Goal: Task Accomplishment & Management: Manage account settings

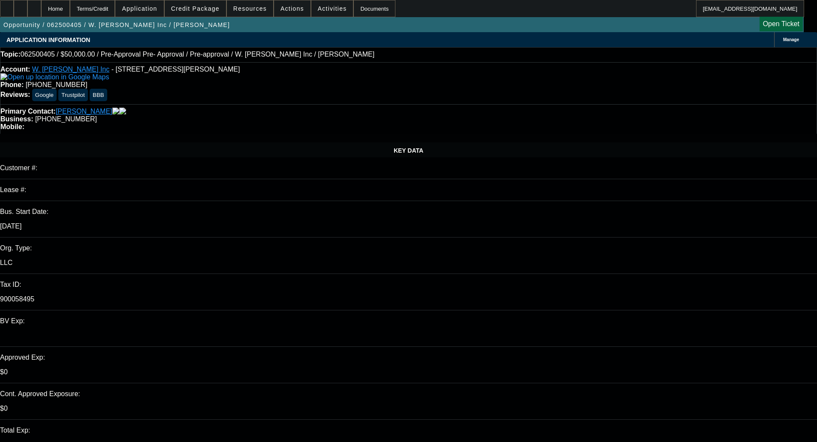
select select "0"
select select "0.1"
select select "4"
select select "0"
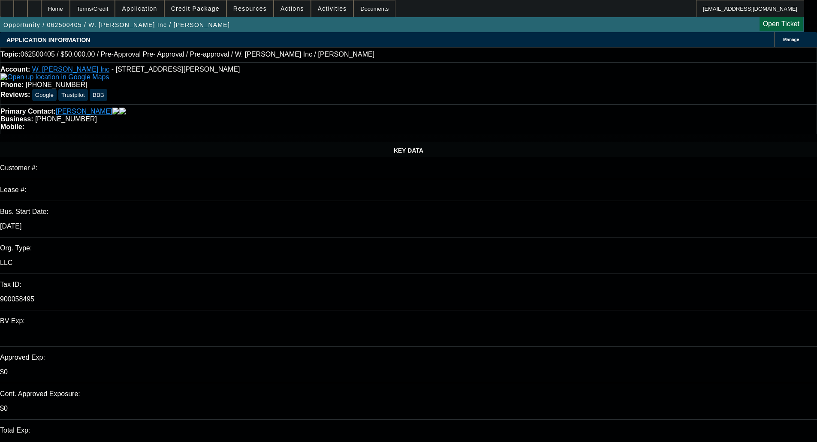
select select "0"
select select "0.1"
select select "4"
select select "0"
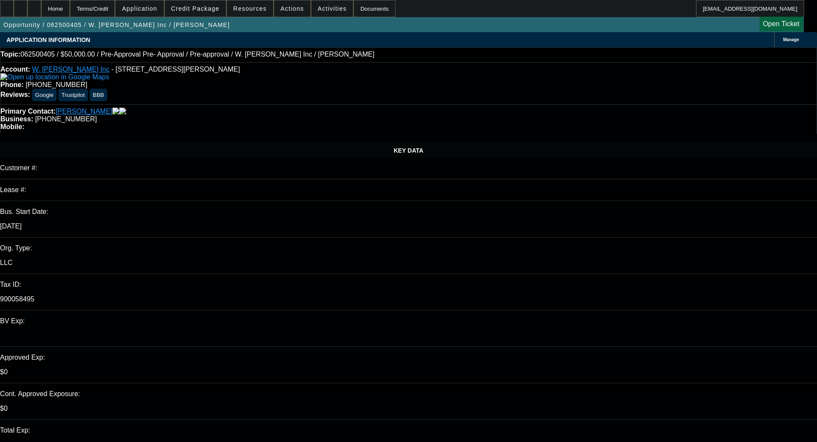
select select "0.1"
select select "4"
select select "0.15"
select select "2"
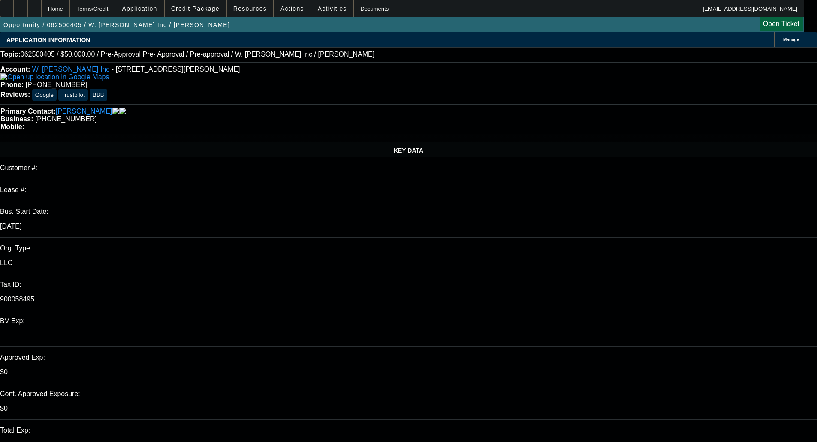
select select "0.1"
select select "4"
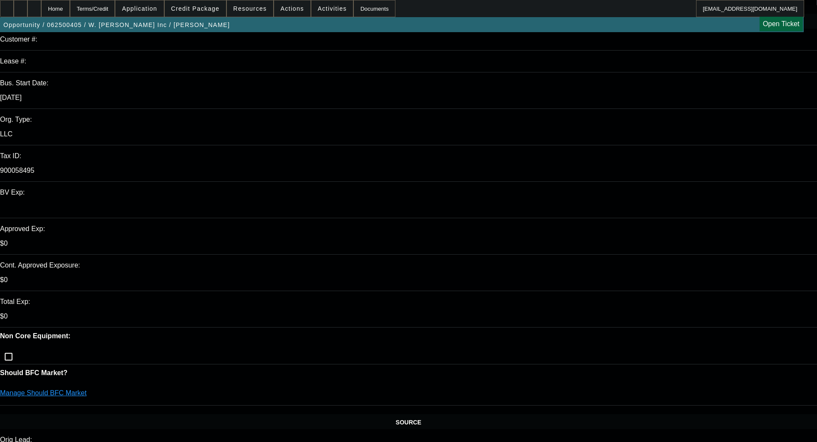
click at [202, 2] on span at bounding box center [195, 8] width 61 height 21
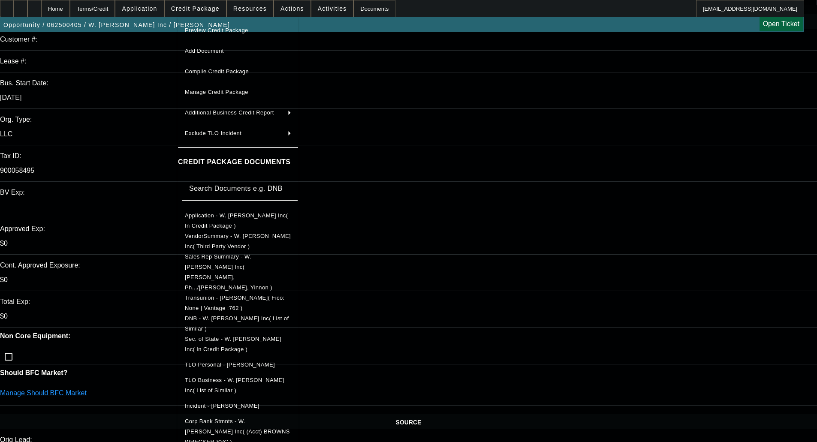
click at [253, 334] on button "Sec. of State - W. [PERSON_NAME] Inc( In Credit Package )" at bounding box center [238, 344] width 120 height 21
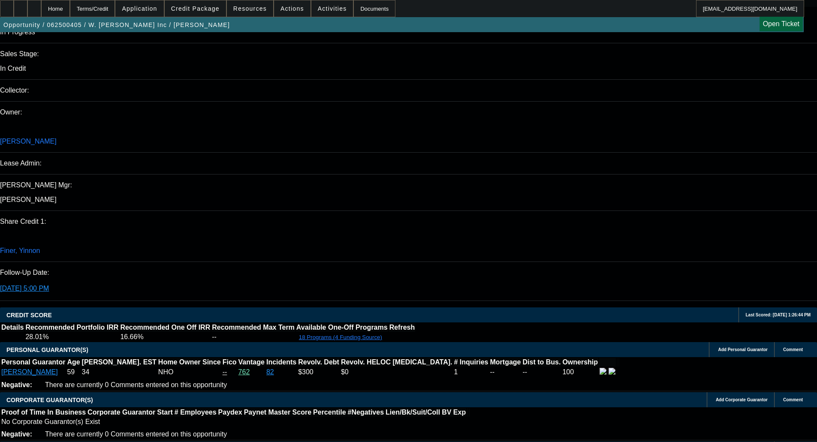
scroll to position [1158, 0]
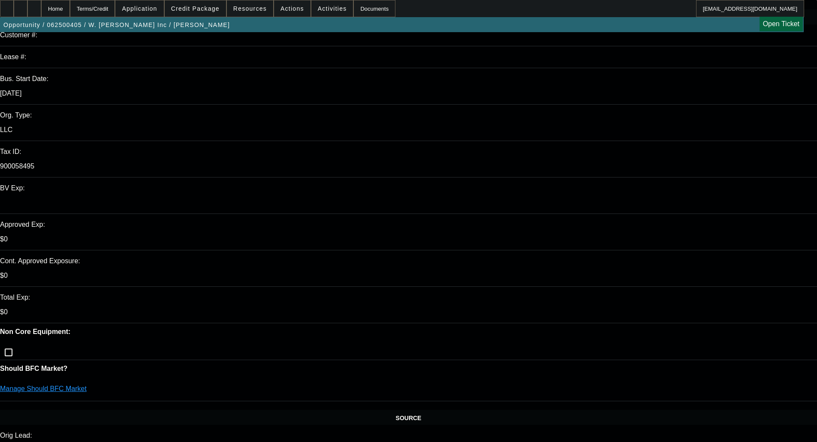
scroll to position [0, 0]
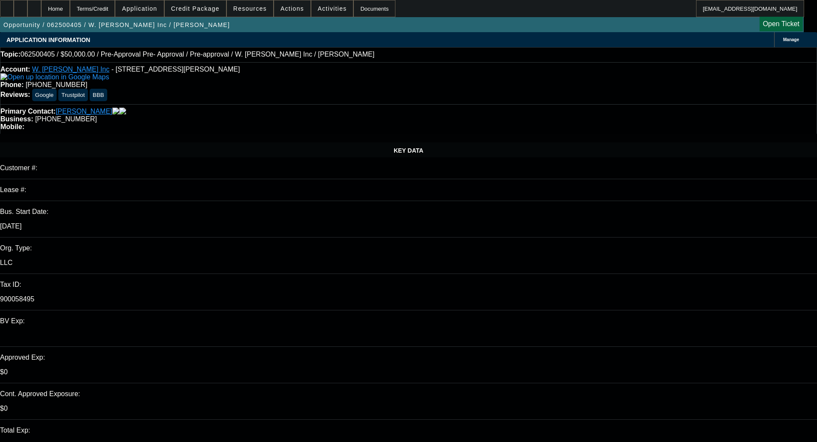
click at [205, 11] on span "Credit Package" at bounding box center [195, 8] width 48 height 7
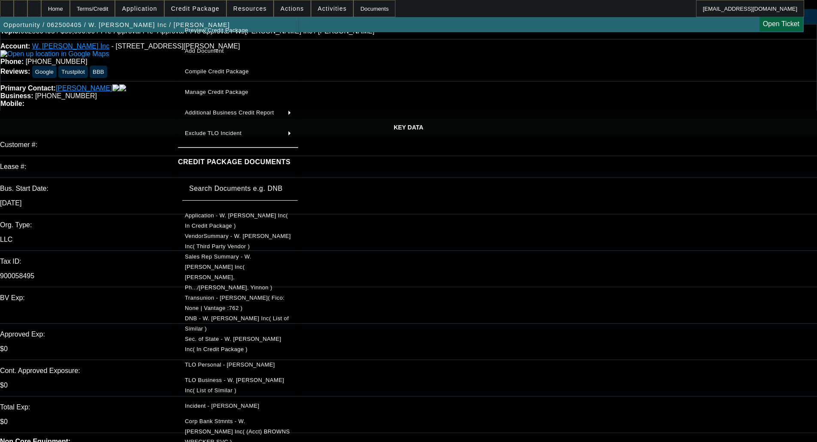
scroll to position [43, 0]
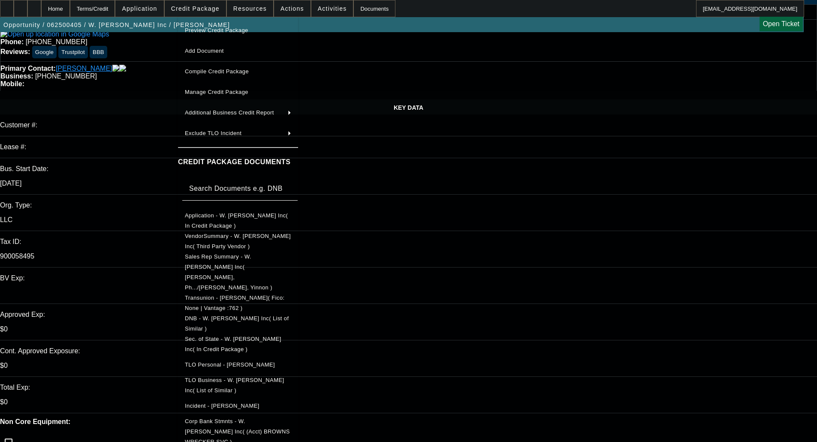
click at [252, 403] on span "Incident - [PERSON_NAME]" at bounding box center [222, 406] width 75 height 6
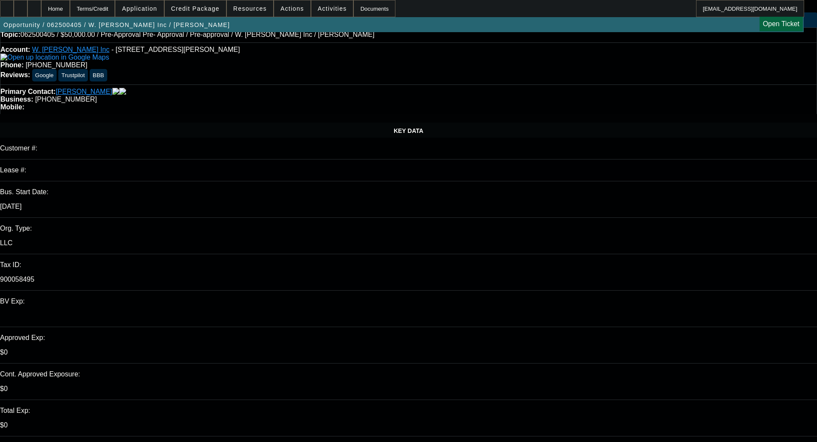
scroll to position [0, 0]
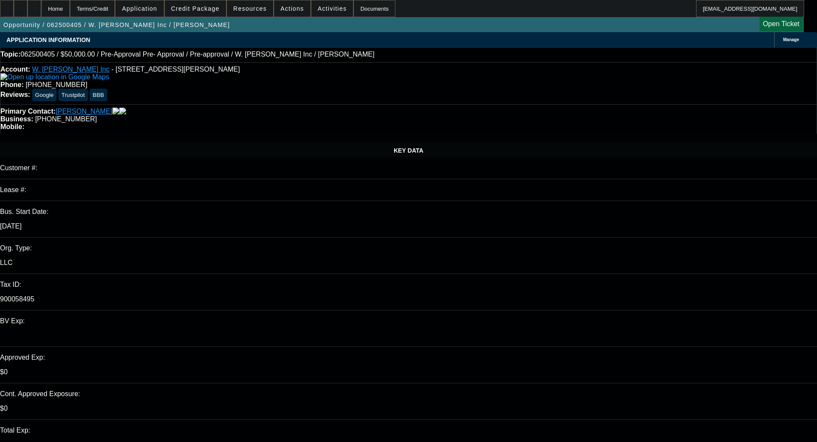
click at [204, 9] on span "Credit Package" at bounding box center [195, 8] width 48 height 7
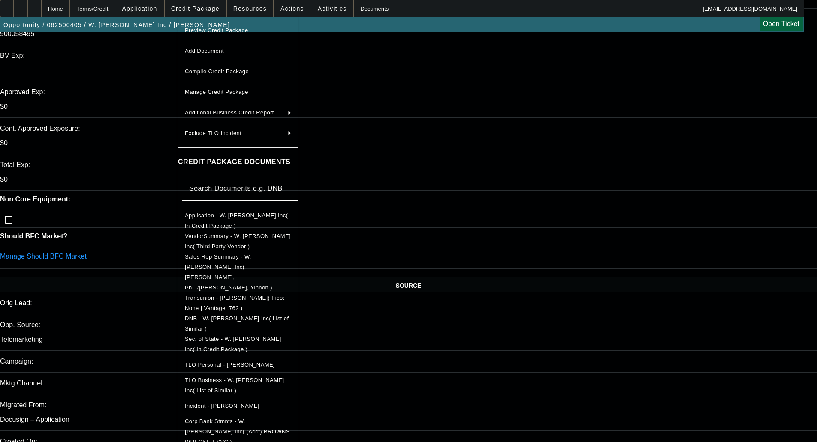
scroll to position [300, 0]
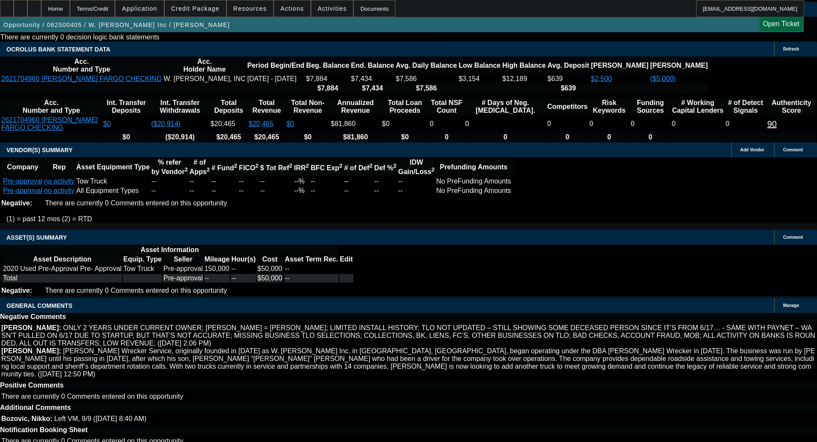
scroll to position [0, 0]
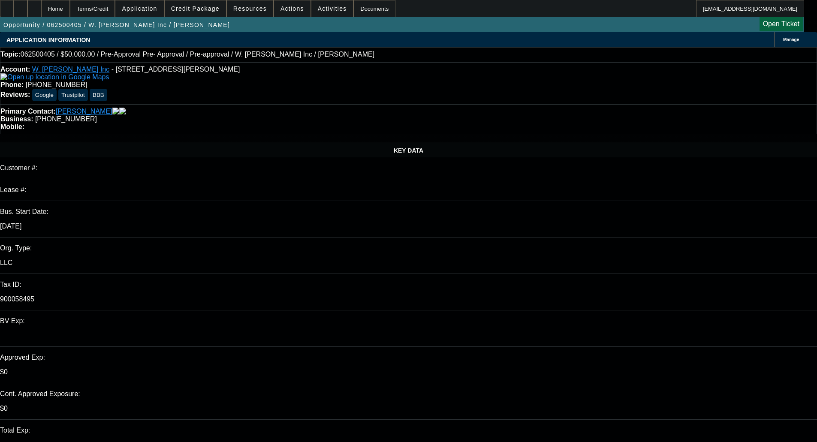
click at [112, 72] on span "- 748 Hancock Bridge Rd, Winder, GA 30680" at bounding box center [176, 69] width 129 height 7
drag, startPoint x: 156, startPoint y: 69, endPoint x: 200, endPoint y: 75, distance: 44.2
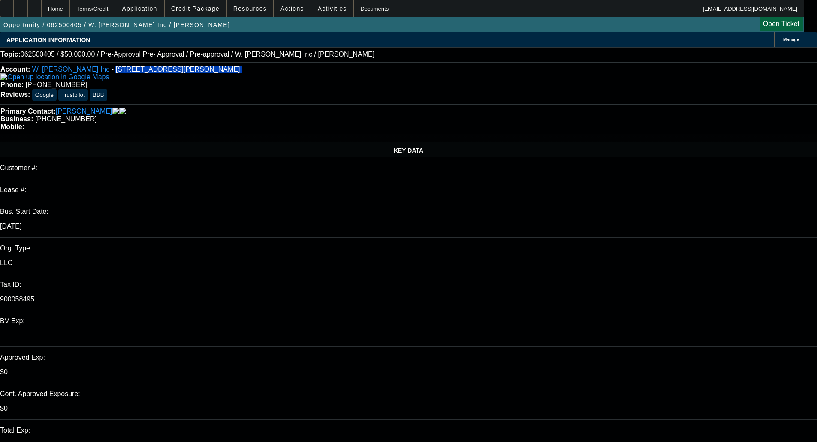
click at [200, 73] on span "- 748 Hancock Bridge Rd, Winder, GA 30680" at bounding box center [176, 69] width 129 height 7
drag, startPoint x: 341, startPoint y: 72, endPoint x: 300, endPoint y: 78, distance: 42.0
click at [300, 78] on div "Account: W. David Brown Inc - 748 Hancock Bridge Rd, Winder, GA 30680 Phone: (7…" at bounding box center [408, 83] width 817 height 42
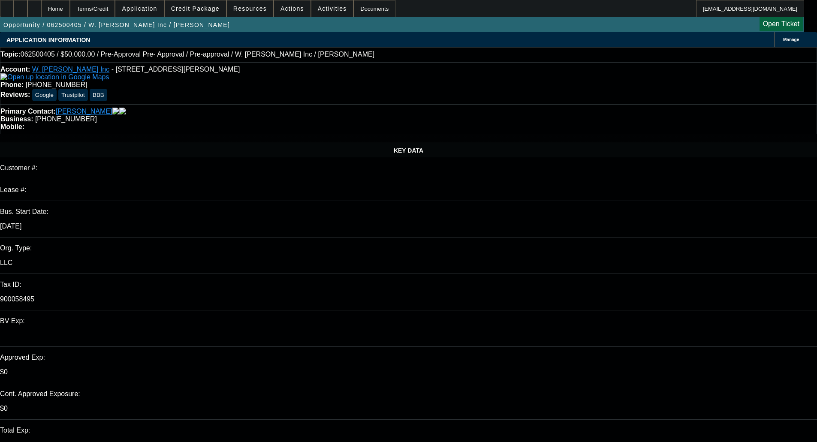
click at [162, 68] on div "Account: W. David Brown Inc - 748 Hancock Bridge Rd, Winder, GA 30680" at bounding box center [408, 73] width 816 height 15
click at [181, 73] on span "- 748 Hancock Bridge Rd, Winder, GA 30680" at bounding box center [176, 69] width 129 height 7
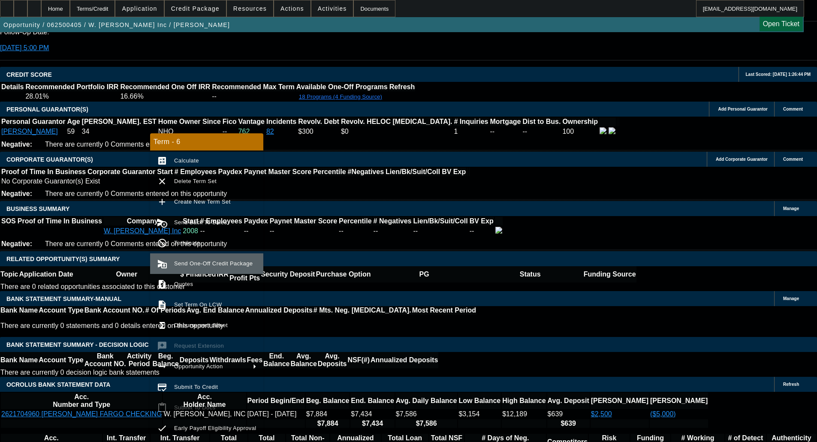
click at [190, 263] on span "Send One-Off Credit Package" at bounding box center [213, 263] width 78 height 6
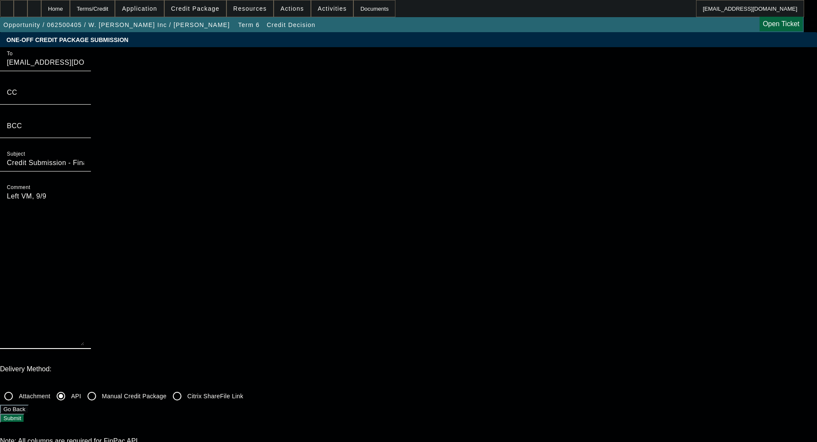
drag, startPoint x: 447, startPoint y: 85, endPoint x: 383, endPoint y: 70, distance: 65.3
click at [382, 69] on div "To syndications@beaconfunding.com CC BCC Subject Credit Submission - Financial …" at bounding box center [408, 202] width 817 height 311
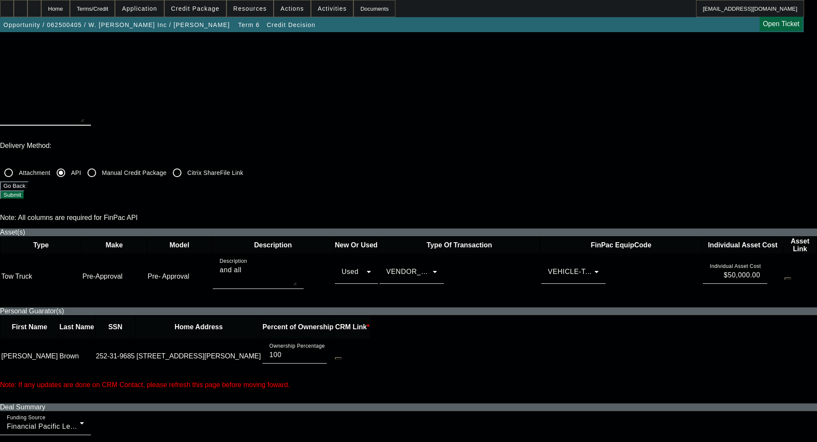
scroll to position [300, 0]
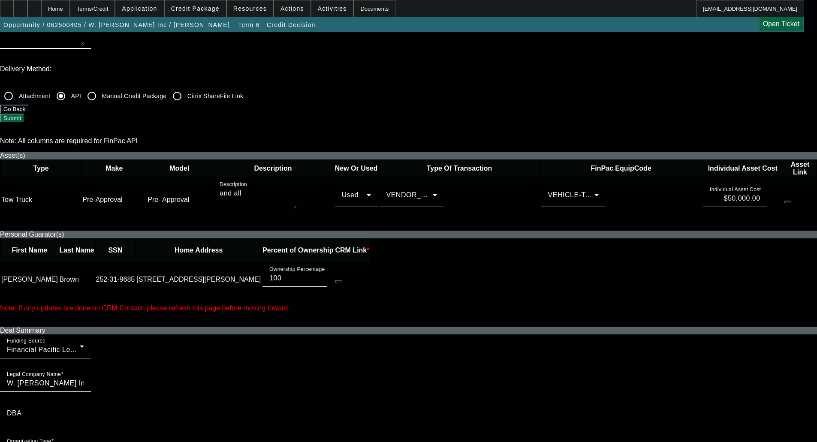
checkbox input "true"
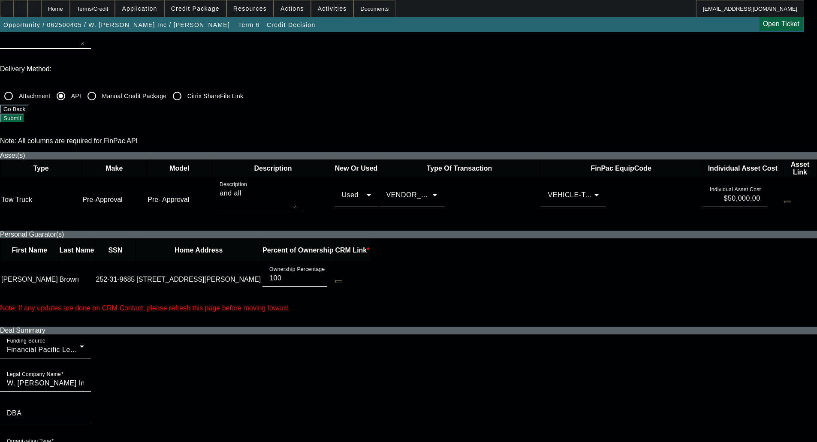
checkbox input "true"
checkbox input "false"
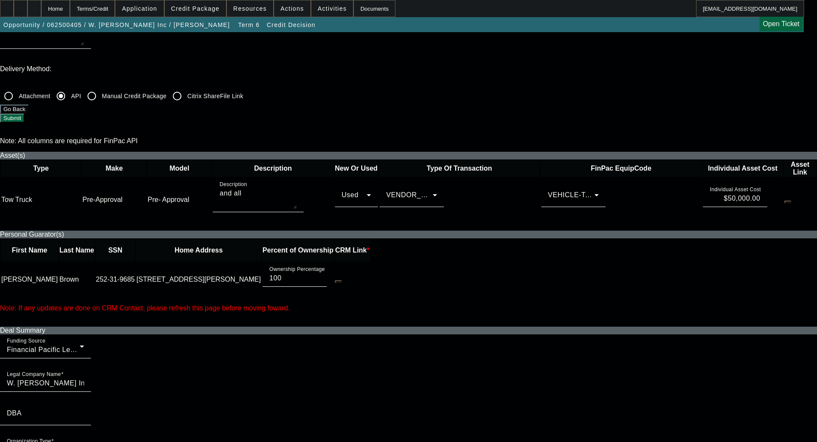
checkbox input "false"
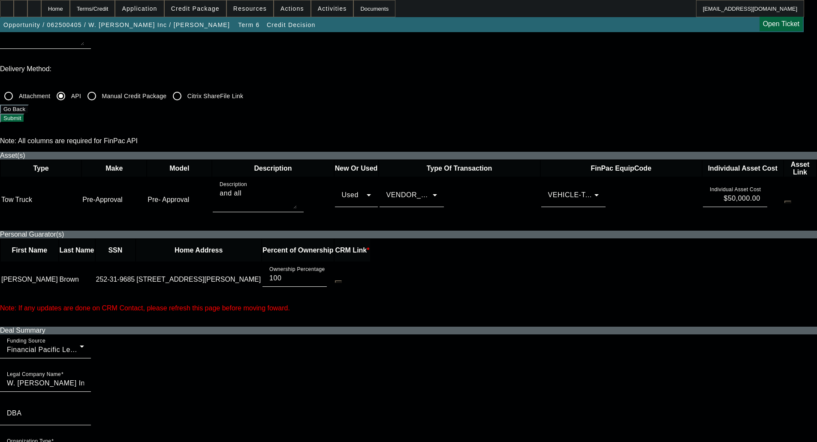
checkbox input "false"
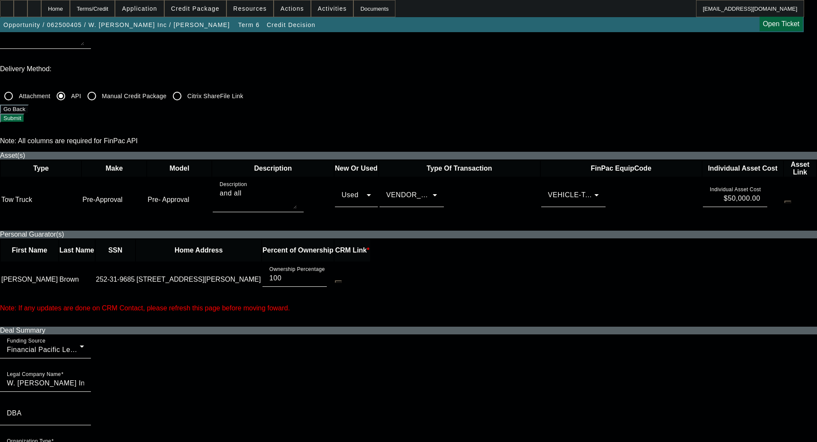
checkbox input "true"
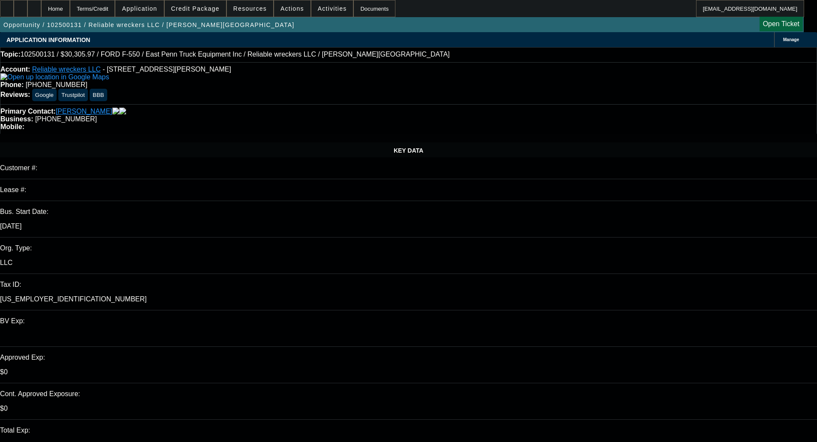
select select "0"
select select "2"
select select "0"
select select "21"
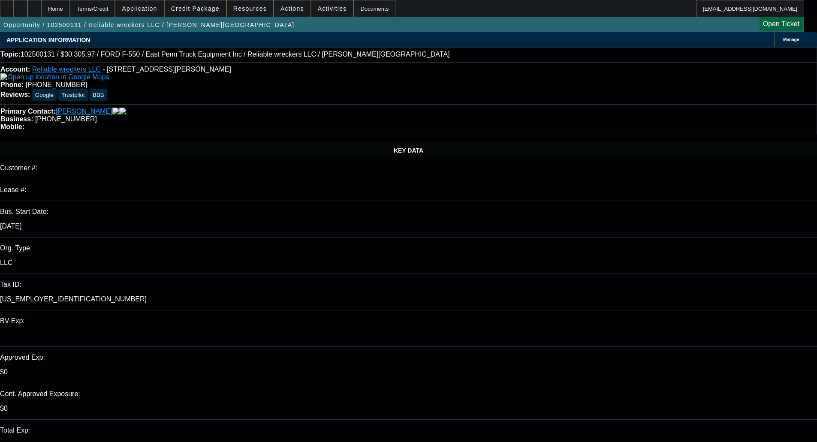
select select "0"
select select "2"
select select "0"
select select "21"
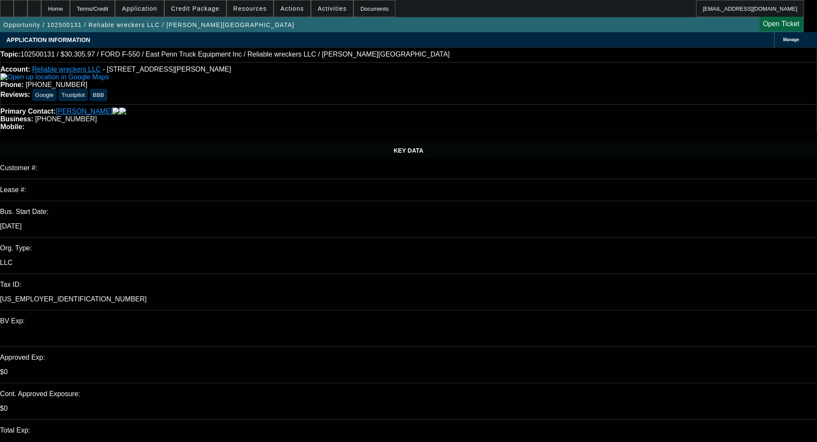
select select "0"
select select "2"
select select "0"
select select "21"
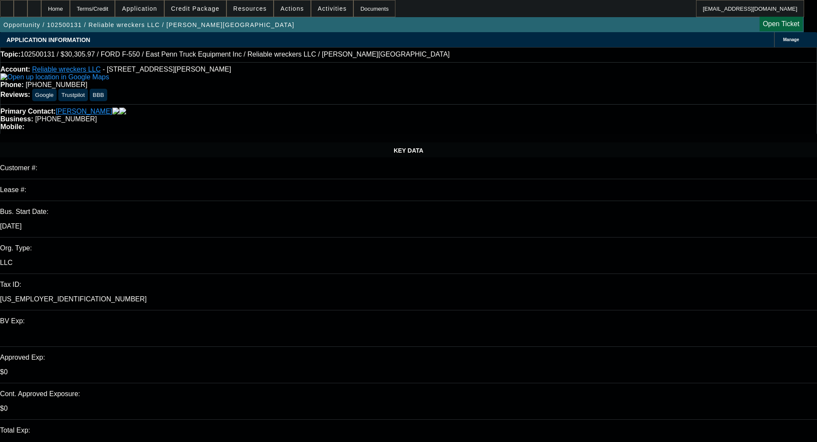
select select "0"
select select "2"
select select "0"
select select "21"
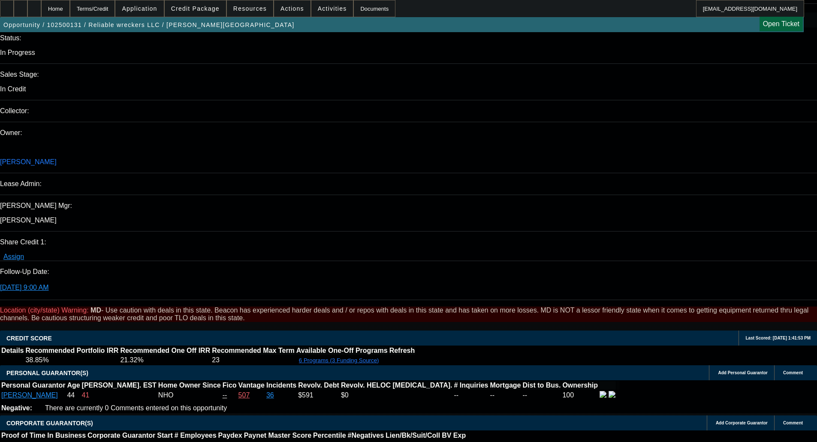
scroll to position [864, 0]
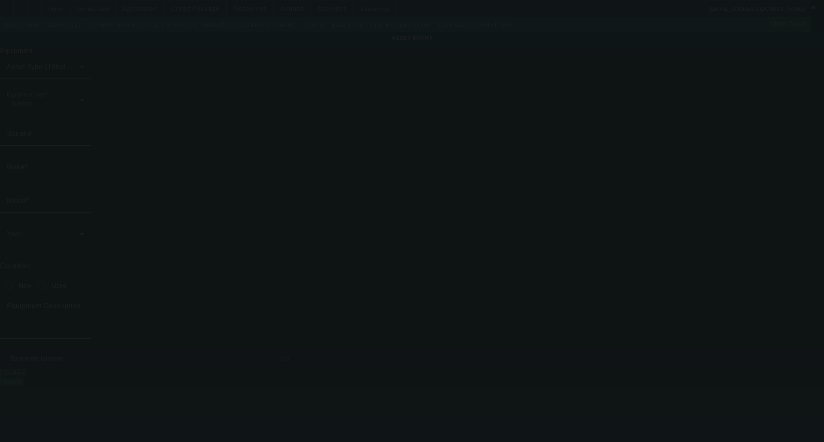
type input "1FD0X5HN2LEC13222"
type input "Ford"
type input "F-550"
radio input "true"
type textarea "Ford"
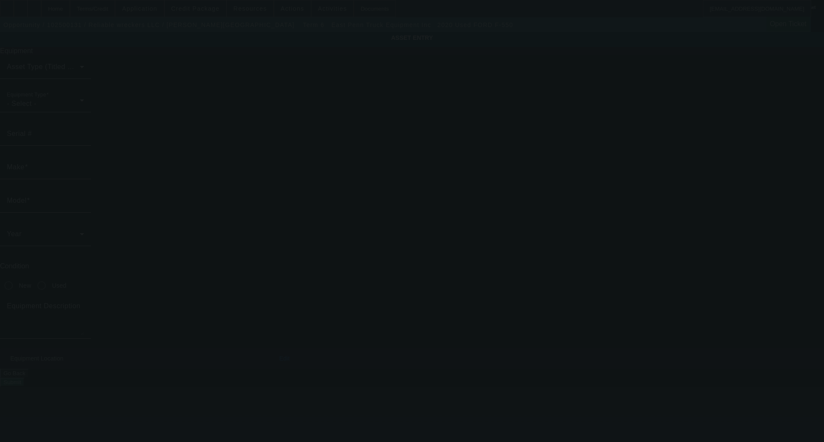
type input "1120 Linden Ave"
type input "Arbutus"
type input "21227"
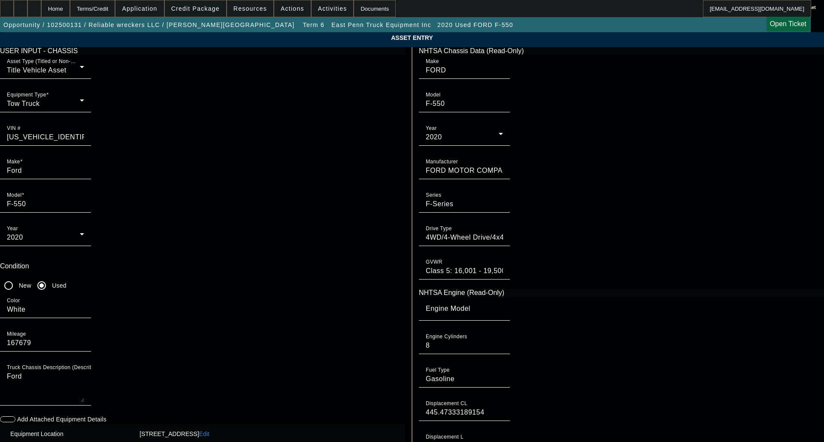
click at [205, 5] on span "Credit Package" at bounding box center [195, 8] width 48 height 7
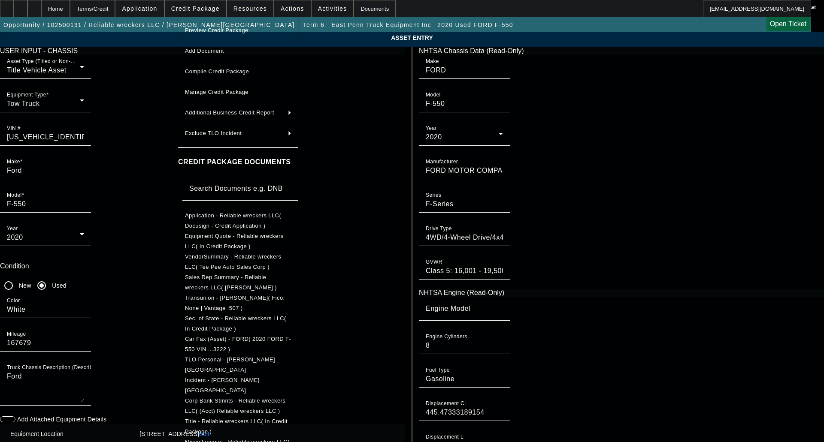
click at [214, 240] on span "Equipment Quote - Reliable wreckers LLC( In Credit Package )" at bounding box center [234, 241] width 99 height 17
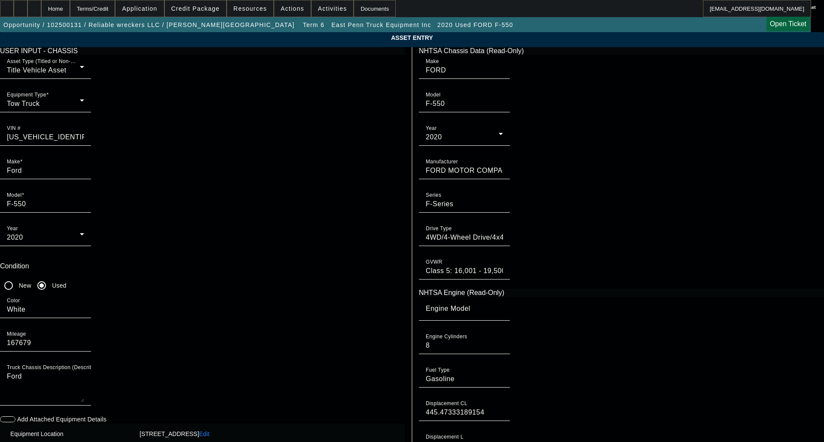
click at [58, 119] on app-asset-collateral-manage "ASSET ENTRY Delete asset USER INPUT - CHASSIS Asset Type (Titled or Non-Titled)…" at bounding box center [412, 270] width 824 height 476
drag, startPoint x: 103, startPoint y: 119, endPoint x: 85, endPoint y: 106, distance: 22.1
click at [85, 106] on app-asset-collateral-manage "ASSET ENTRY Delete asset USER INPUT - CHASSIS Asset Type (Titled or Non-Titled)…" at bounding box center [412, 270] width 824 height 476
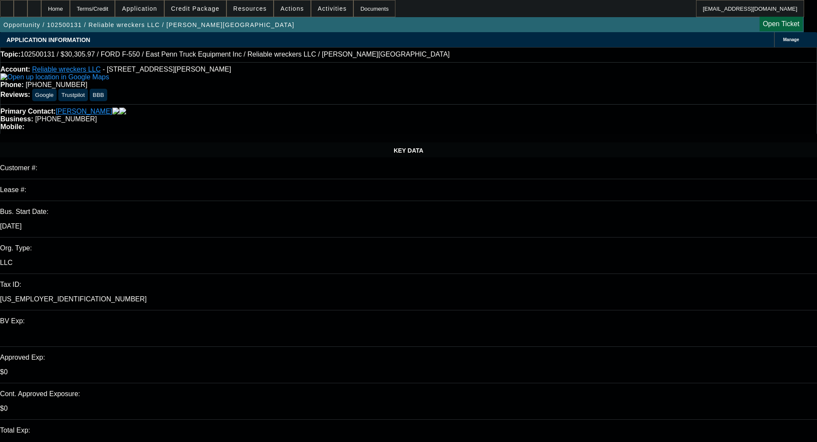
select select "0"
select select "2"
select select "0"
select select "21"
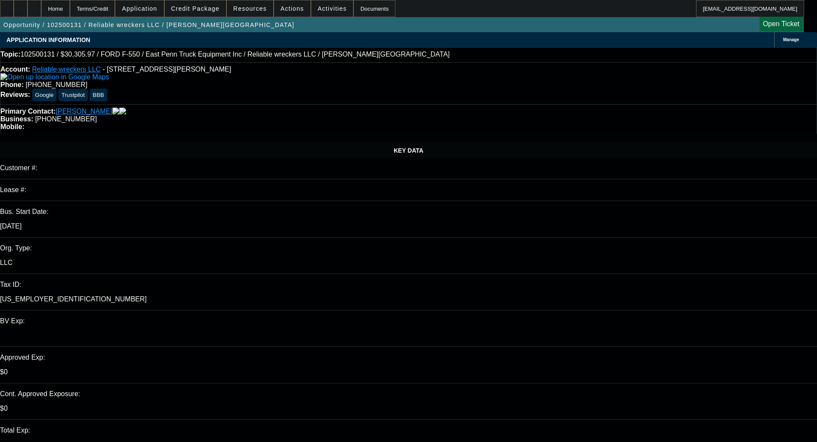
select select "0"
select select "2"
select select "0"
select select "21"
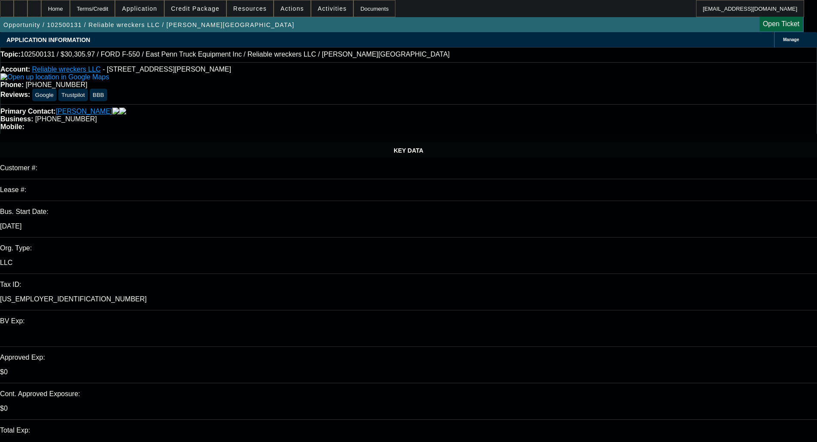
select select "0"
select select "2"
select select "0"
select select "21"
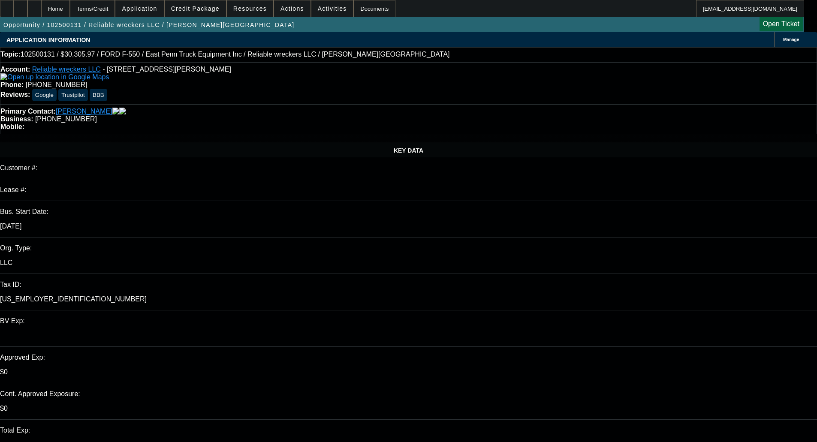
select select "0"
select select "2"
select select "0"
select select "21"
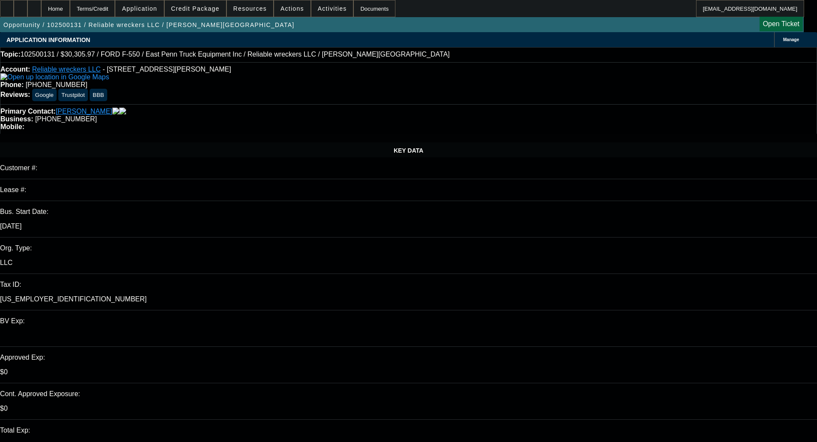
drag, startPoint x: 269, startPoint y: 103, endPoint x: 235, endPoint y: 98, distance: 33.4
click at [235, 108] on div "Primary Contact: McConkey, Lawrence" at bounding box center [408, 112] width 816 height 8
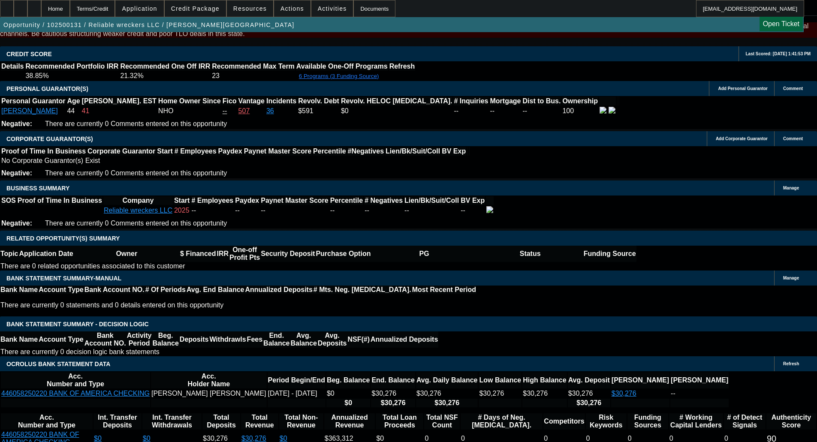
scroll to position [1222, 0]
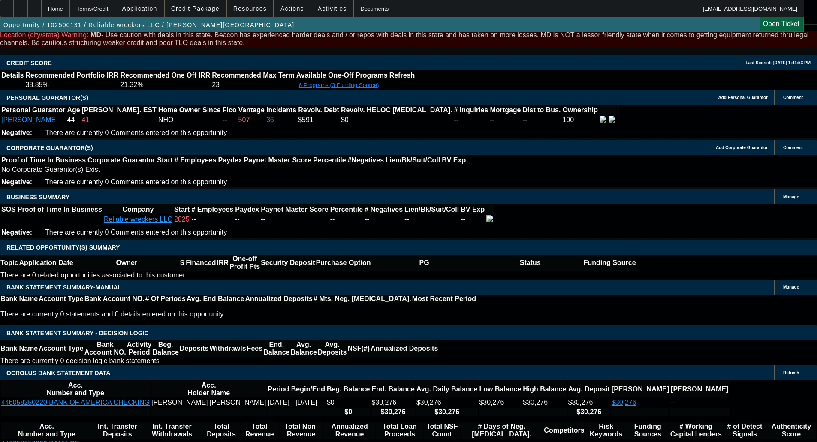
click at [211, 6] on span "Credit Package" at bounding box center [195, 8] width 48 height 7
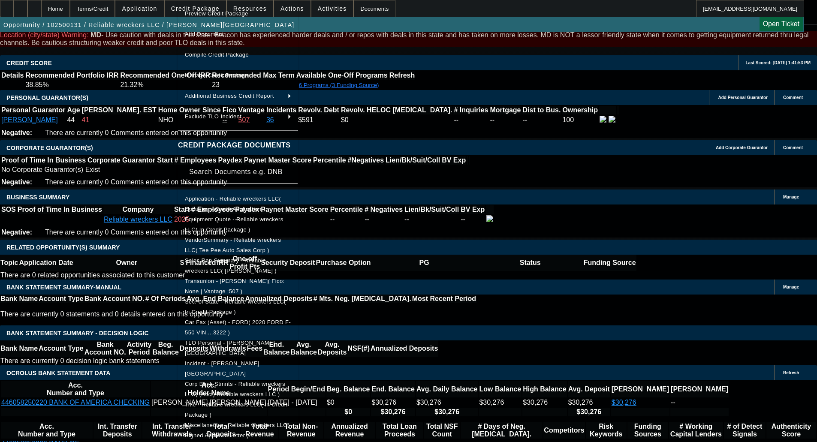
click at [223, 209] on button "Application - Reliable wreckers LLC( Docusign - Credit Application )" at bounding box center [238, 204] width 120 height 21
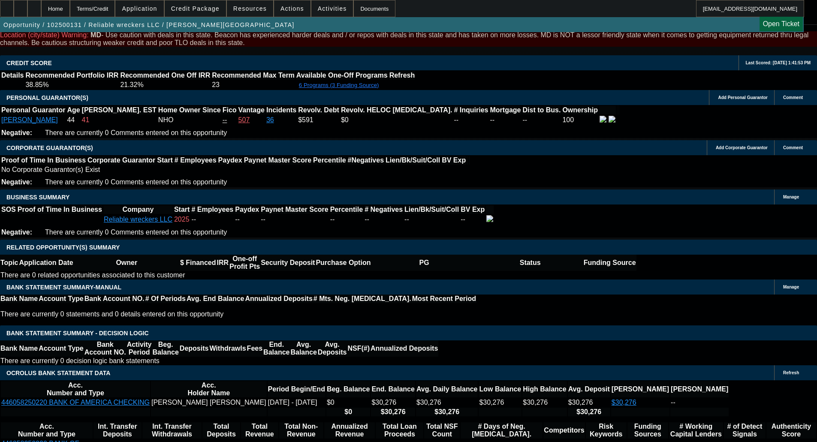
click at [203, 9] on span "Credit Package" at bounding box center [195, 8] width 48 height 7
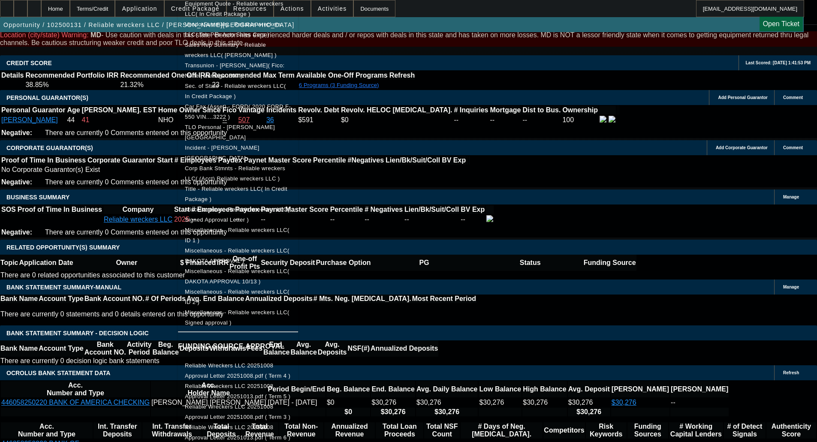
scroll to position [220, 0]
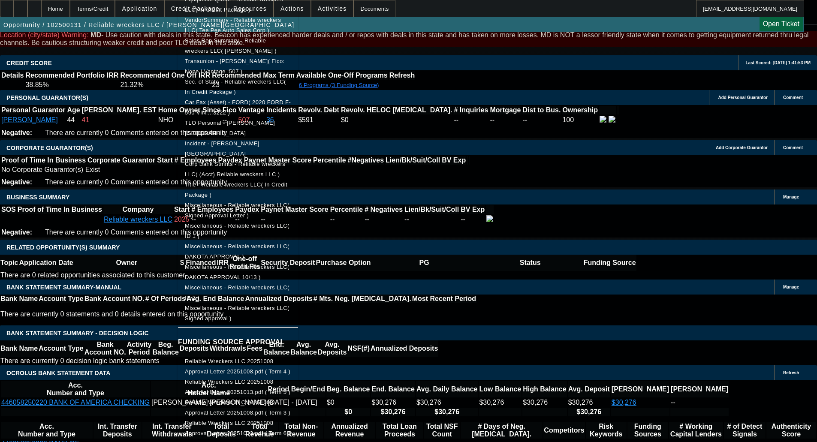
click at [122, 205] on div at bounding box center [408, 221] width 817 height 442
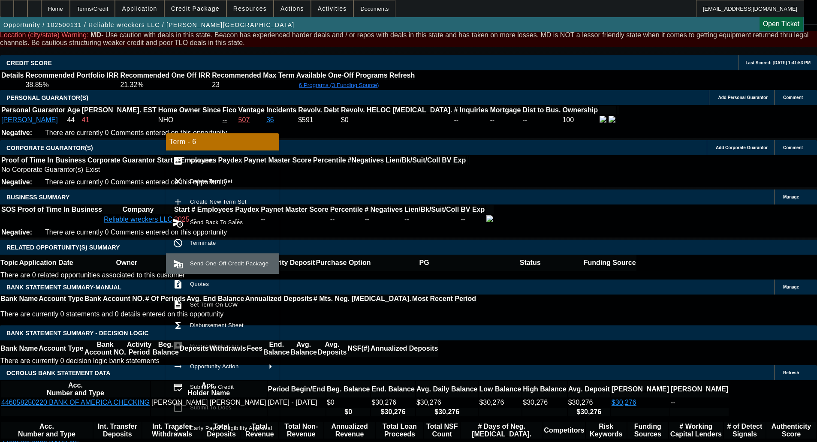
click at [209, 266] on span "Send One-Off Credit Package" at bounding box center [229, 263] width 78 height 6
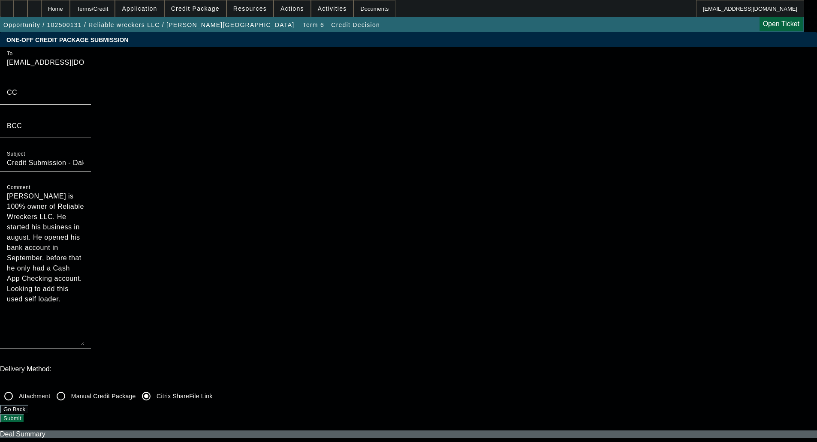
scroll to position [172, 0]
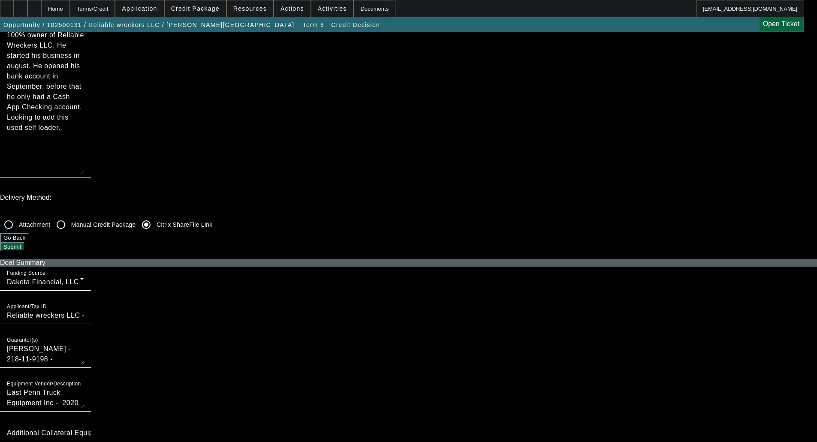
checkbox input "true"
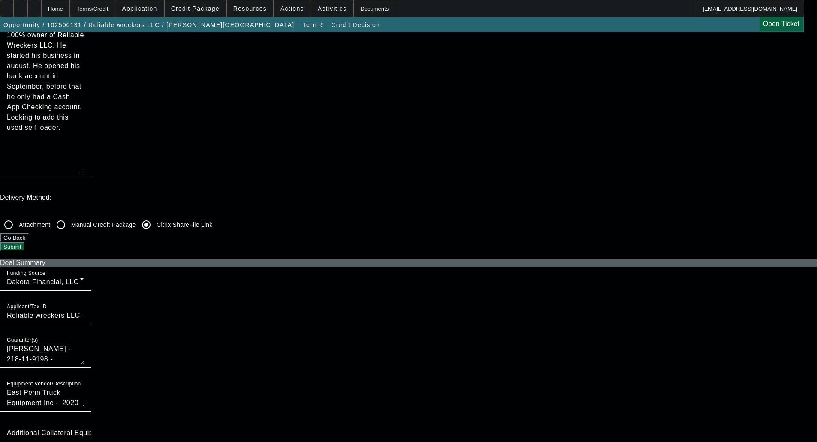
checkbox input "true"
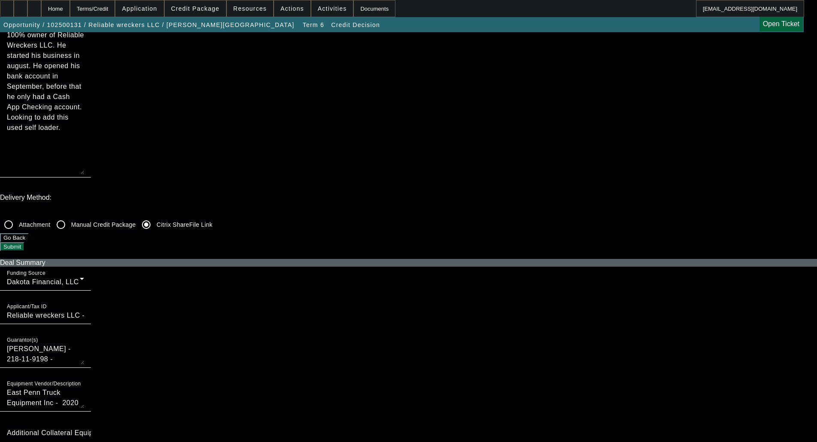
checkbox input "true"
checkbox input "false"
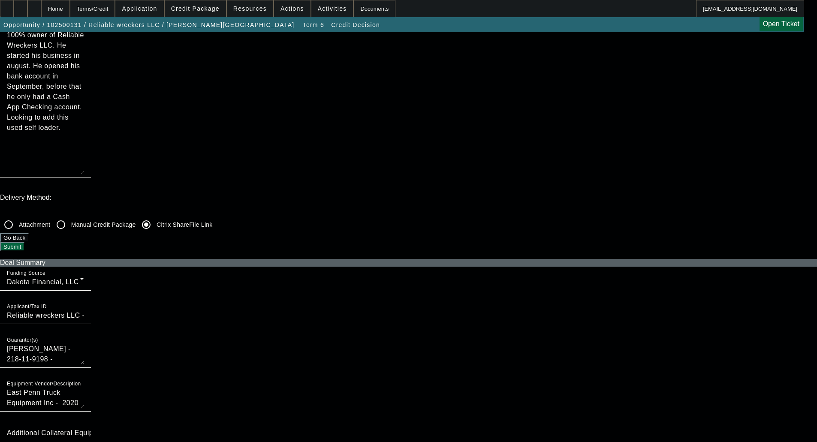
checkbox input "false"
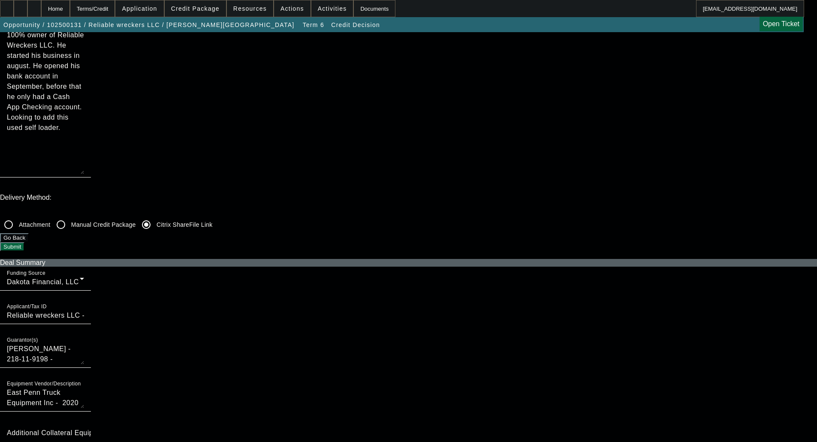
checkbox input "false"
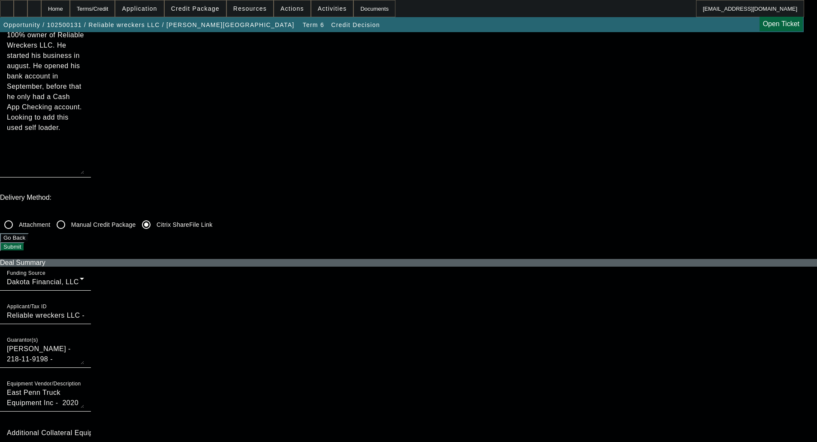
checkbox input "false"
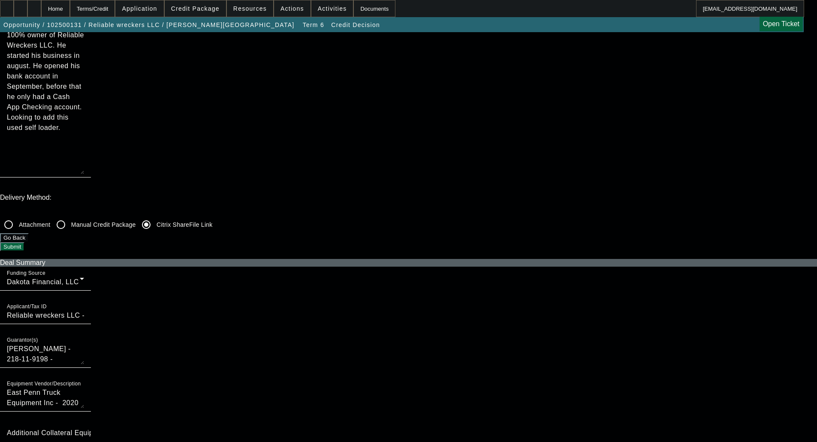
checkbox input "true"
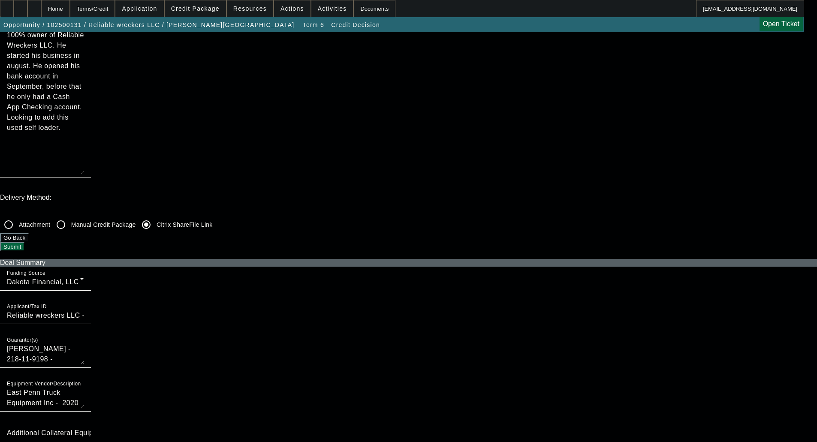
click at [108, 6] on div "Terms/Credit" at bounding box center [92, 8] width 45 height 17
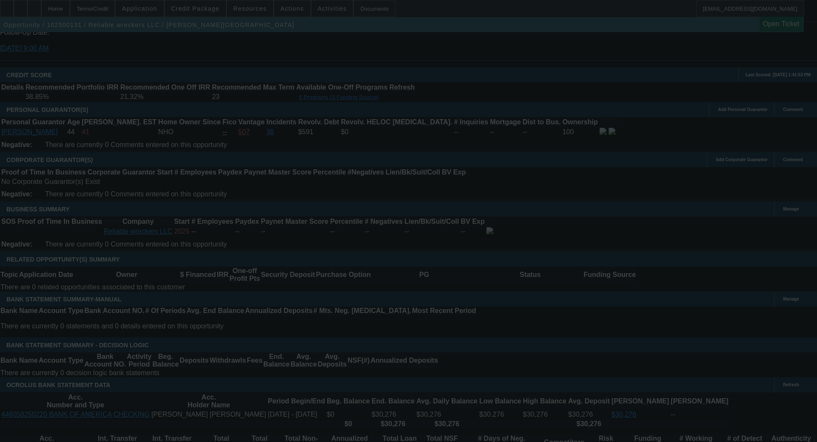
scroll to position [1223, 0]
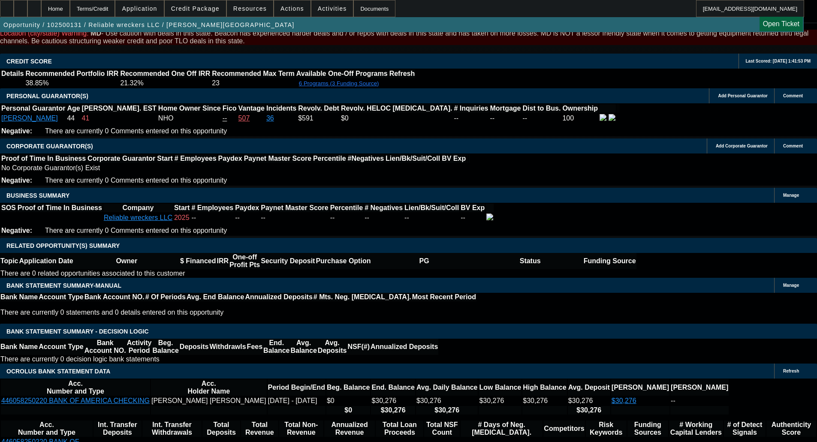
select select "0"
select select "2"
select select "0"
select select "21"
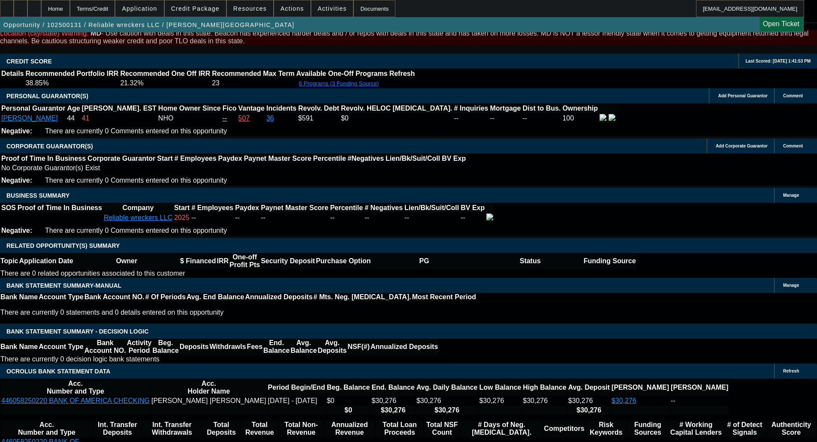
select select "0"
select select "2"
select select "0"
select select "21"
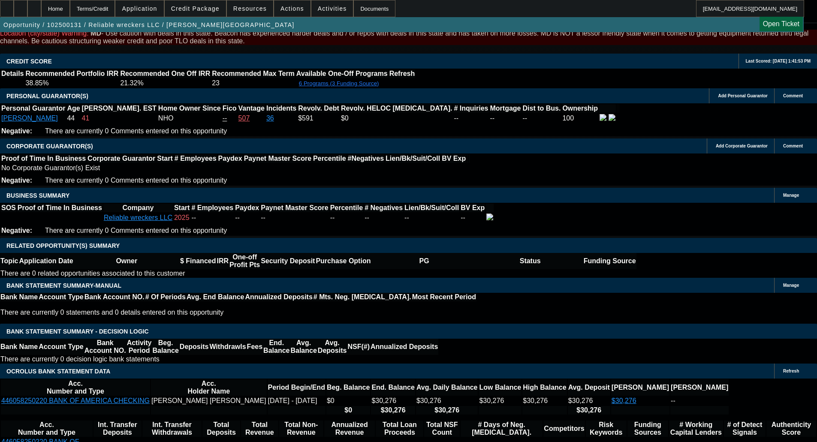
select select "0"
select select "2"
select select "0"
select select "21"
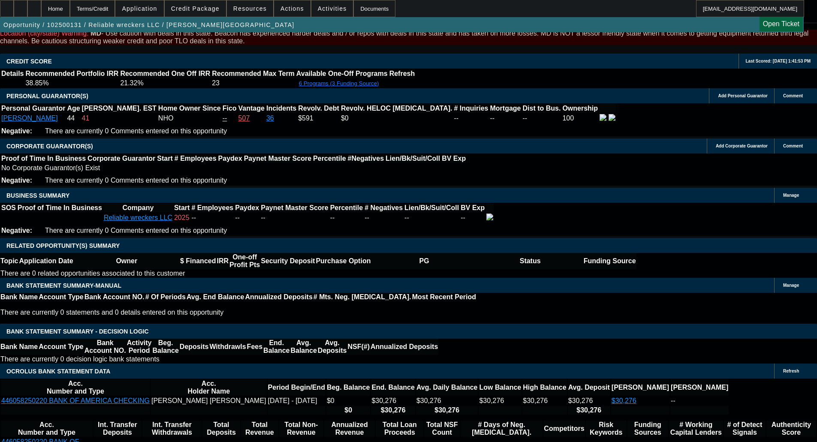
select select "0"
select select "2"
select select "0"
select select "21"
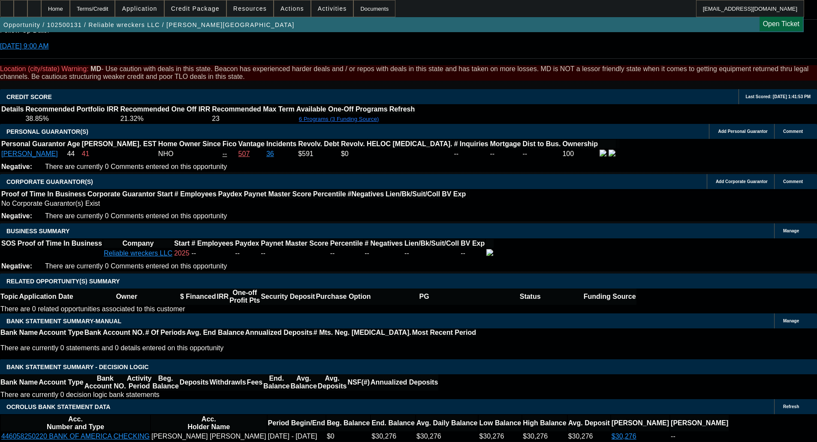
scroll to position [1230, 0]
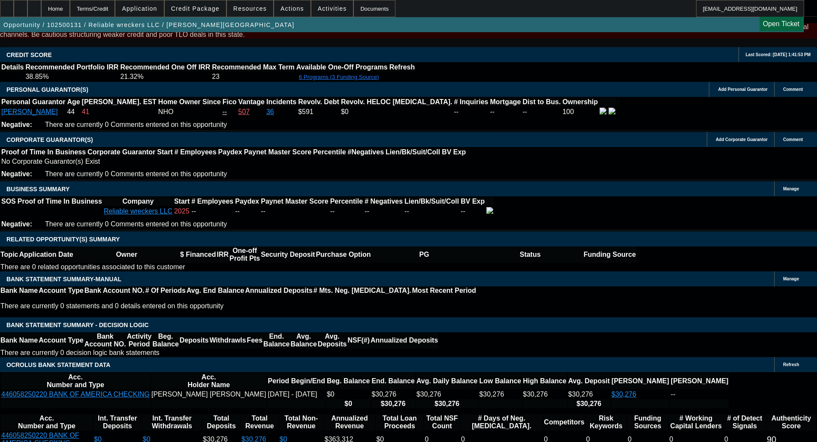
click at [210, 5] on span "Credit Package" at bounding box center [195, 8] width 48 height 7
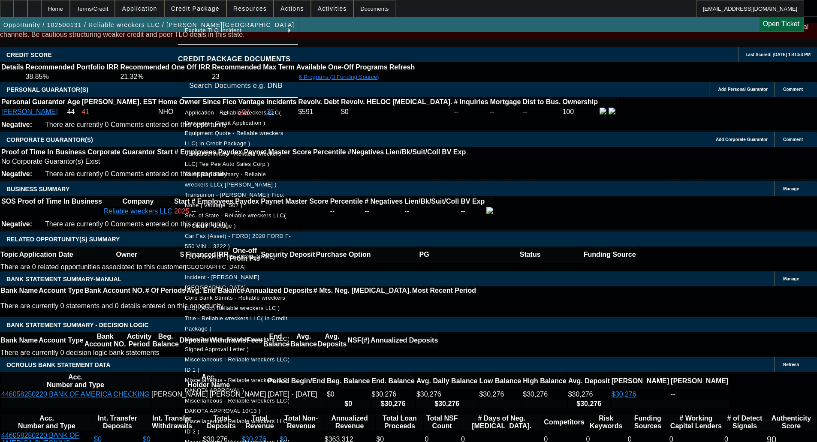
scroll to position [237, 0]
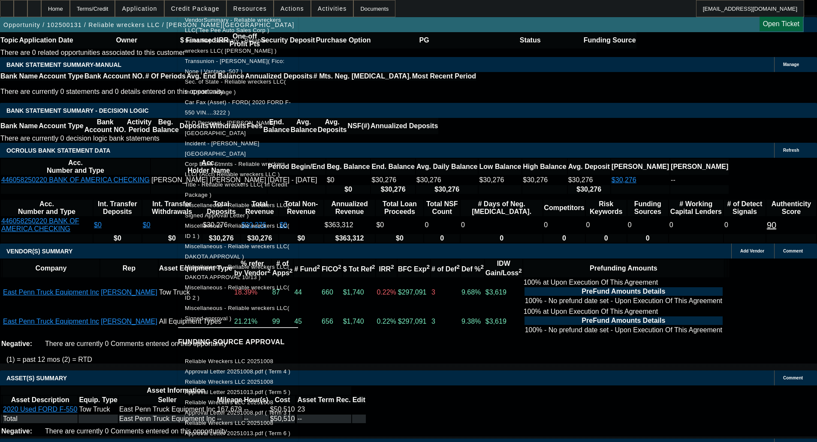
click at [44, 189] on div at bounding box center [408, 221] width 817 height 442
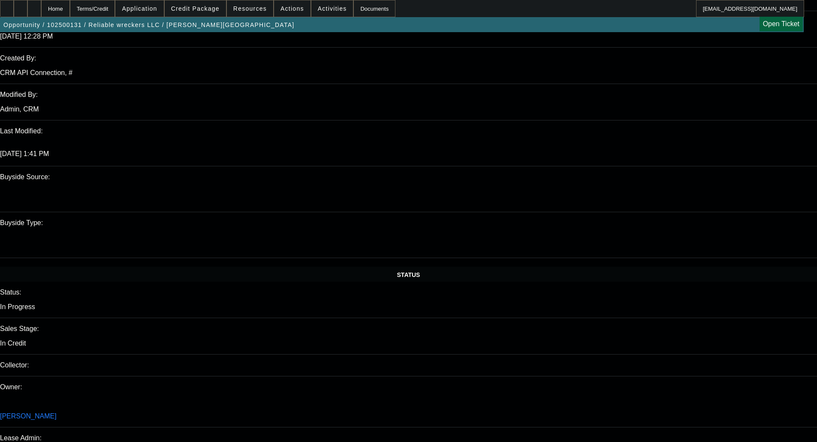
scroll to position [793, 0]
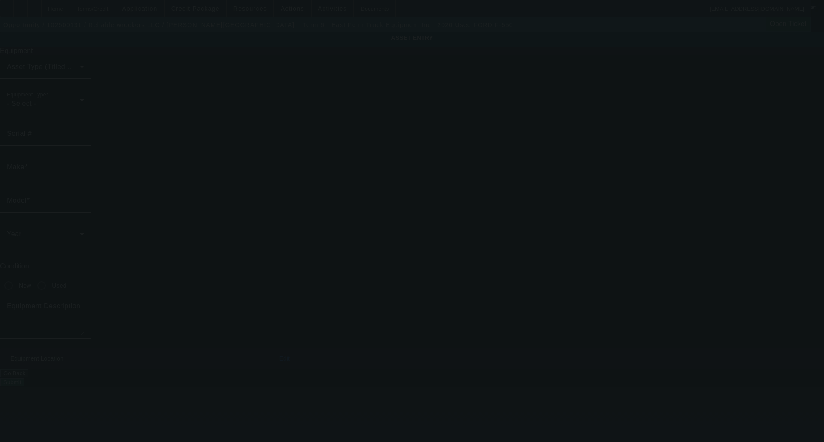
type input "1FD0X5HN2LEC13222"
type input "Ford"
type input "F-550"
radio input "true"
type textarea "Ford"
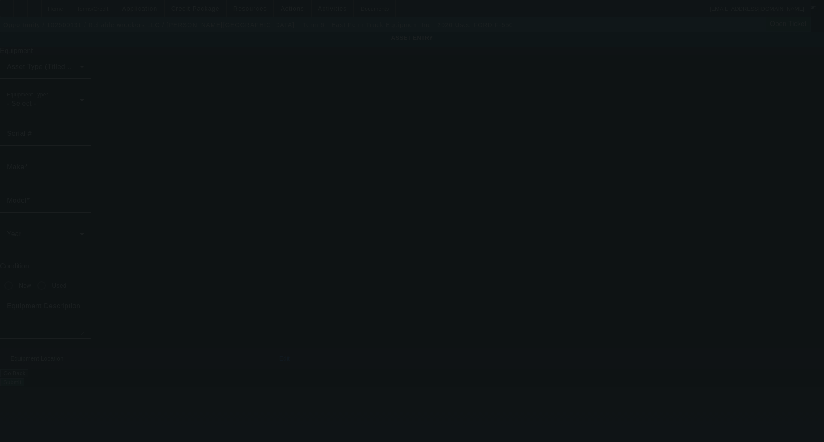
type input "1120 Linden Ave"
type input "Arbutus"
type input "21227"
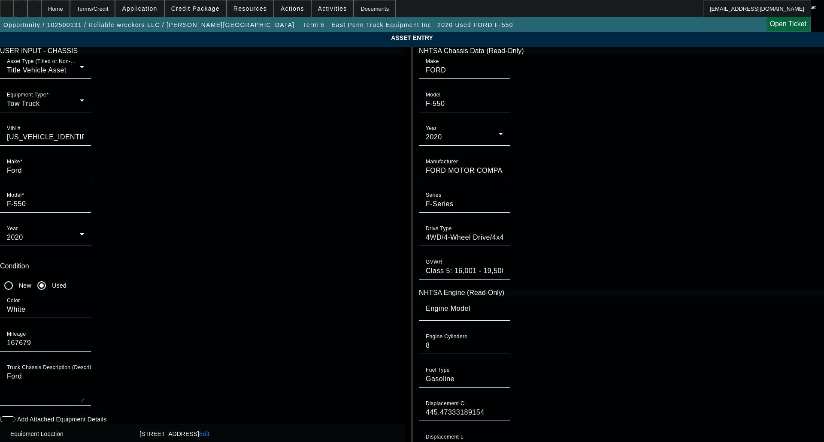
click at [99, 169] on app-asset-collateral-manage "ASSET ENTRY Delete asset USER INPUT - CHASSIS Asset Type (Titled or Non-Titled)…" at bounding box center [412, 270] width 824 height 476
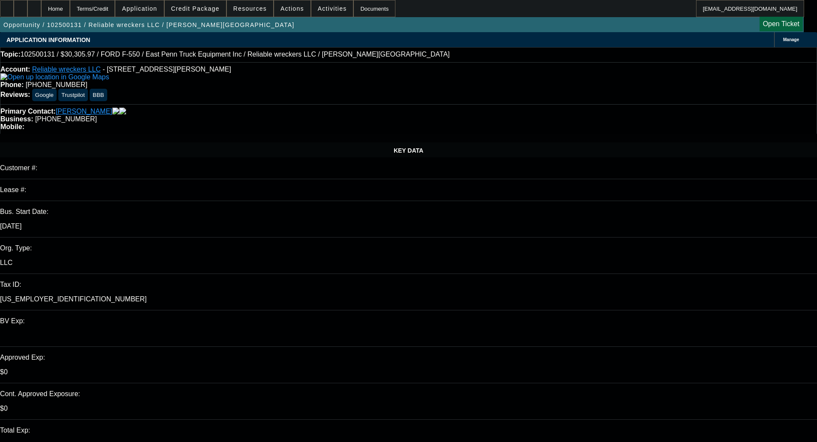
select select "0"
select select "2"
select select "0"
select select "21"
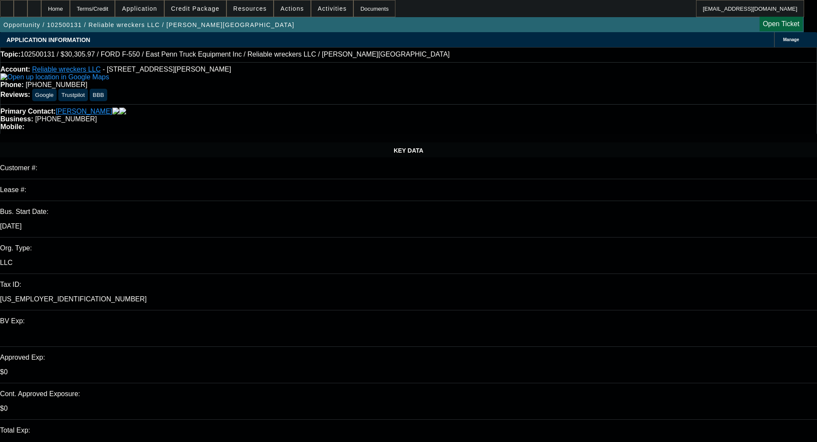
select select "0"
select select "2"
select select "0"
select select "21"
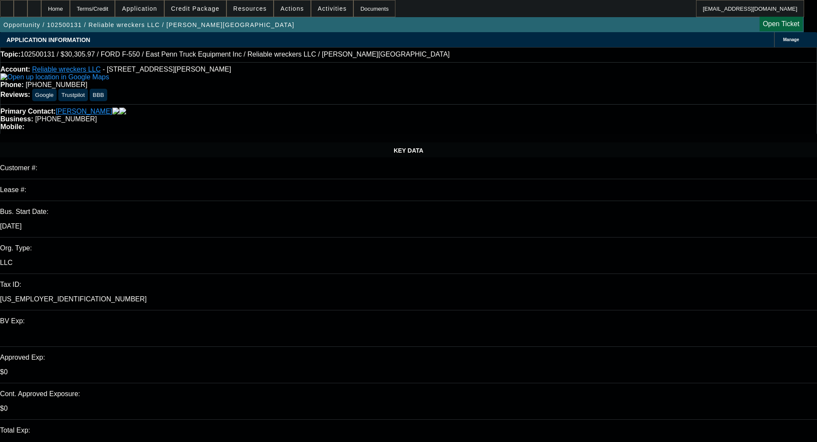
select select "0"
select select "2"
select select "0"
select select "21"
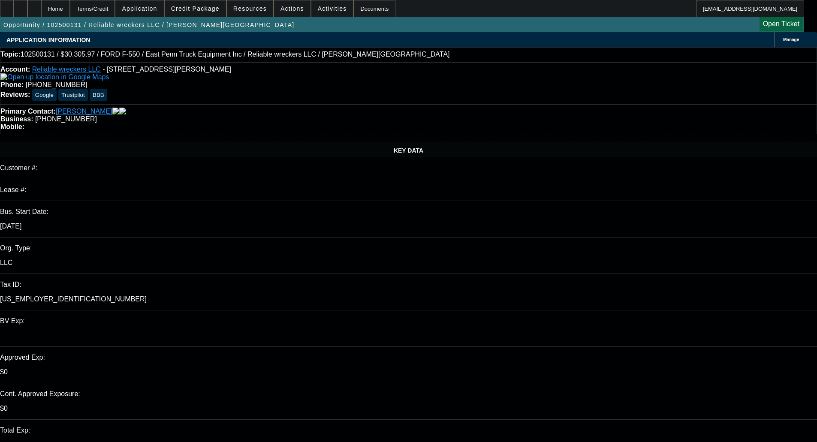
select select "0"
select select "2"
select select "0"
select select "21"
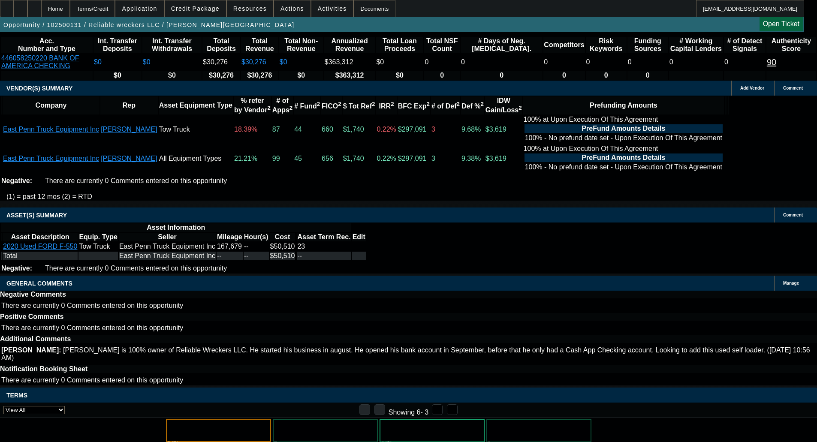
scroll to position [1608, 0]
copy span "APPROVED BY DAKOTA - Cost of Equipment: $50,509.95; Payment: $1,703.00 per mont…"
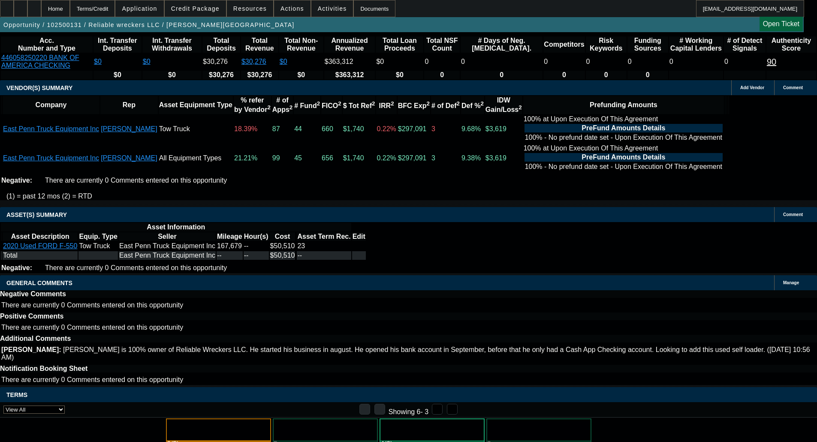
copy span "APPROVED BY DAKOTA - Cost of Equipment: $50,509.95; Payment: $1,703.00 per mont…"
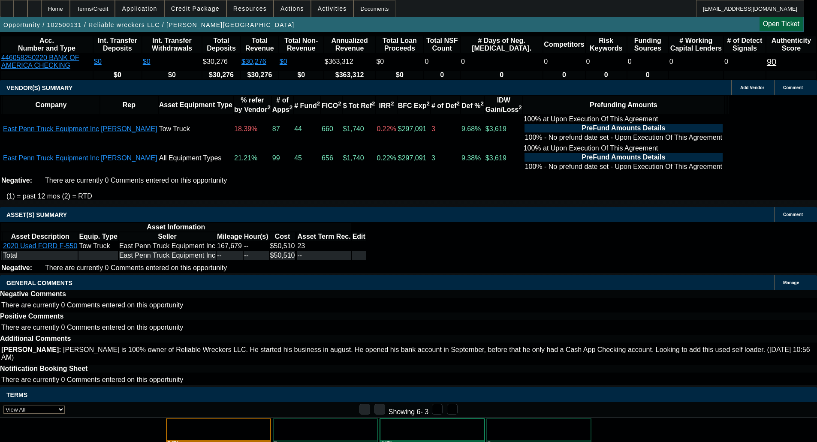
select select "3"
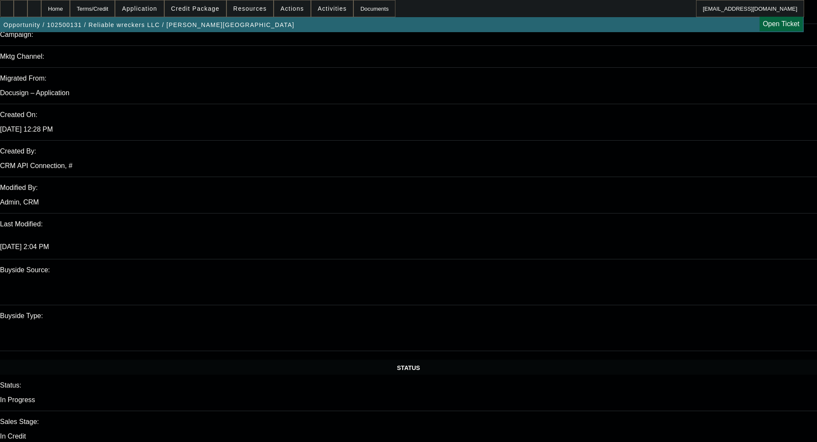
scroll to position [601, 0]
paste textarea "APPROVED BY DAKOTA - Cost of Equipment: $50,509.95; Payment: $1,703.00 per mont…"
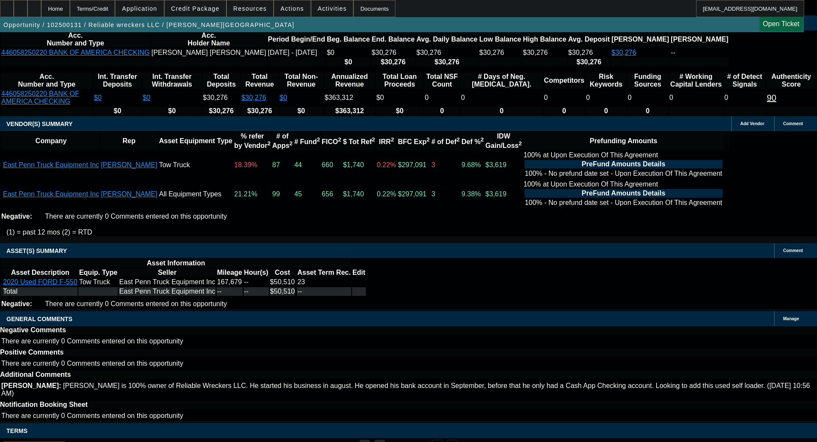
scroll to position [1608, 0]
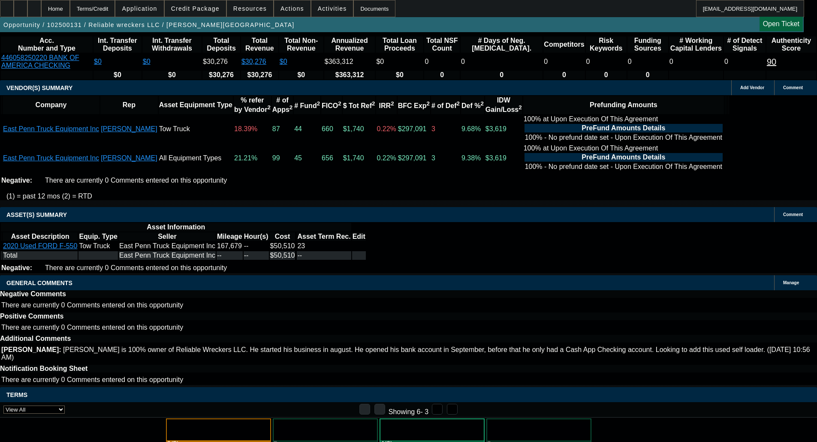
drag, startPoint x: 192, startPoint y: 402, endPoint x: 432, endPoint y: 407, distance: 239.8
copy span "An Invoice from the vendor with the vehicle being sold to Dakota Financial Titl…"
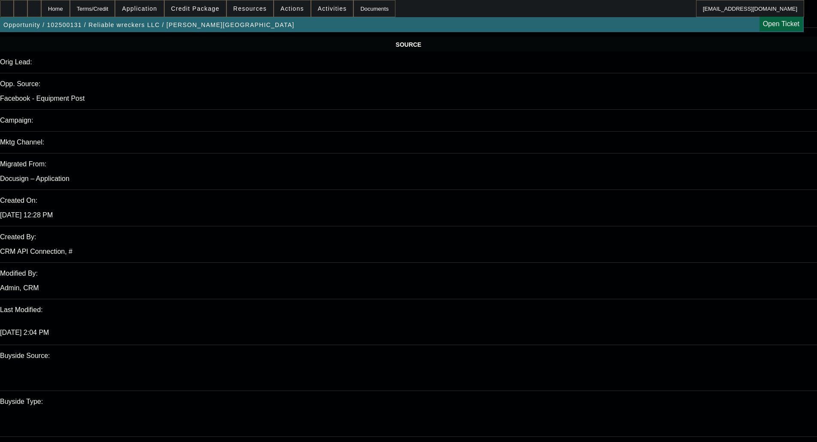
scroll to position [578, 0]
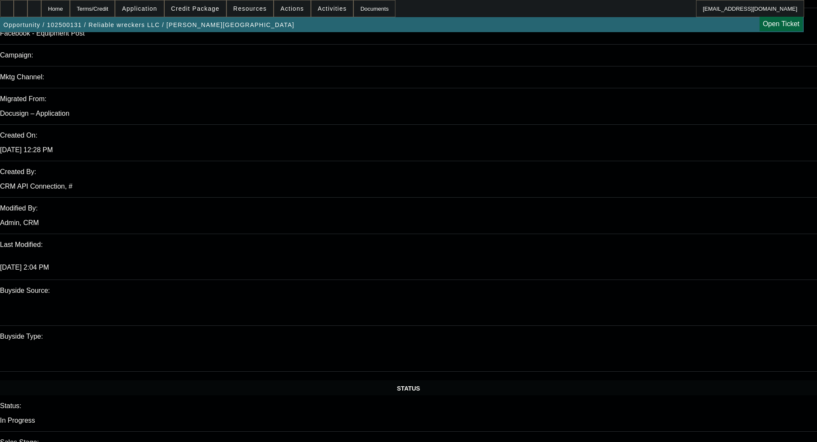
paste textarea "An Invoice from the vendor with the vehicle being sold to Dakota Financial Titl…"
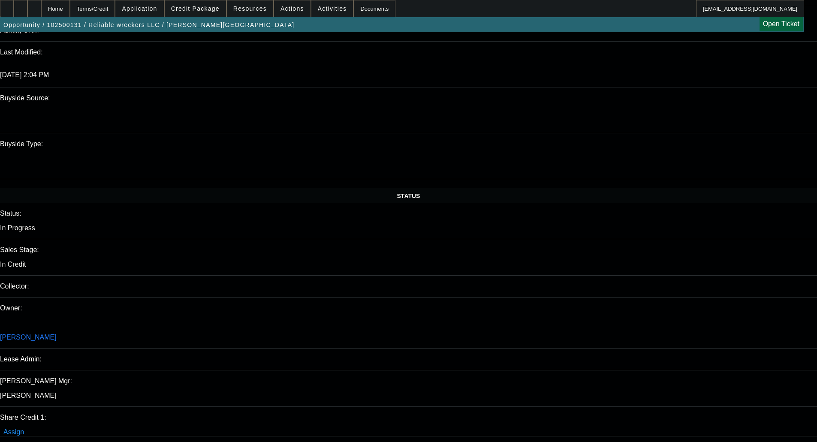
scroll to position [793, 0]
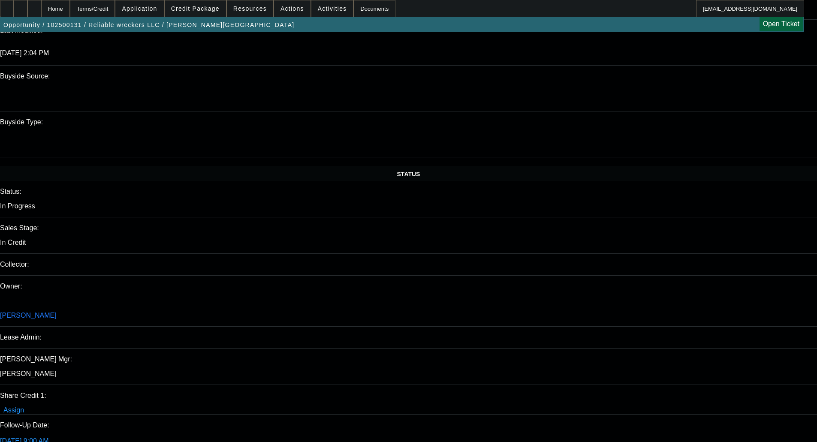
type textarea "APPROVED BY DAKOTA - Cost of Equipment: $50,509.95; Payment: $1,703.00 per mont…"
click at [199, 11] on span "Credit Package" at bounding box center [195, 8] width 48 height 7
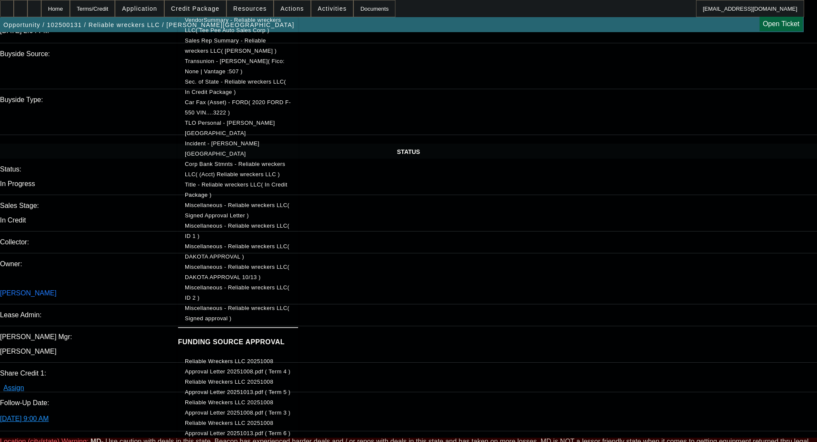
scroll to position [836, 0]
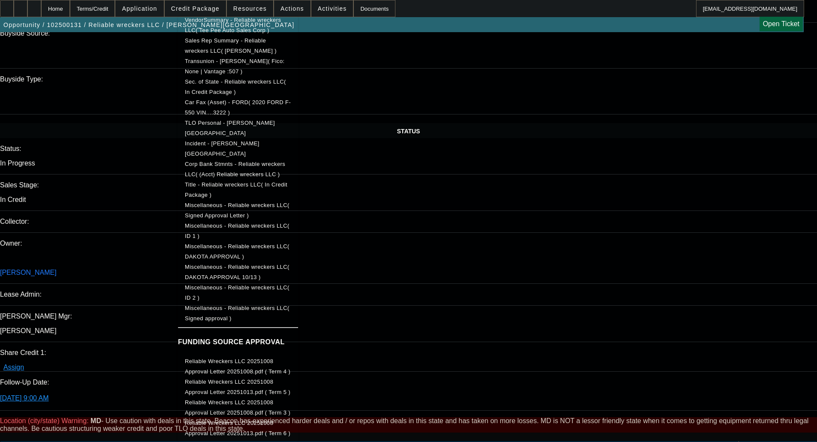
click at [291, 426] on span "Reliable Wreckers LLC 20251008 Approval Letter 20251013.pdf ( Term 6 )" at bounding box center [238, 428] width 106 height 21
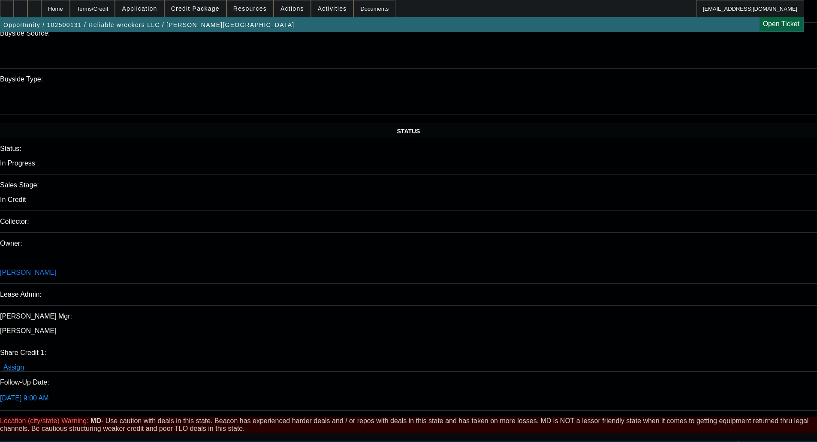
checkbox input "true"
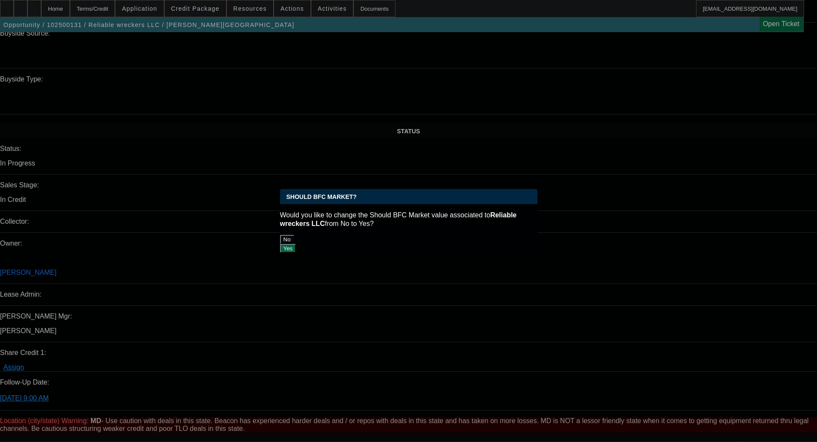
scroll to position [0, 0]
drag, startPoint x: 352, startPoint y: 238, endPoint x: 311, endPoint y: 216, distance: 46.1
click at [294, 238] on button "No" at bounding box center [287, 239] width 14 height 9
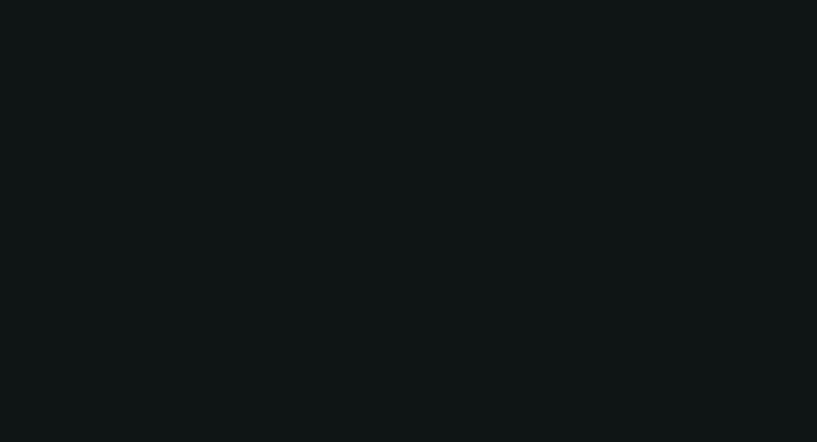
scroll to position [836, 0]
select select "0"
select select "2"
select select "0"
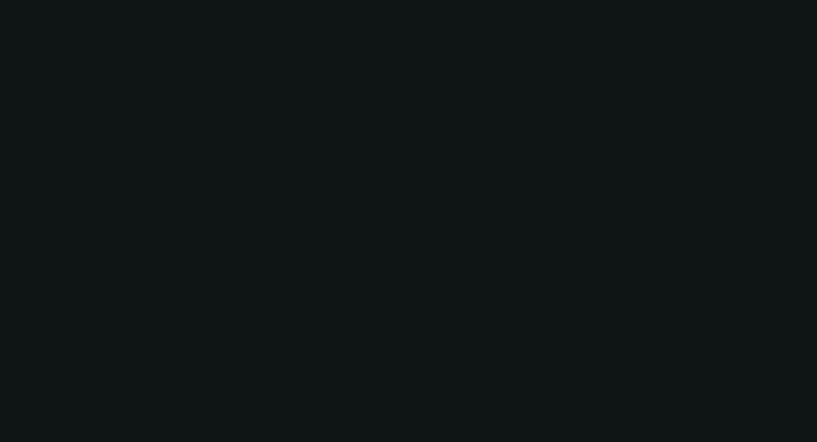
select select "21"
select select "0"
select select "2"
select select "0"
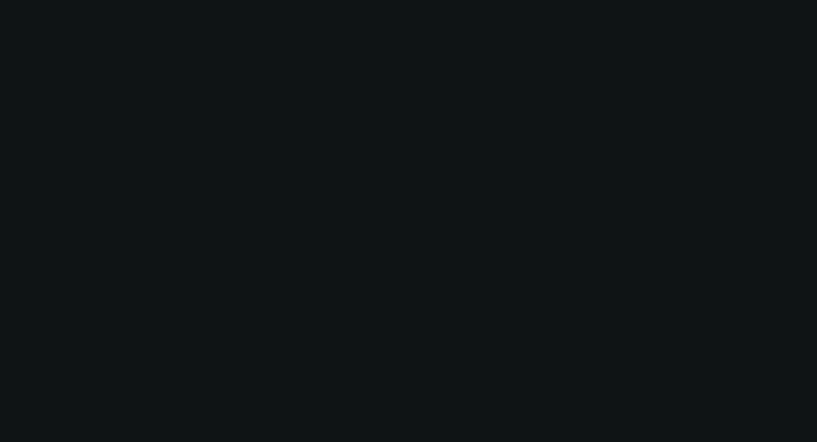
select select "21"
select select "0"
select select "2"
select select "0"
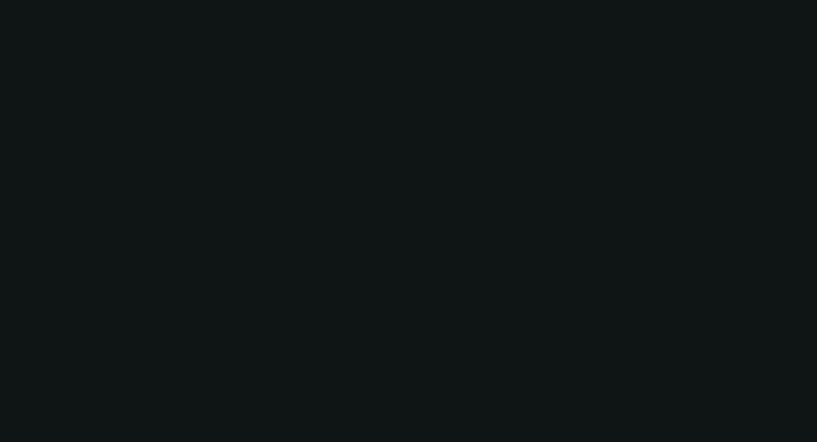
select select "21"
select select "0"
select select "2"
select select "0"
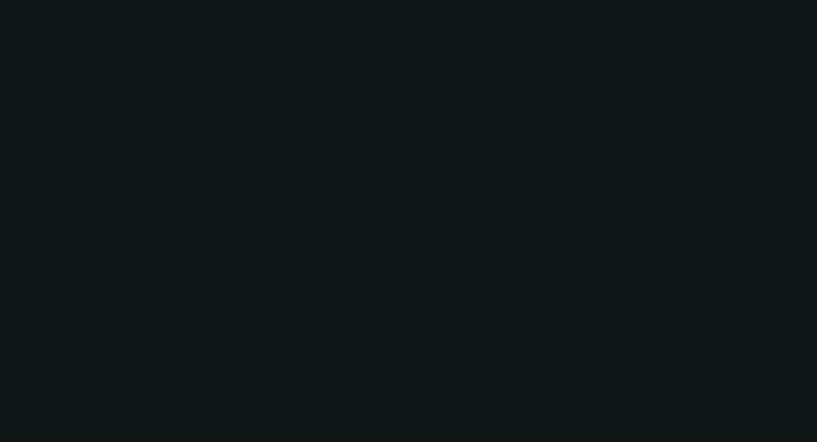
select select "21"
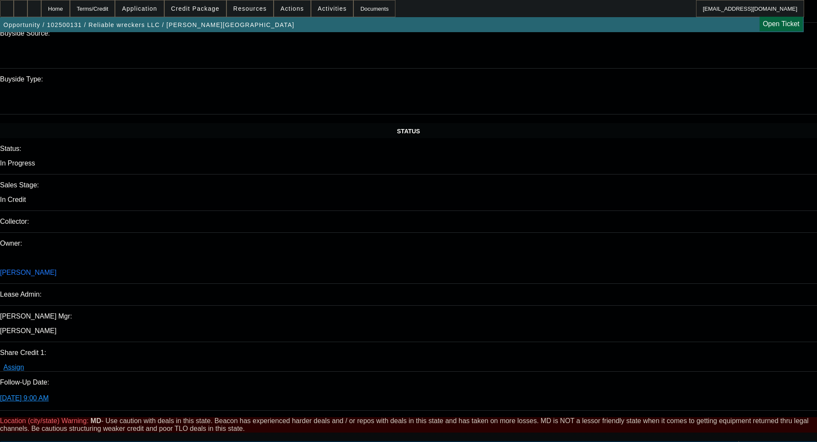
scroll to position [0, 0]
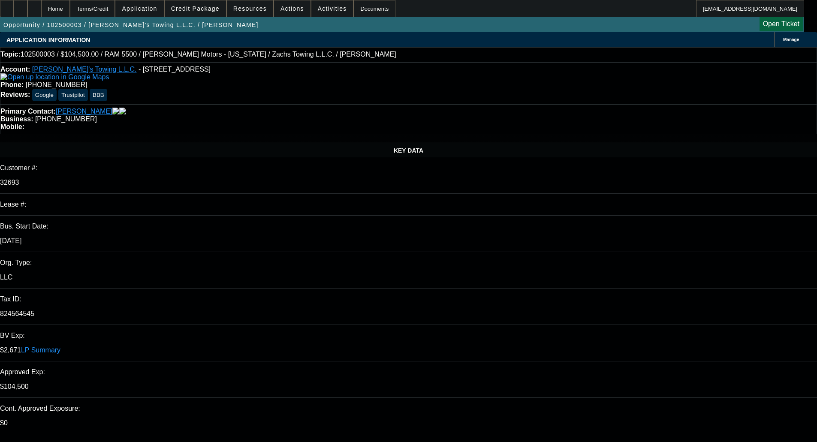
select select "0"
select select "3"
select select "0.2"
select select "17"
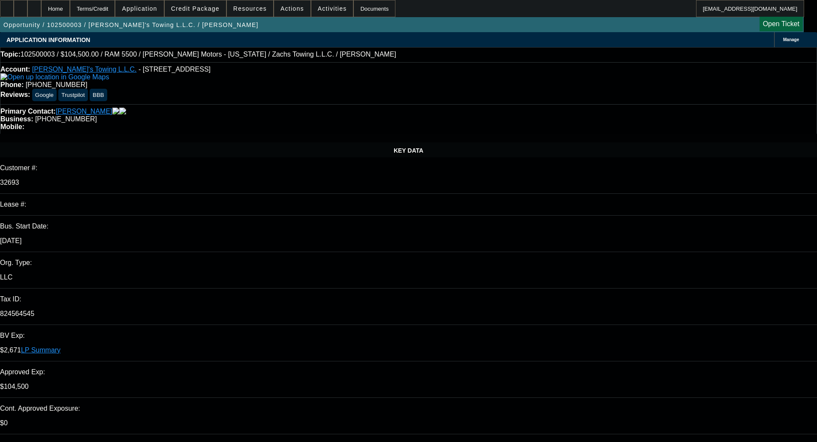
select select "0"
select select "3"
select select "0.2"
select select "17"
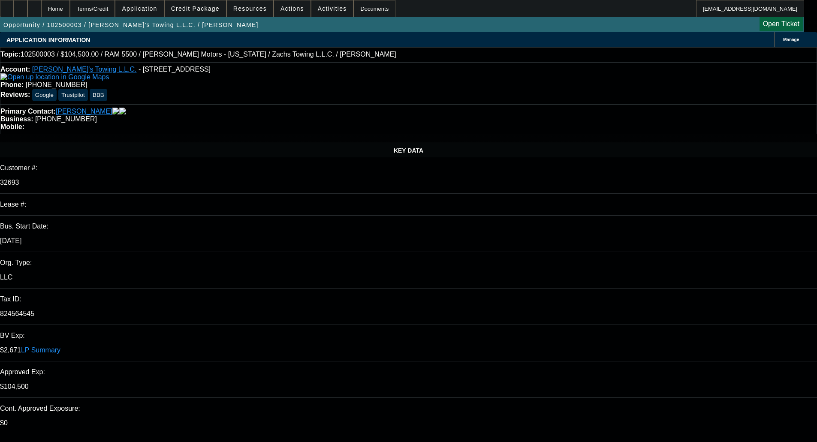
select select "0"
select select "3"
select select "0.2"
select select "17"
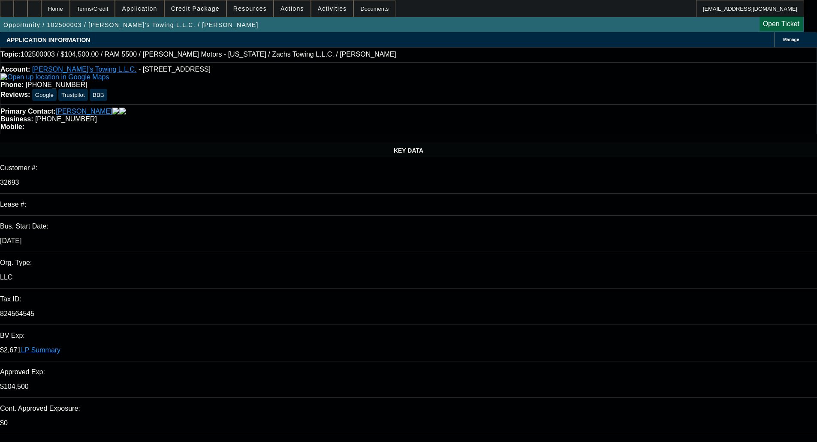
select select "0"
select select "2"
select select "0.2"
select select "17"
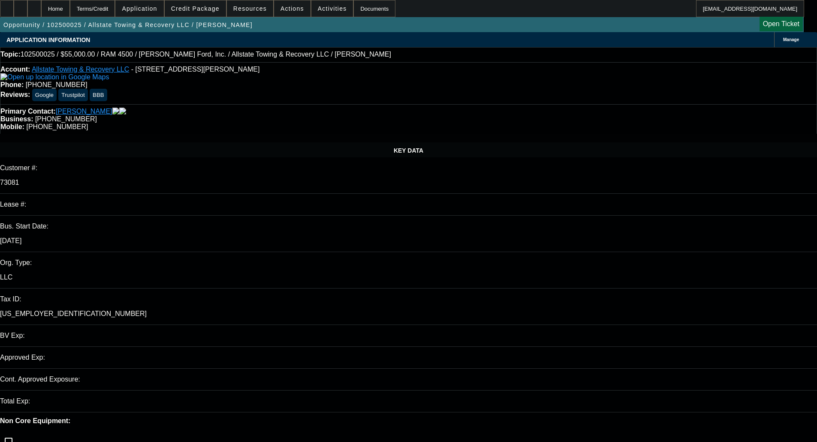
select select "0"
select select "2"
select select "0"
select select "6"
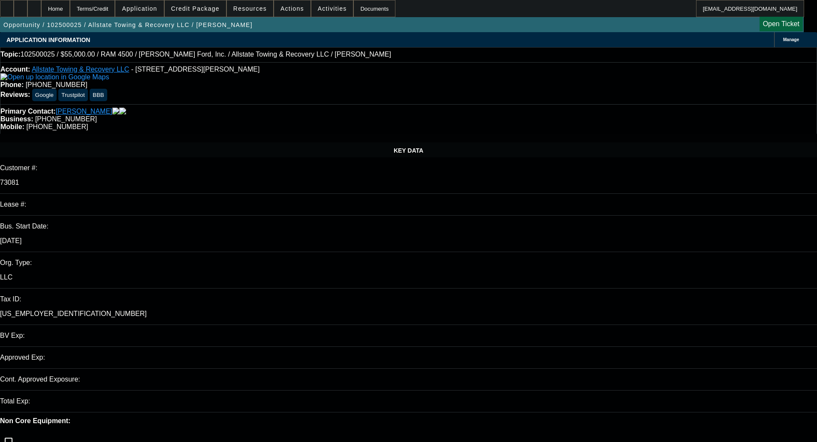
select select "0"
select select "2"
select select "0.1"
select select "4"
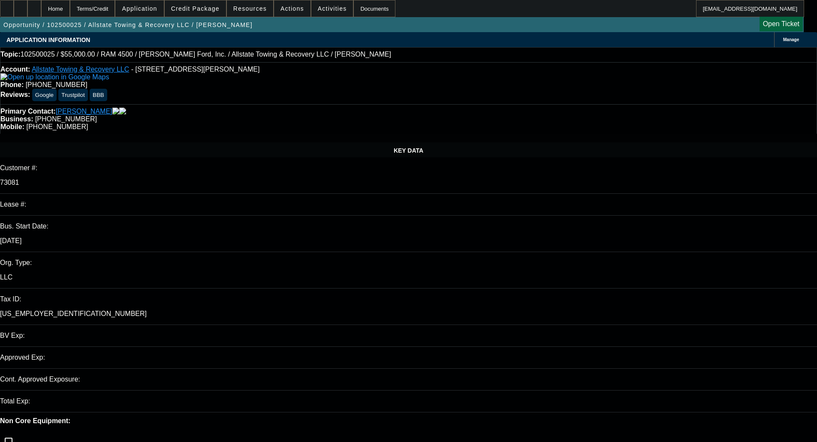
select select "0"
select select "2"
select select "0.1"
select select "4"
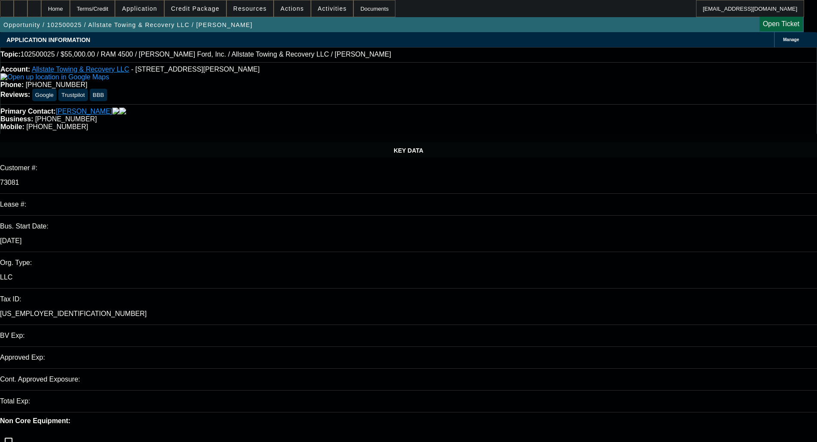
select select "0"
select select "2"
select select "0.1"
select select "4"
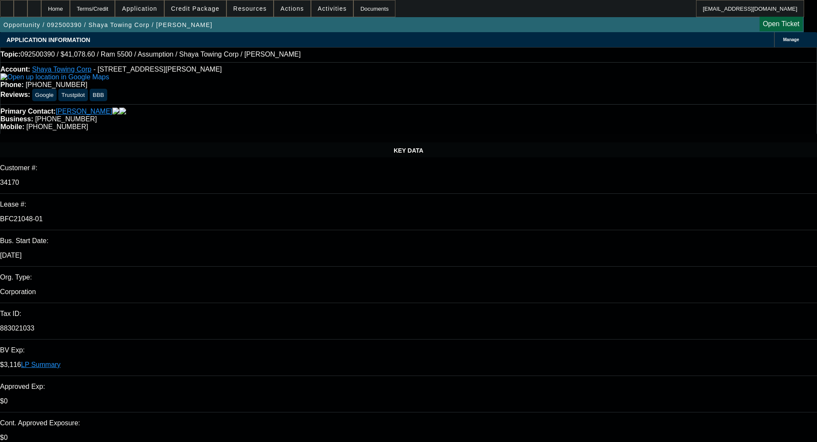
select select "0"
select select "2"
select select "0.1"
select select "4"
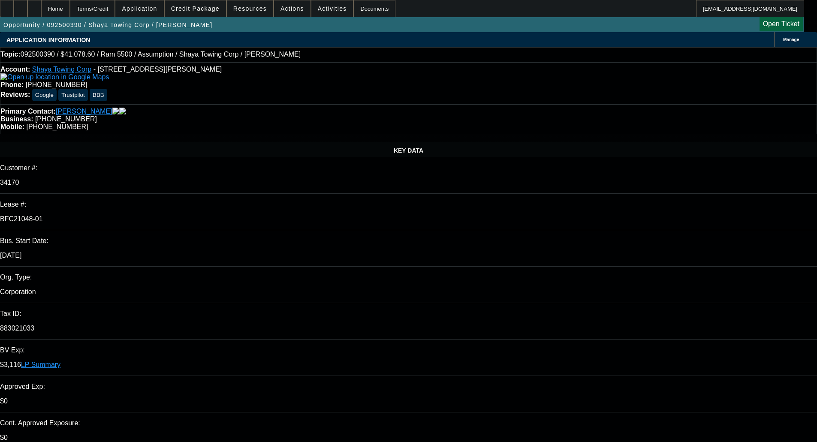
select select "0"
select select "0.1"
select select "4"
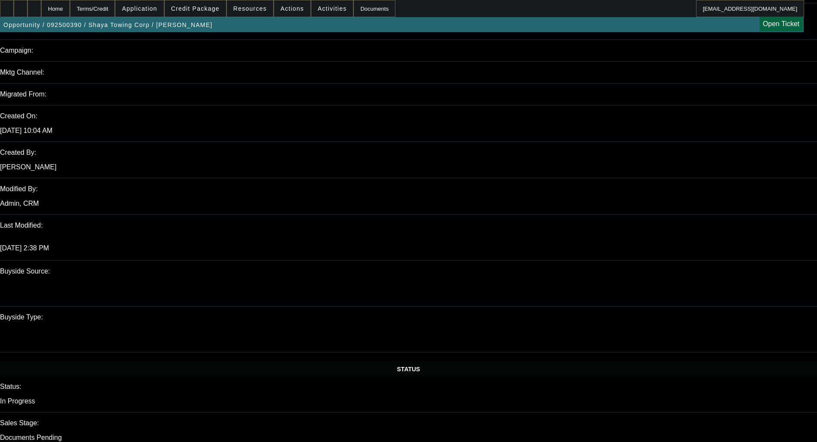
scroll to position [601, 0]
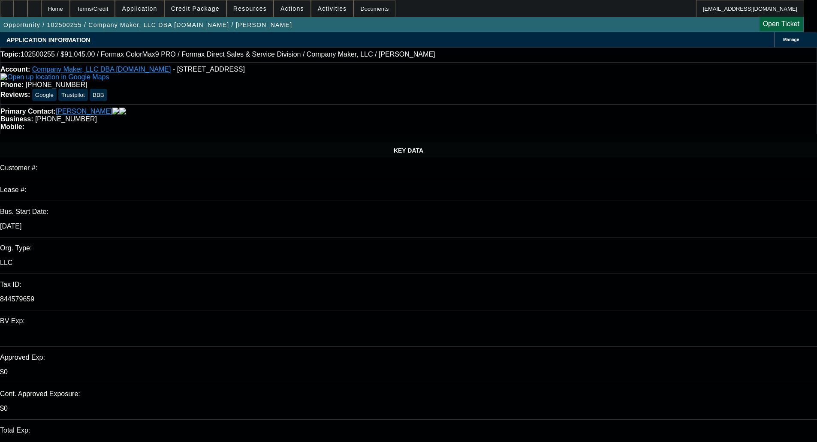
select select "0"
select select "2"
select select "0.1"
select select "4"
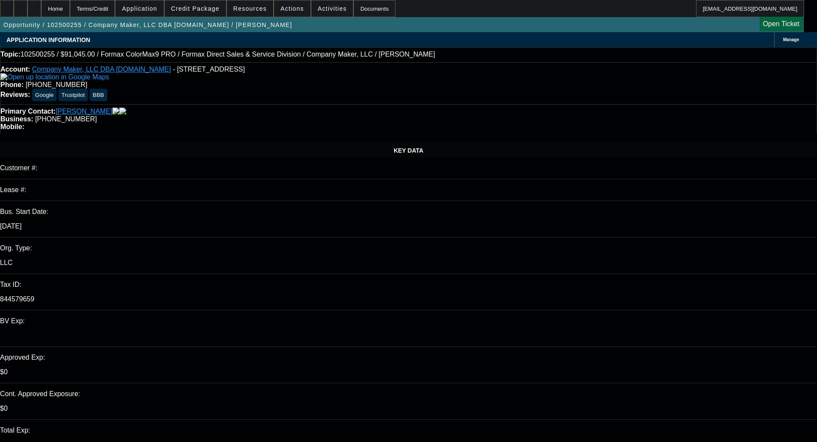
select select "0"
select select "2"
select select "0.1"
select select "4"
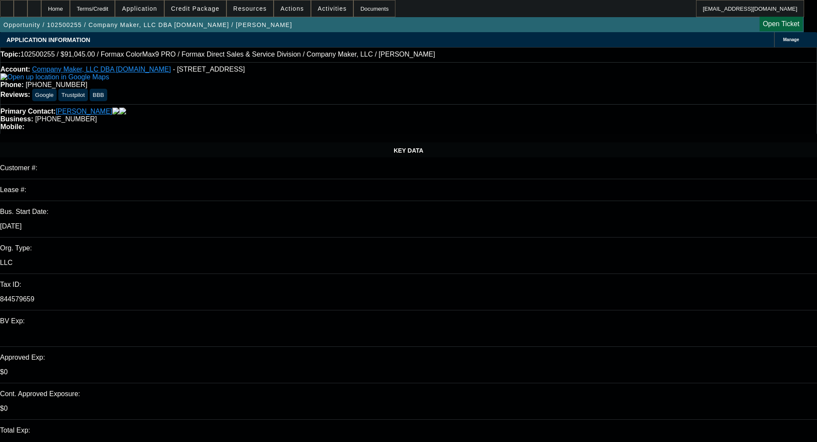
select select "0"
select select "2"
select select "0.1"
select select "4"
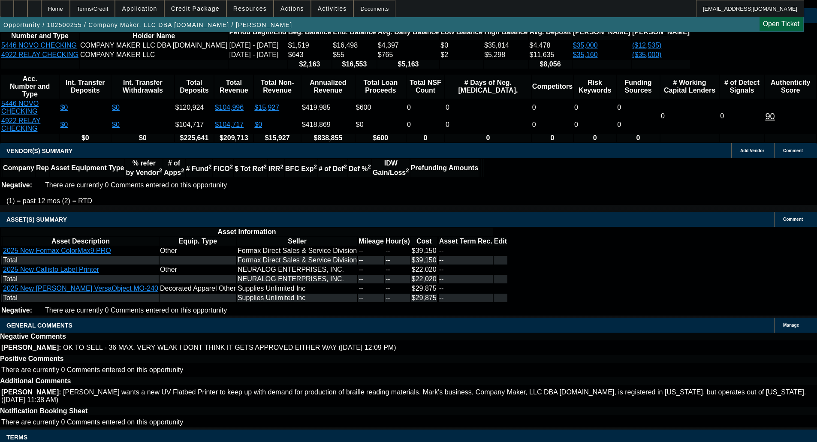
scroll to position [1587, 0]
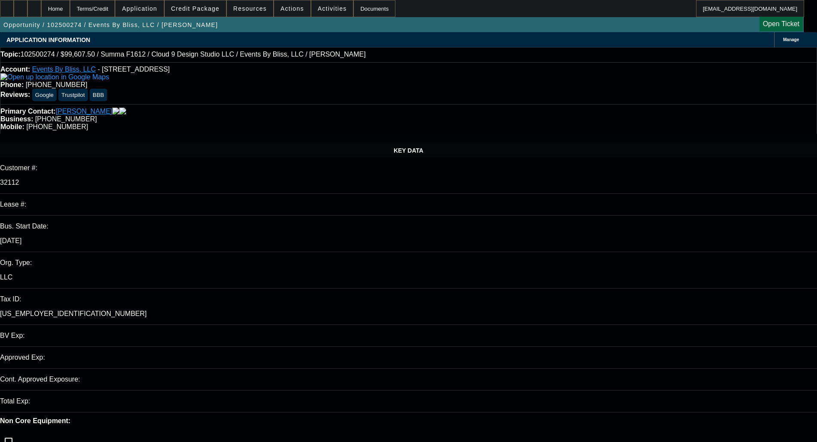
select select "0"
select select "3"
select select "0"
select select "6"
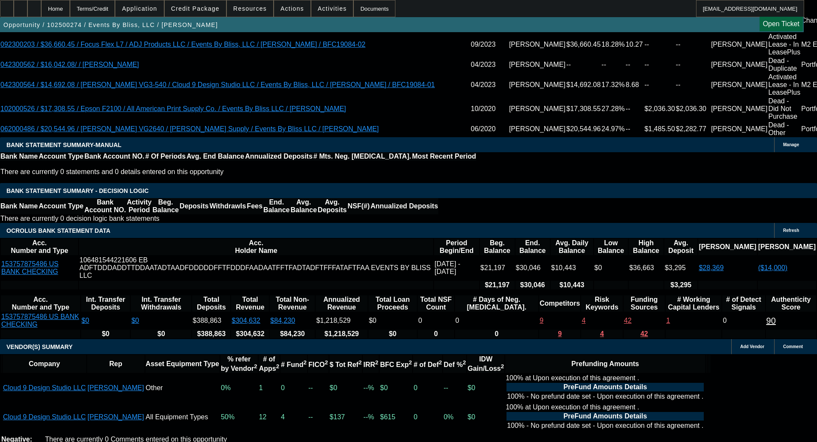
scroll to position [1748, 0]
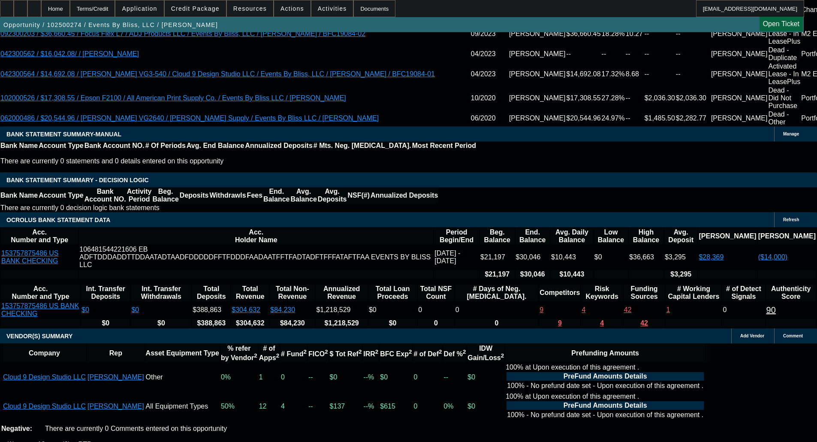
select select "4"
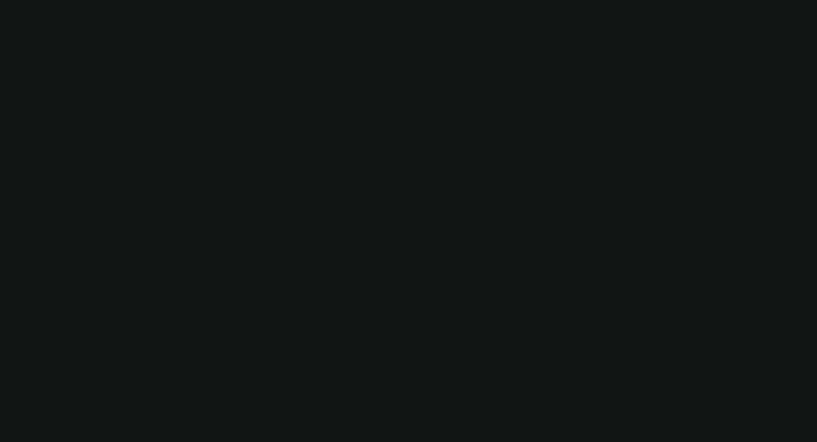
scroll to position [0, 0]
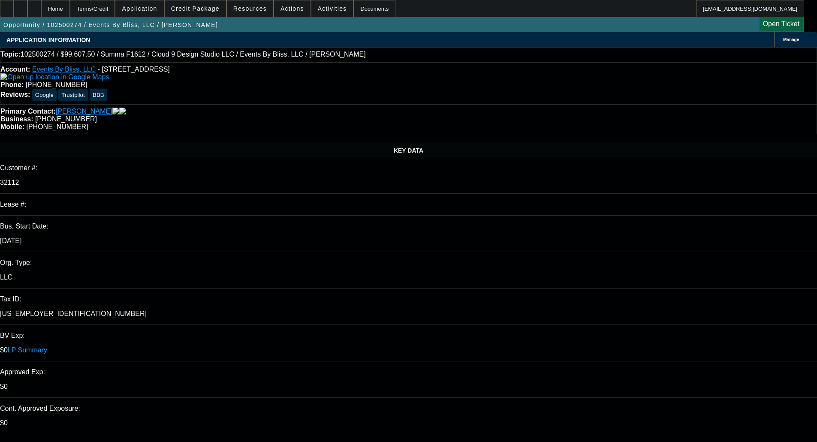
type input "04:56"
type input "02:50"
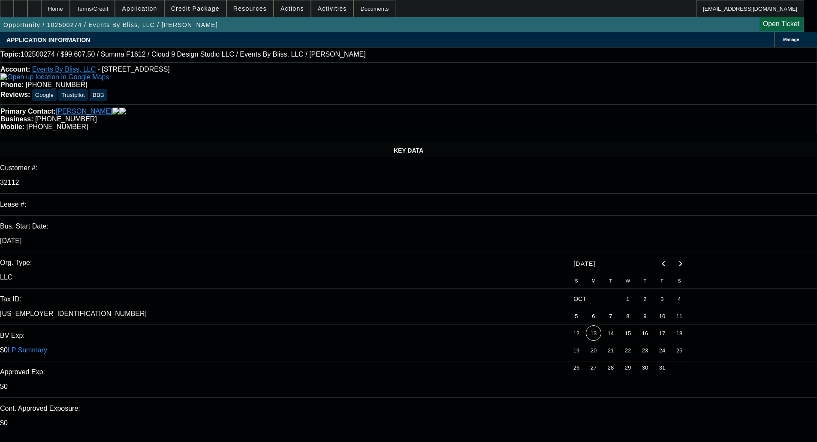
click at [658, 319] on span "10" at bounding box center [662, 315] width 15 height 15
type input "10/10/2025"
paste textarea "Unfortunately, this application for Events by Bliss, LLC is not eligible for a …"
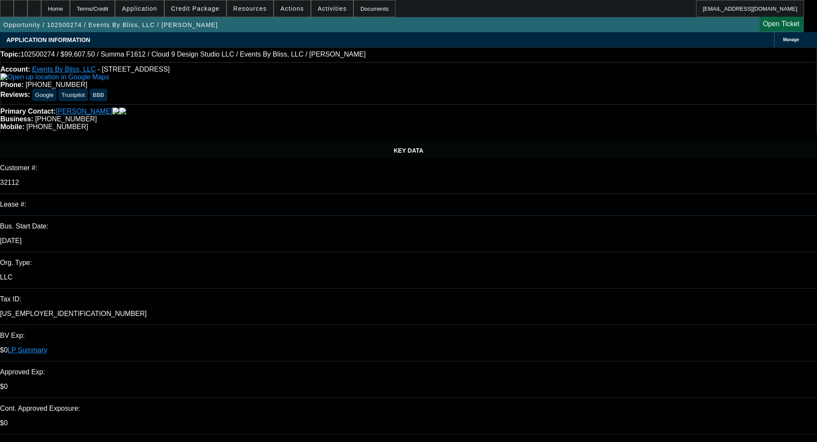
scroll to position [8, 0]
type textarea "DECLINED BY CPEF - "Unfortunately, this application for Events by Bliss, LLC is…"
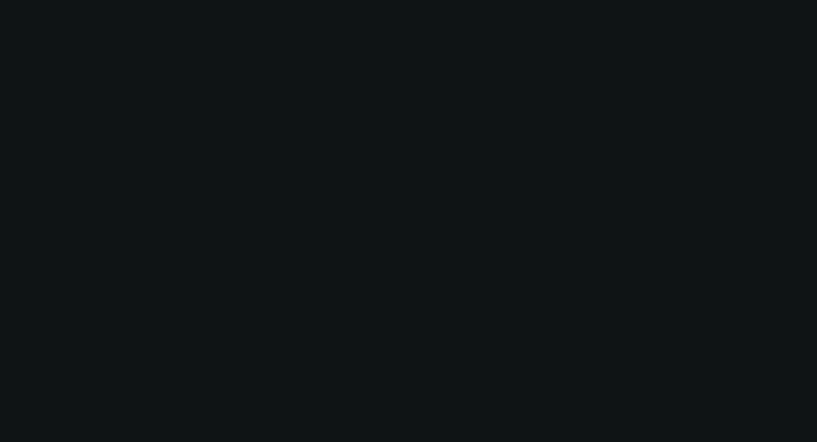
select select "0"
select select "3"
select select "0"
select select "6"
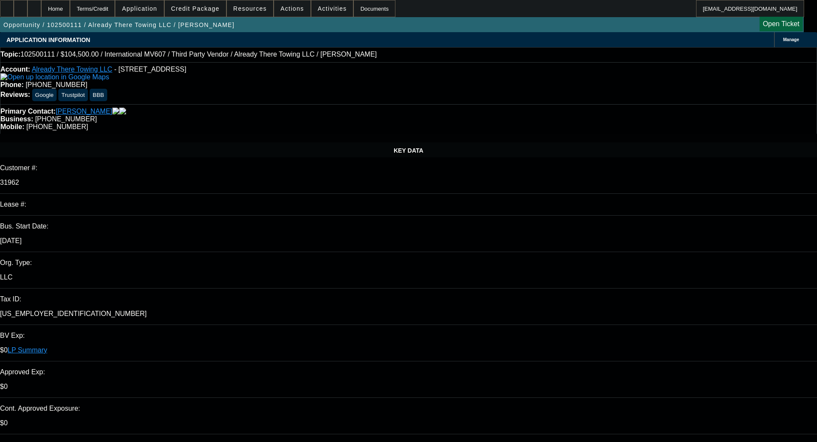
select select "0"
select select "2"
select select "0"
select select "6"
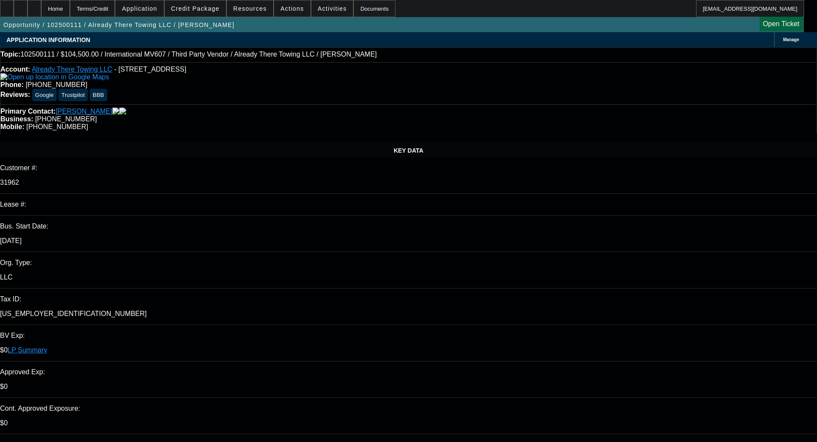
select select "0"
select select "2"
select select "0"
select select "6"
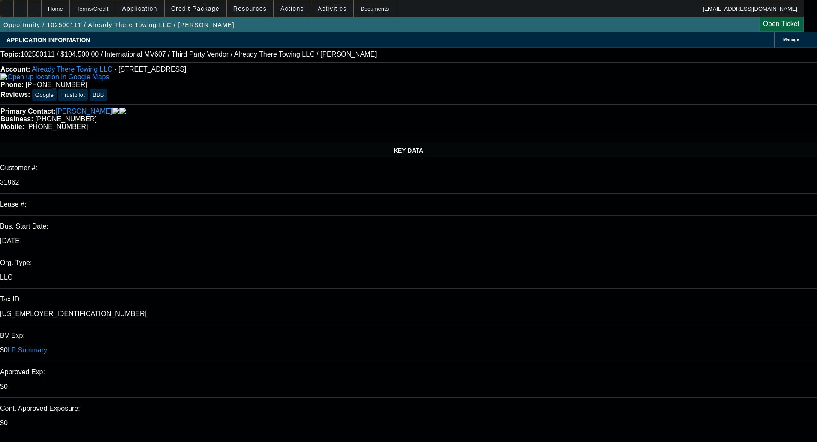
select select "2"
select select "0"
select select "6"
drag, startPoint x: 351, startPoint y: 130, endPoint x: 335, endPoint y: 109, distance: 26.4
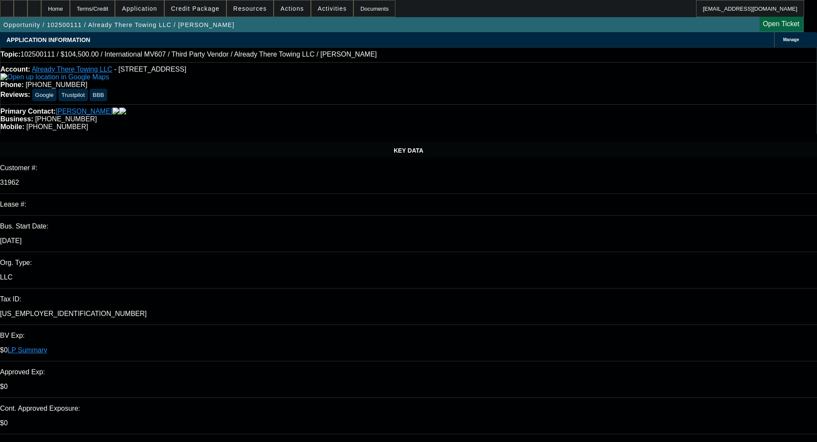
click at [207, 11] on span "Credit Package" at bounding box center [195, 8] width 48 height 7
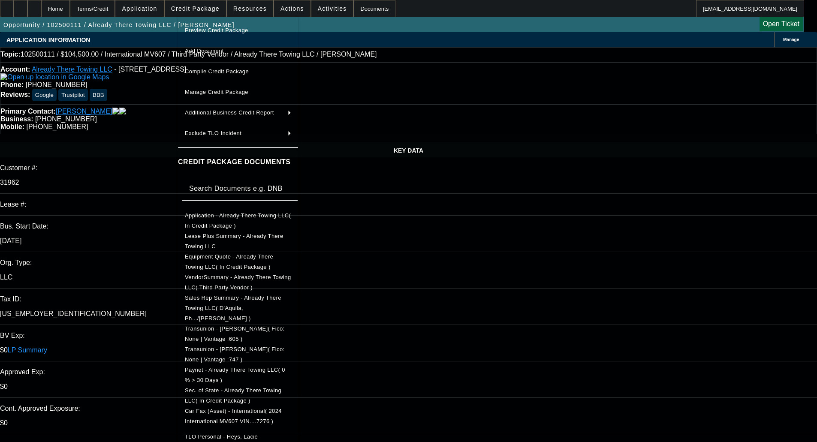
click at [214, 26] on span "Preview Credit Package" at bounding box center [238, 30] width 106 height 10
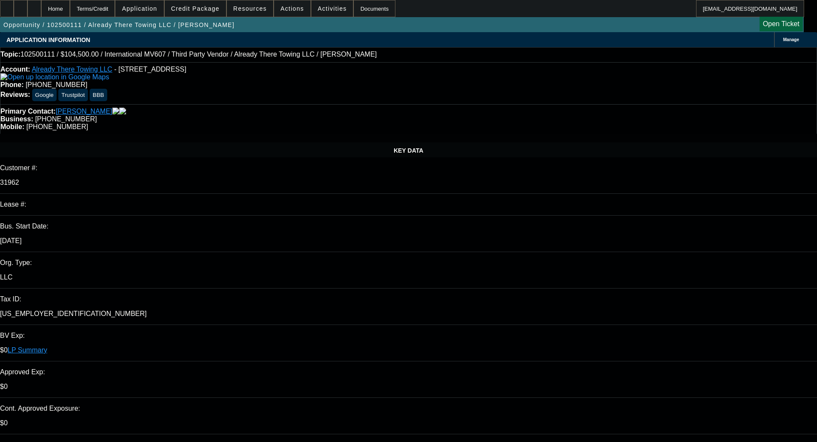
type textarea "DECLINED IN PORT - OKAY TO SELL"
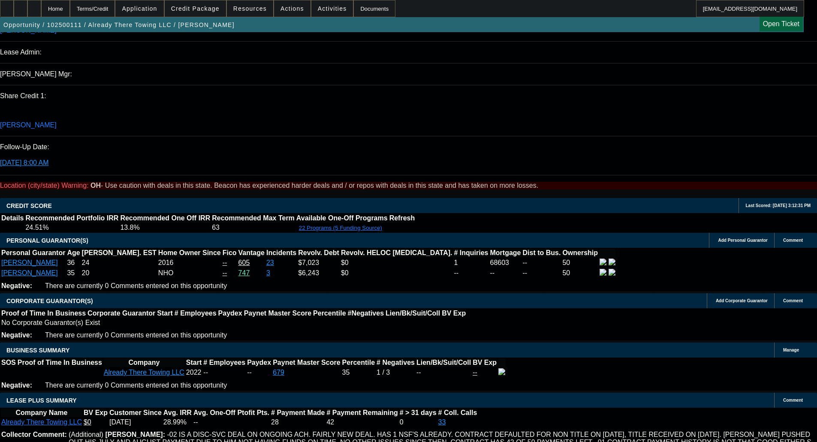
scroll to position [1115, 0]
drag, startPoint x: 72, startPoint y: 288, endPoint x: 413, endPoint y: 294, distance: 341.5
copy span "Bradley Heys runs and operates Already There Towing a company out of Kettering,…"
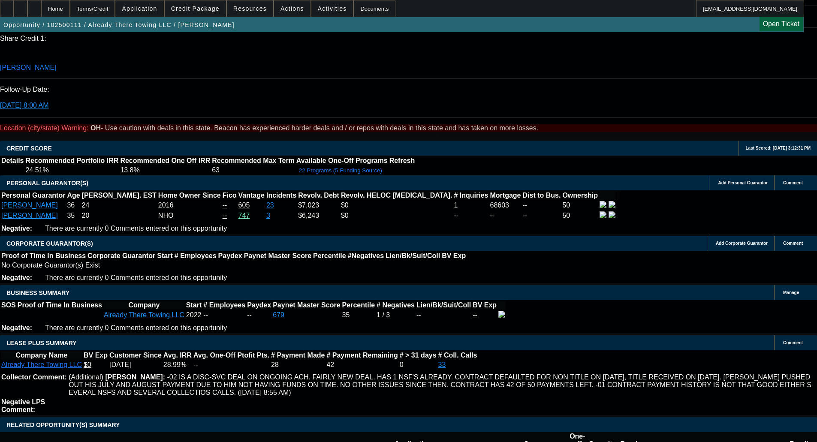
scroll to position [1287, 0]
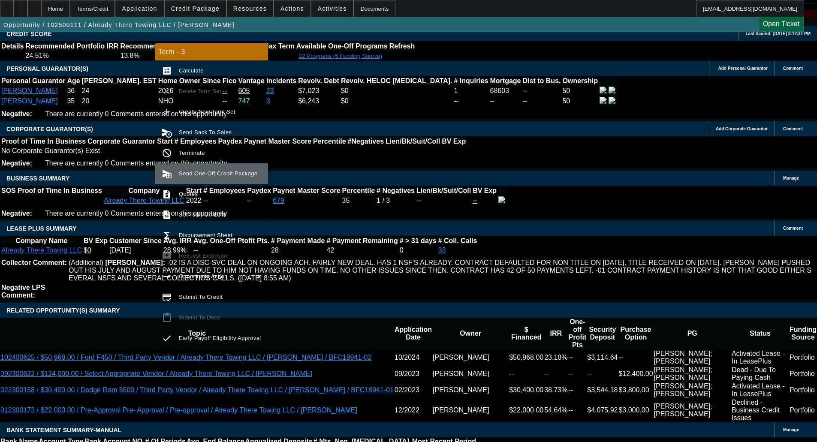
click at [210, 173] on span "Send One-Off Credit Package" at bounding box center [218, 173] width 78 height 6
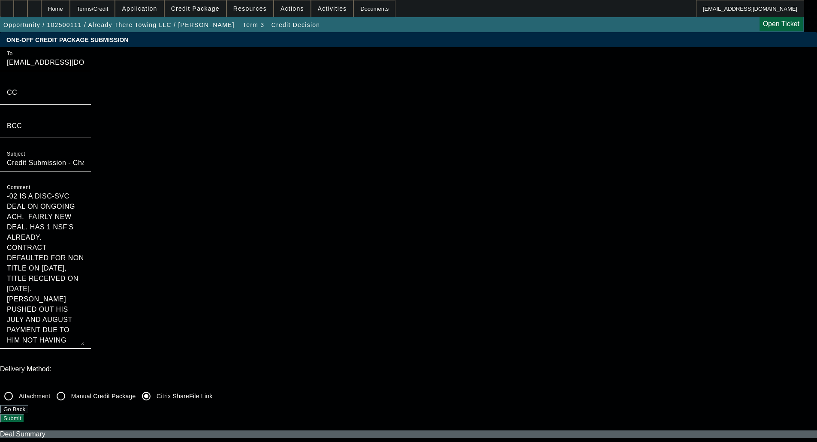
drag, startPoint x: 441, startPoint y: 131, endPoint x: 384, endPoint y: 20, distance: 124.1
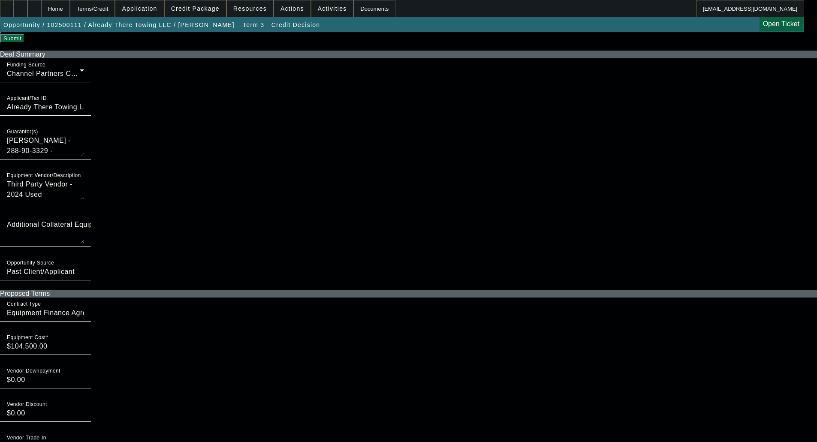
scroll to position [153, 0]
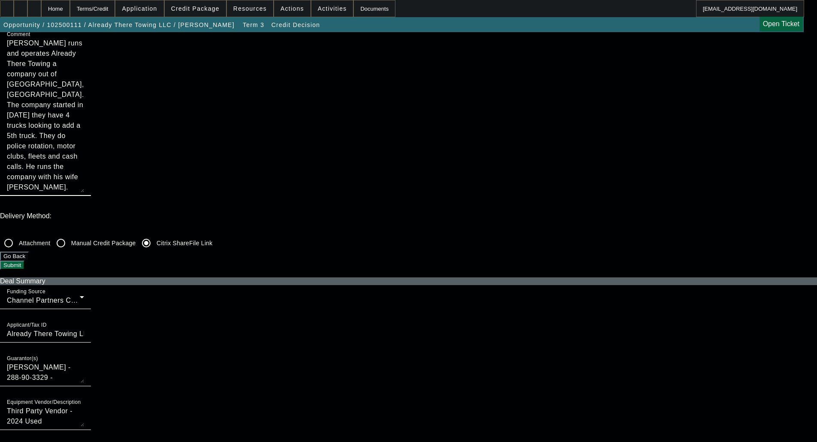
type textarea "[PERSON_NAME] runs and operates Already There Towing a company out of [GEOGRAPH…"
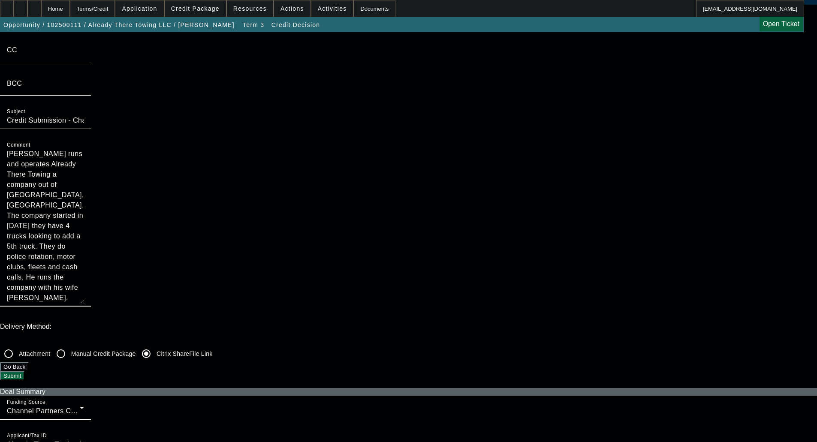
scroll to position [0, 0]
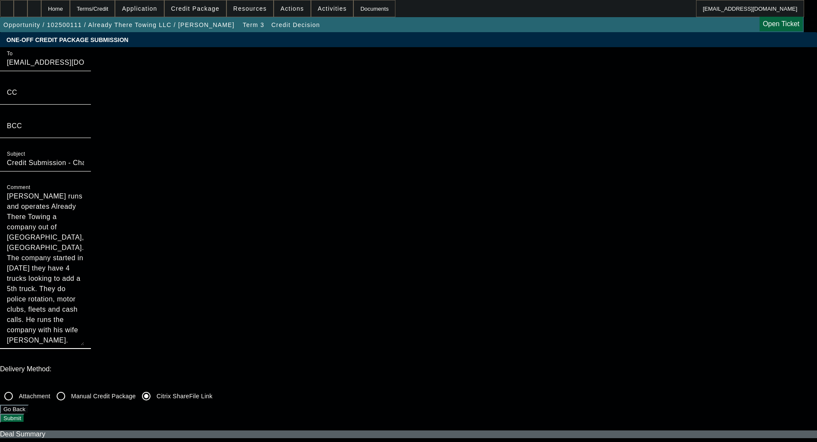
click at [24, 414] on button "Submit" at bounding box center [12, 418] width 24 height 9
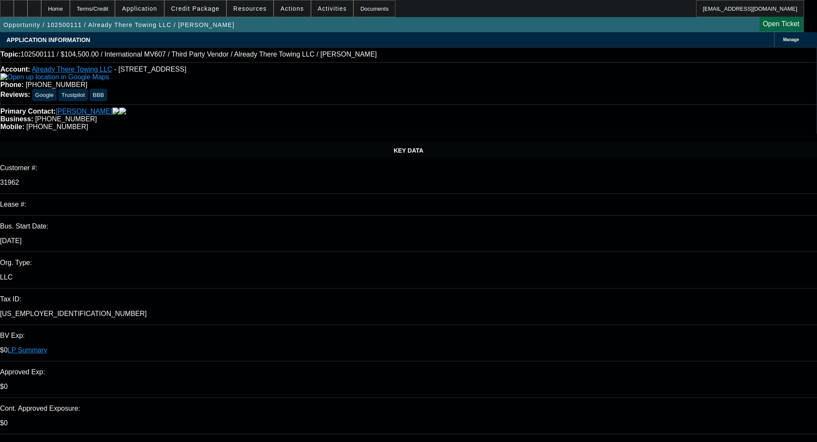
select select "0"
select select "2"
select select "0"
select select "6"
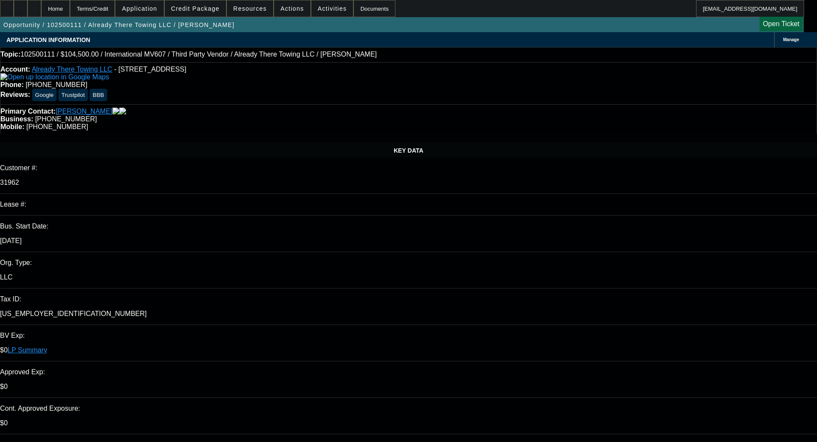
select select "0"
select select "2"
select select "0"
select select "6"
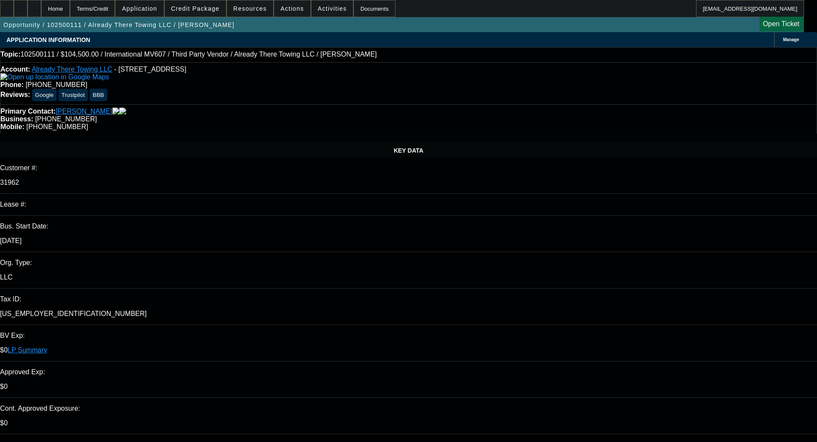
select select "2"
select select "0"
select select "6"
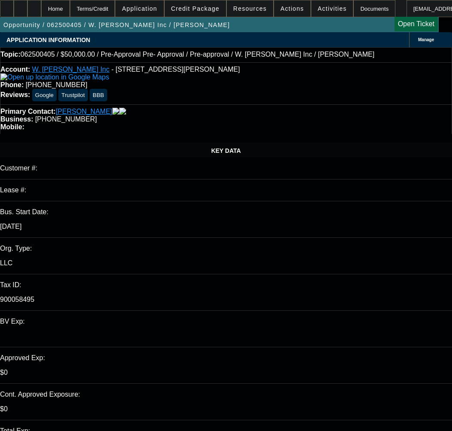
select select "0"
select select "0.1"
select select "4"
select select "0"
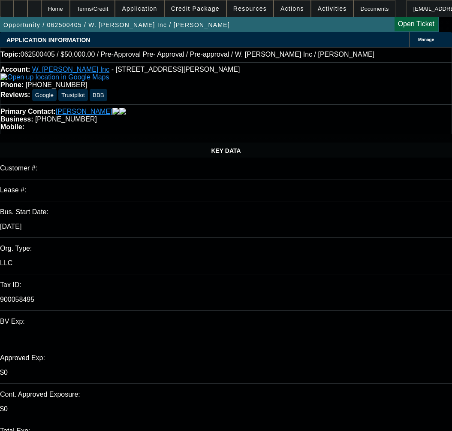
select select "0"
select select "0.1"
select select "4"
select select "0"
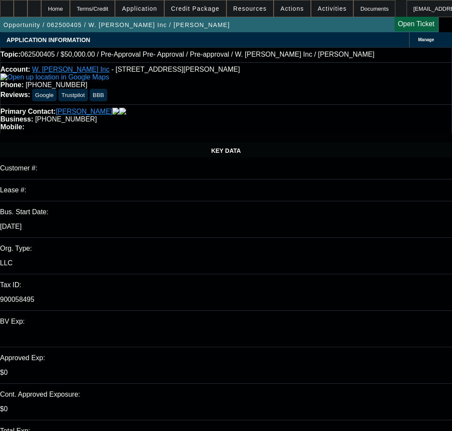
select select "0.1"
select select "4"
select select "0.15"
select select "2"
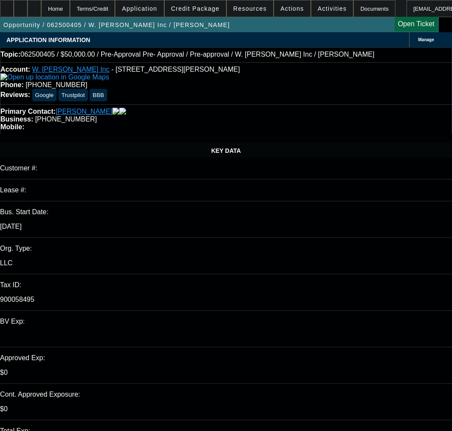
select select "0.1"
select select "4"
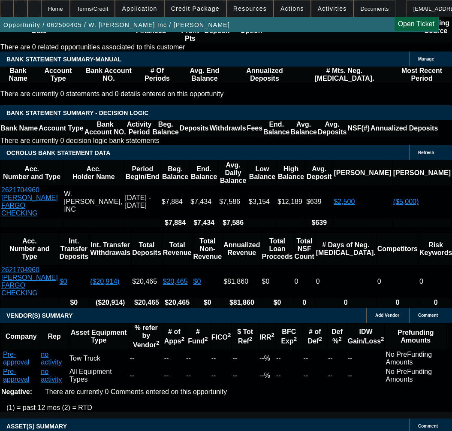
scroll to position [1630, 0]
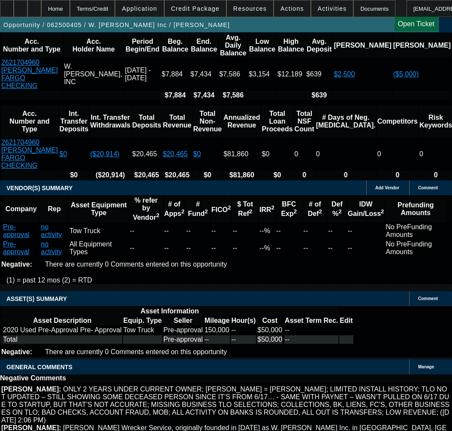
select select "5"
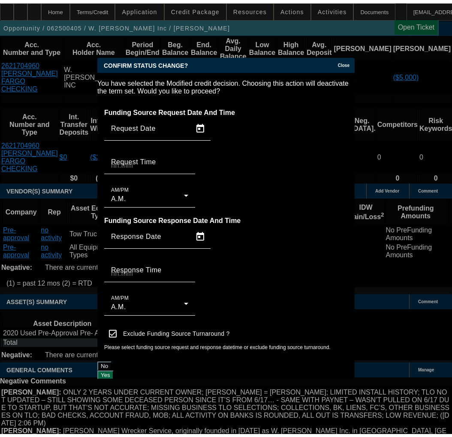
scroll to position [0, 0]
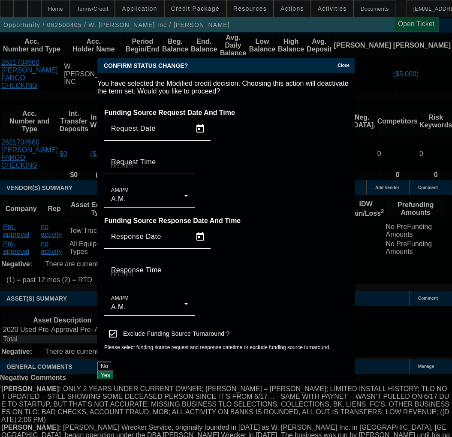
click at [114, 371] on button "Yes" at bounding box center [105, 375] width 16 height 9
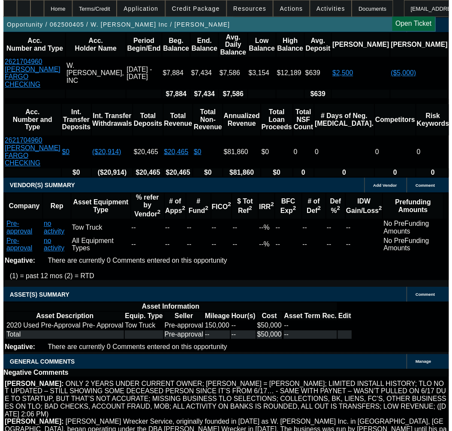
scroll to position [1630, 0]
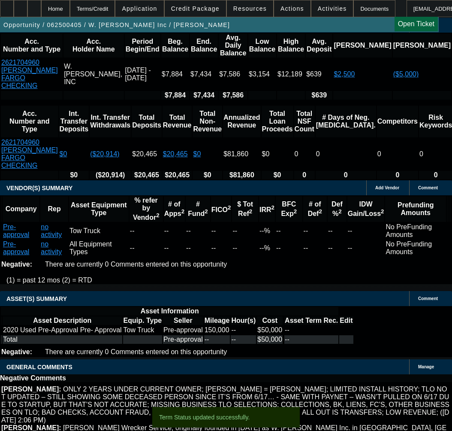
select select "0"
select select "0.1"
select select "4"
select select "0"
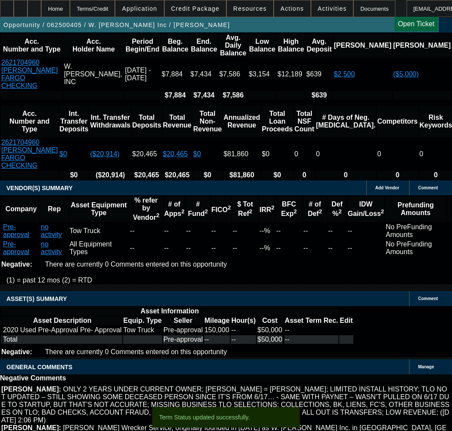
select select "0"
select select "0.1"
select select "4"
select select "0"
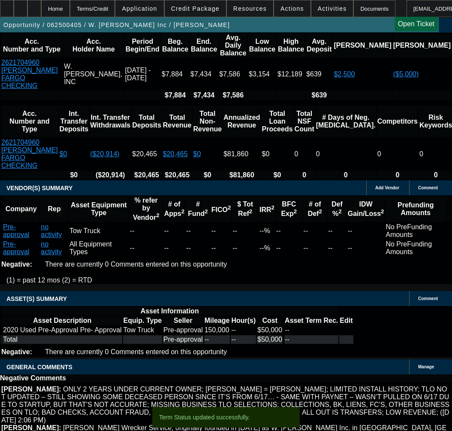
select select "0.1"
select select "4"
select select "0"
select select "0.1"
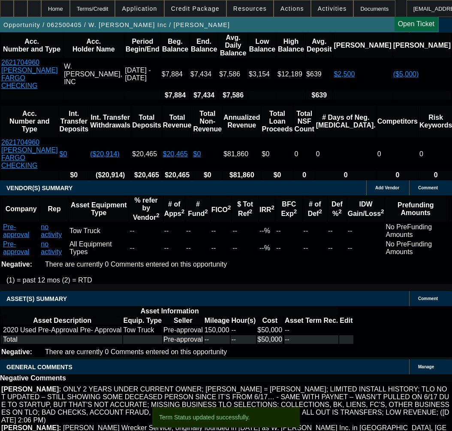
select select "4"
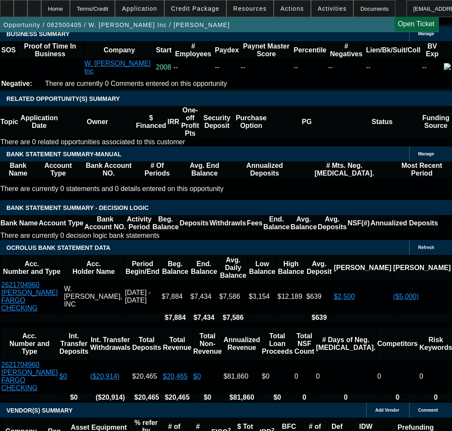
scroll to position [1365, 0]
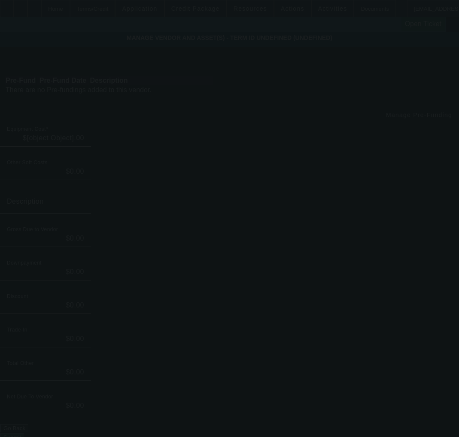
type input "$50,000.00"
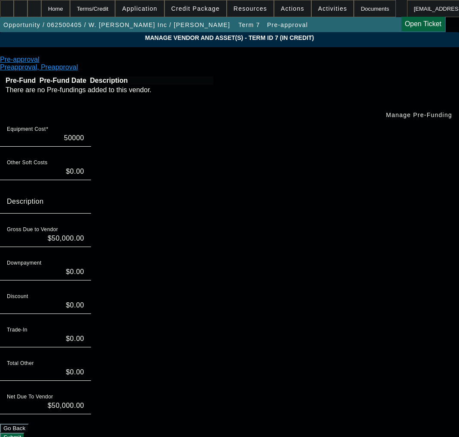
click at [84, 133] on input "50000" at bounding box center [45, 138] width 77 height 10
type input "4000"
type input "$4,000.00"
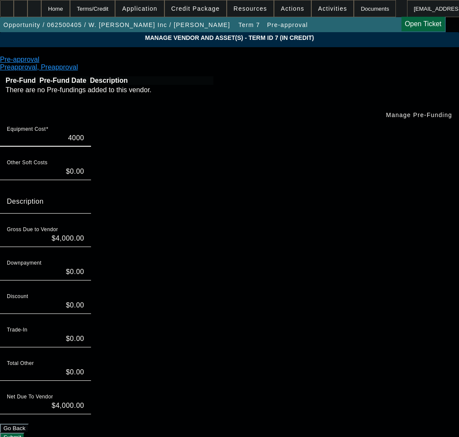
type input "45000"
type input "$45,000.00"
click at [44, 198] on label "Description" at bounding box center [25, 202] width 37 height 8
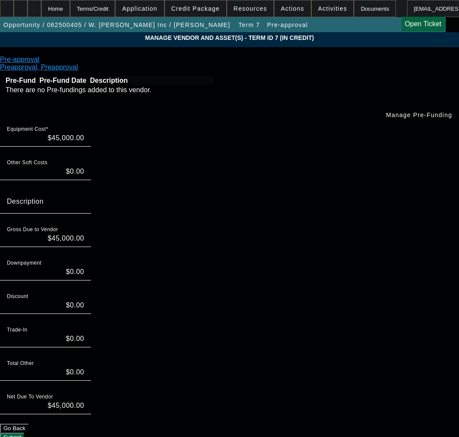
click at [84, 200] on input "Description" at bounding box center [45, 205] width 77 height 10
click at [364, 257] on div "Downpayment $0.00" at bounding box center [229, 273] width 459 height 33
click at [24, 433] on button "Submit" at bounding box center [12, 437] width 24 height 9
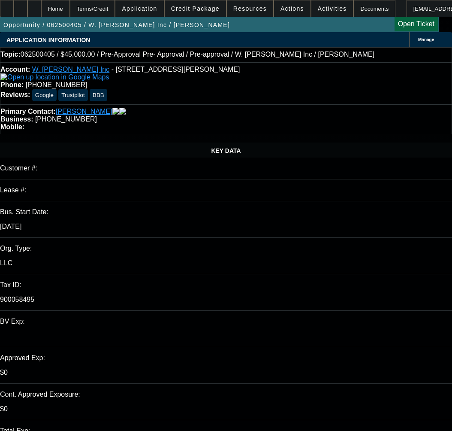
select select "0"
select select "0.1"
select select "4"
select select "0"
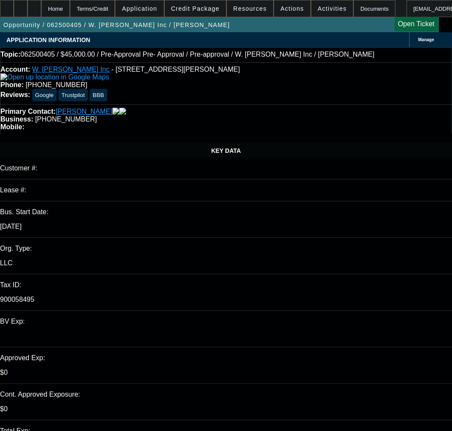
select select "0"
select select "0.1"
select select "4"
select select "0"
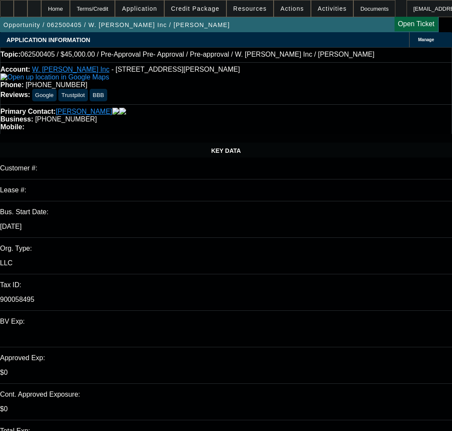
select select "0.1"
select select "4"
select select "0"
select select "0.1"
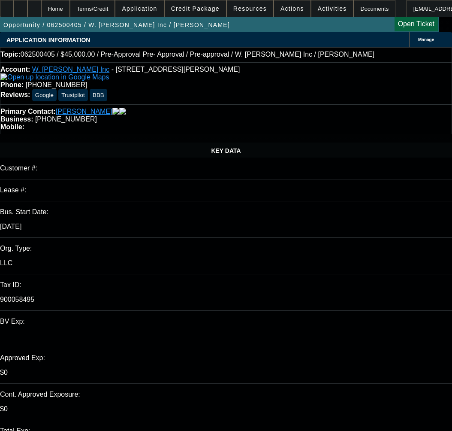
select select "4"
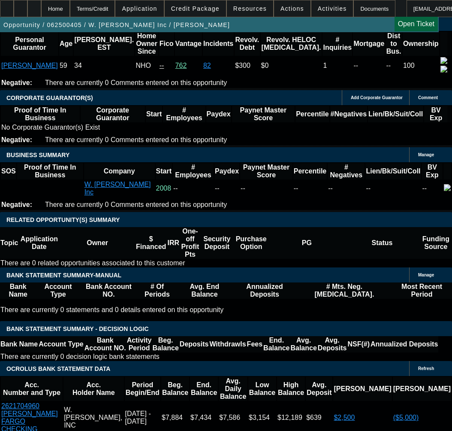
scroll to position [1330, 0]
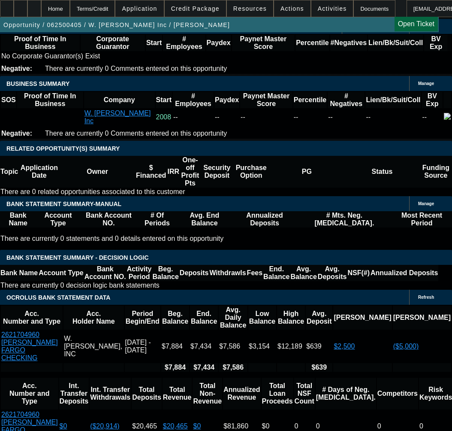
scroll to position [1373, 0]
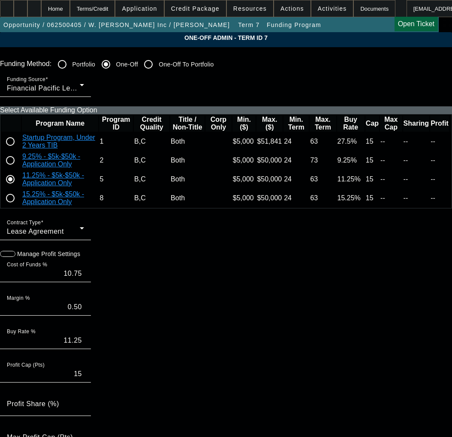
click at [19, 169] on input "radio" at bounding box center [10, 160] width 17 height 17
radio input "true"
type input "9.00"
type input "0.25"
type input "9.25"
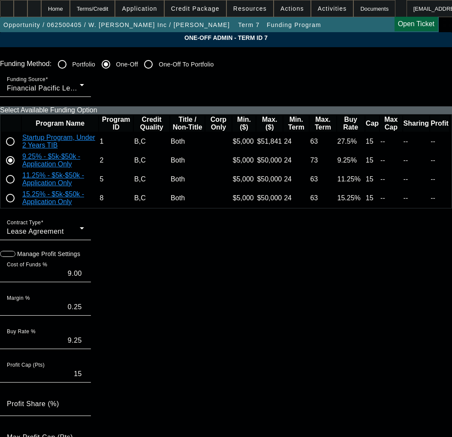
paste input "0000250610,"
type input "0000250610"
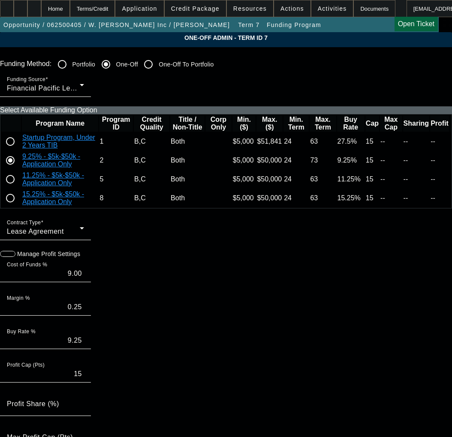
paste input "250610"
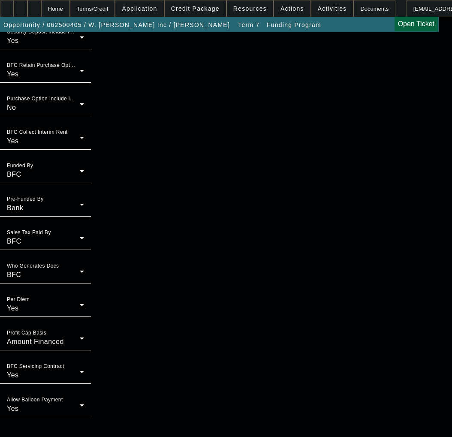
scroll to position [706, 0]
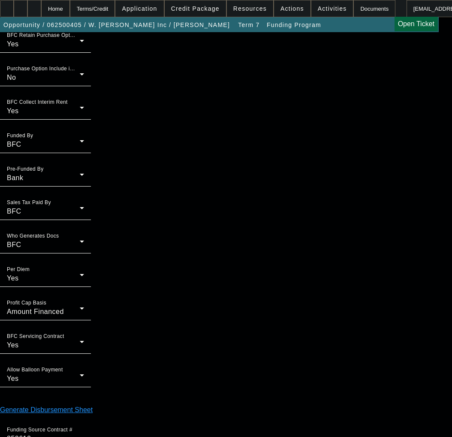
type input "250610"
type input "03:33"
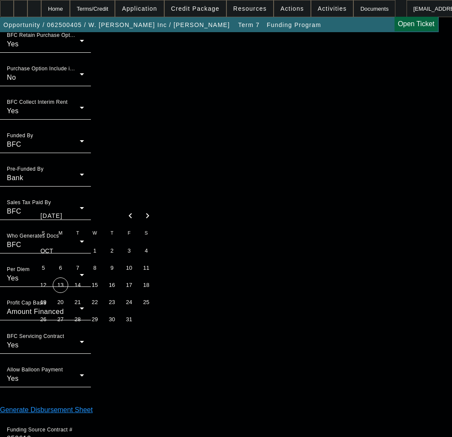
click at [63, 290] on span "13" at bounding box center [60, 285] width 15 height 15
type input "[DATE]"
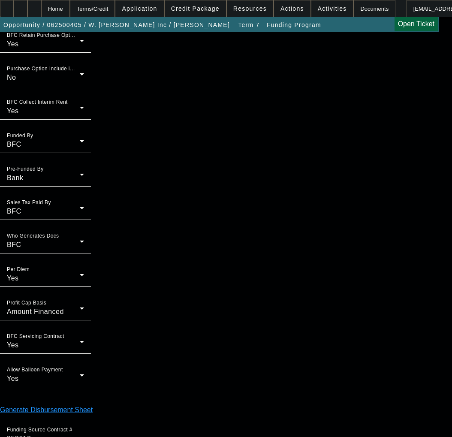
type input "01:48"
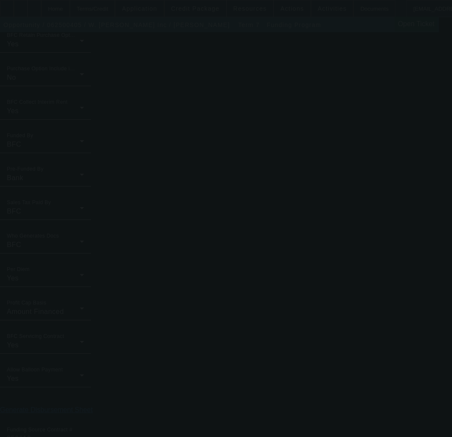
type input "10.75"
type input "0.50"
type input "11.25"
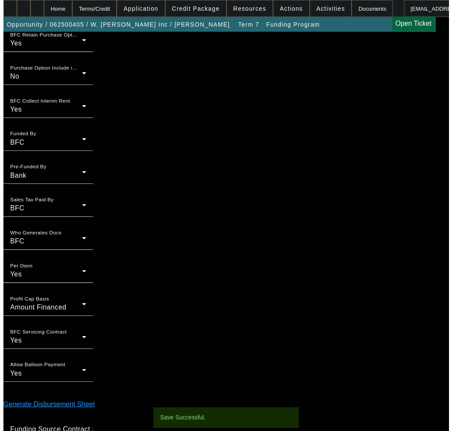
scroll to position [0, 0]
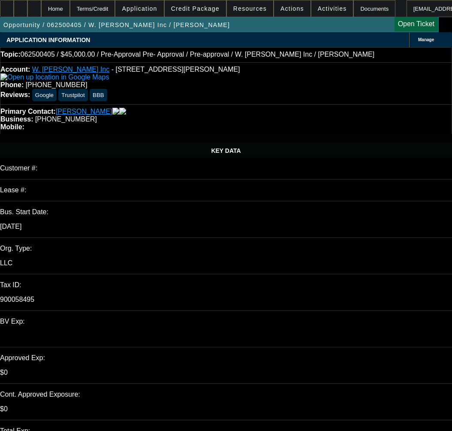
select select "0"
select select "0.1"
select select "4"
select select "0"
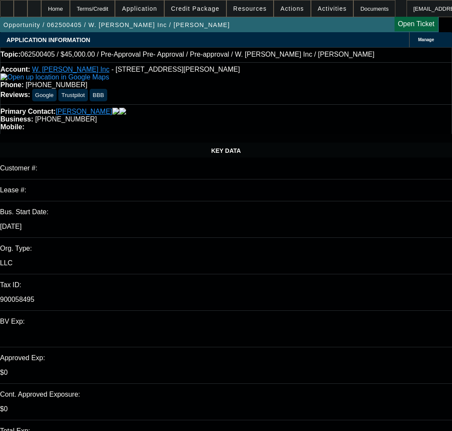
select select "0"
select select "0.1"
select select "4"
select select "0"
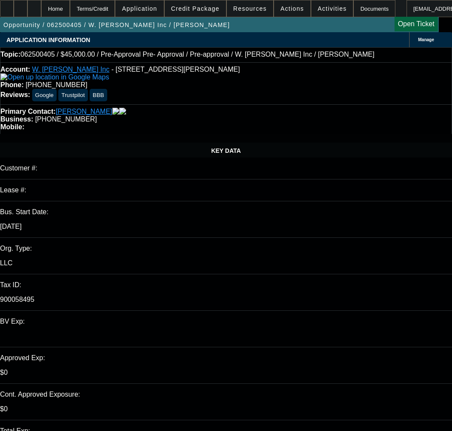
select select "0.1"
select select "4"
select select "0"
select select "0.1"
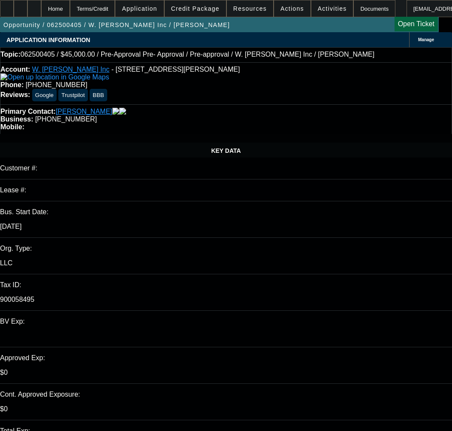
select select "4"
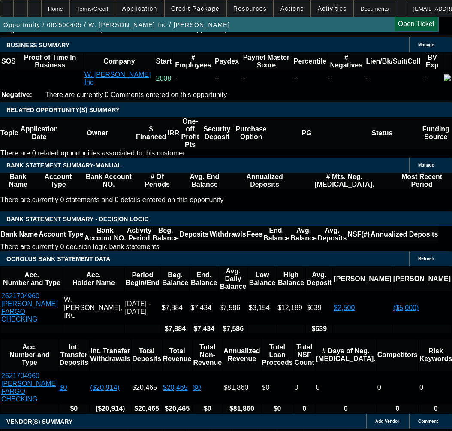
scroll to position [1373, 0]
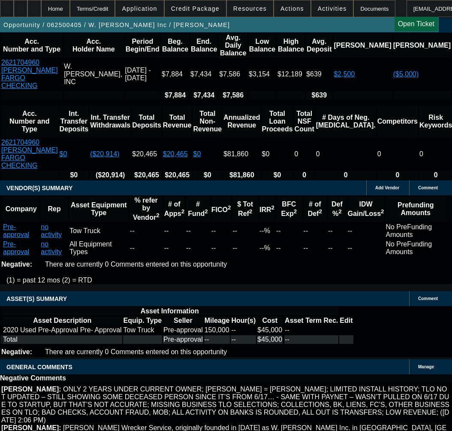
scroll to position [1673, 0]
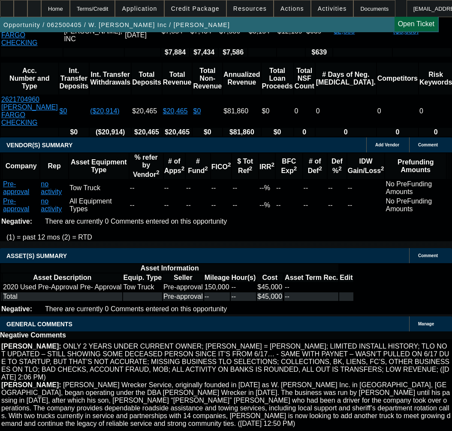
select select "9"
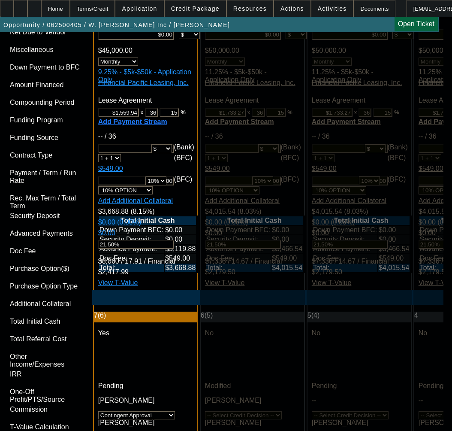
scroll to position [2445, 0]
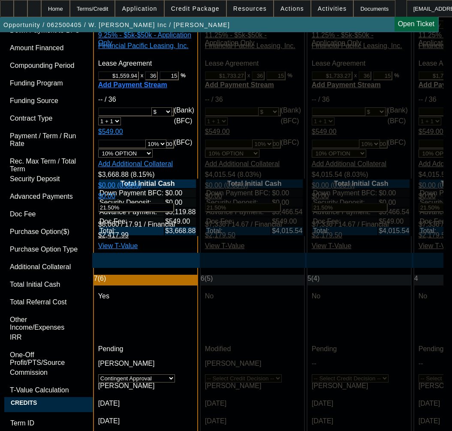
type input "1/10/2026"
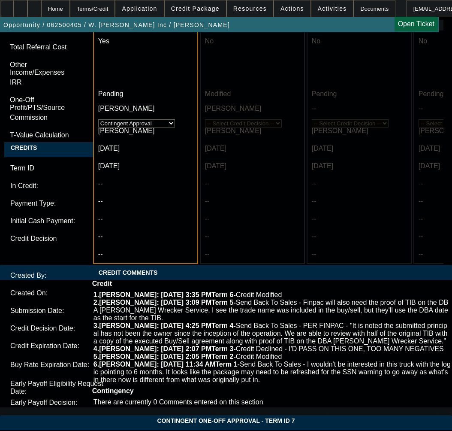
scroll to position [2745, 0]
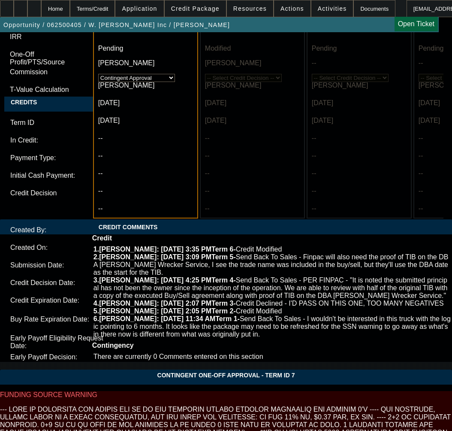
type input "1/10/2026"
type textarea "a"
paste textarea "Amount: $45,000.00 Approved Term: 36 months"
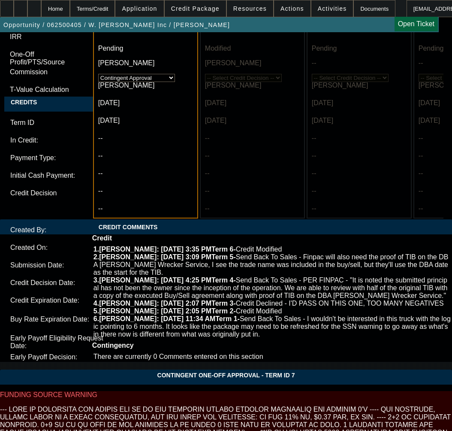
drag, startPoint x: 223, startPoint y: 260, endPoint x: 93, endPoint y: 257, distance: 130.0
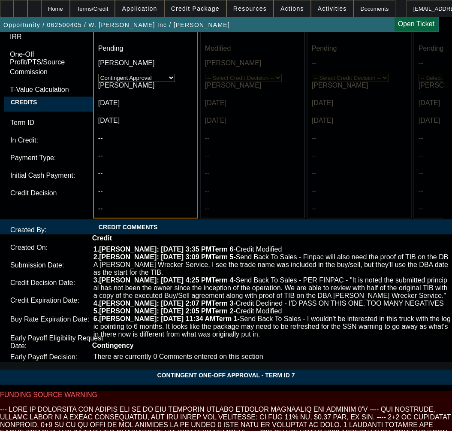
paste textarea "Approved Pricing: 9%"
type textarea "APPROVED BY FINPAC - Amount: $45,000.00 - LIMITED DUE TO TIME UNDER CURRENT OWN…"
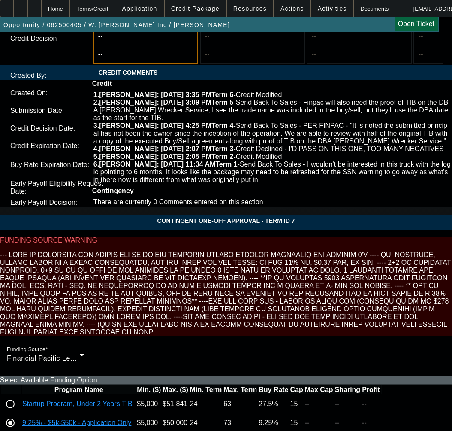
scroll to position [2917, 0]
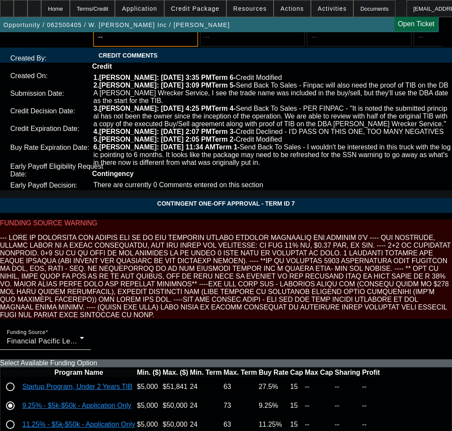
type textarea "CONTINGENT ON SELLER AND EQUIPMENT APPROVAL; INVOICE;"
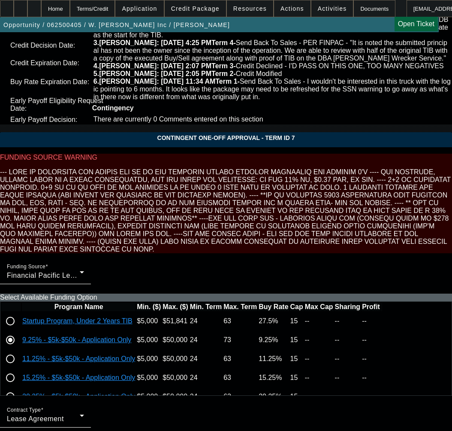
scroll to position [3062, 0]
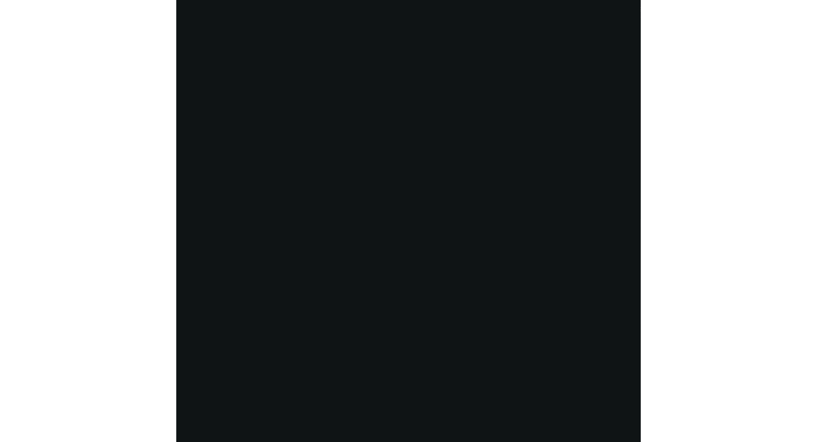
scroll to position [1544, 0]
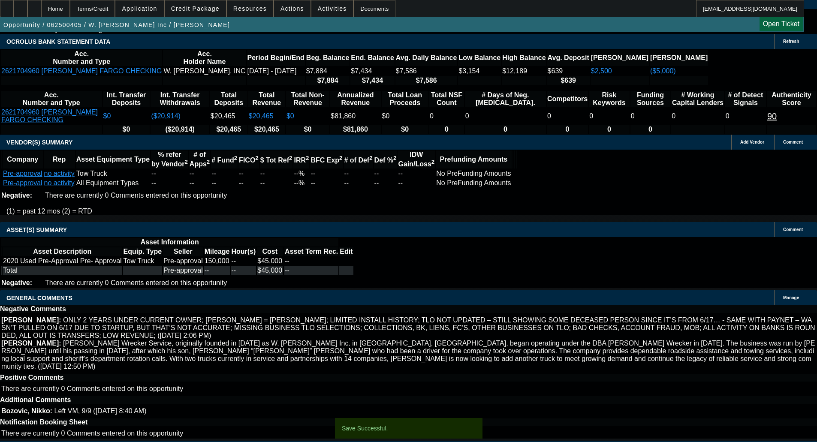
select select "0"
select select "0.1"
select select "4"
select select "0"
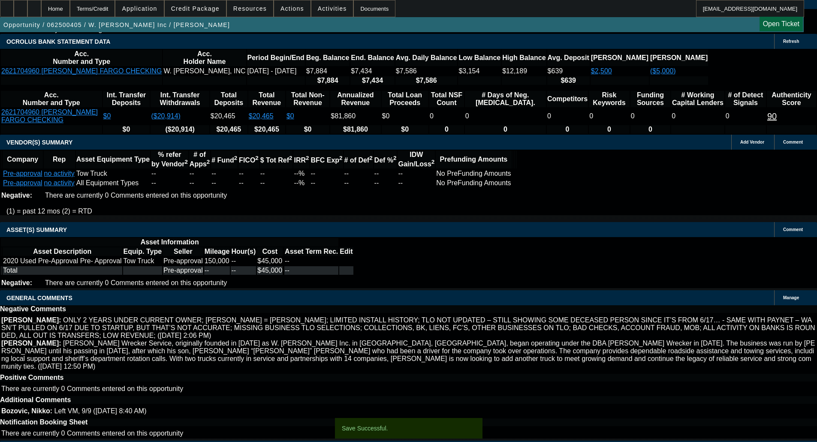
select select "0"
select select "0.1"
select select "4"
select select "0"
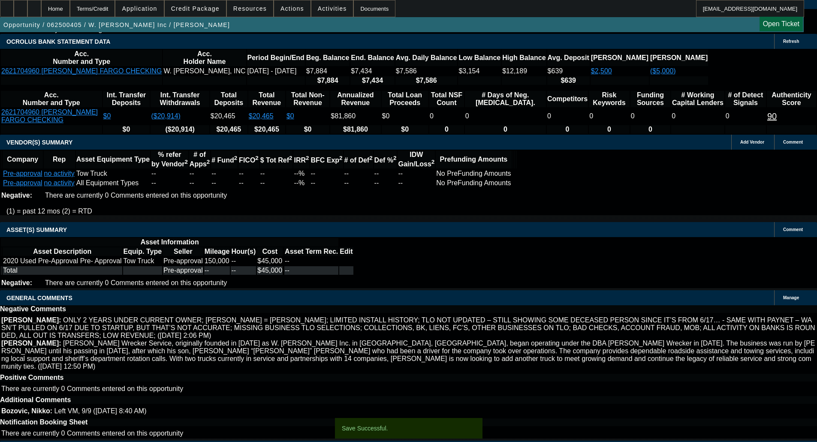
select select "0.1"
select select "4"
select select "0"
select select "0.1"
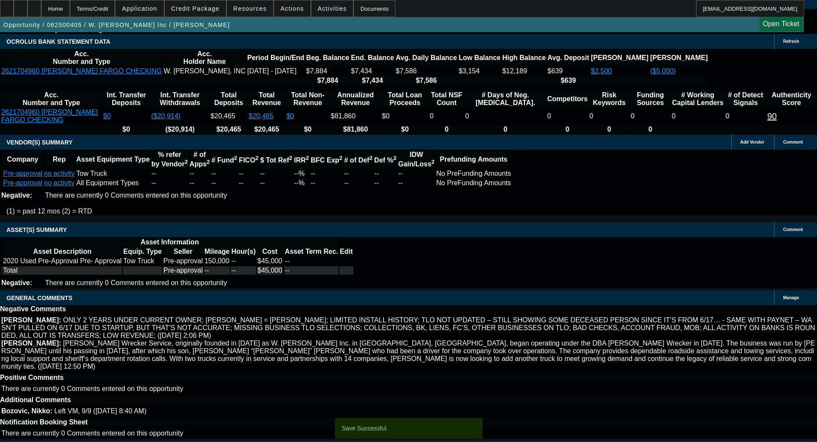
select select "4"
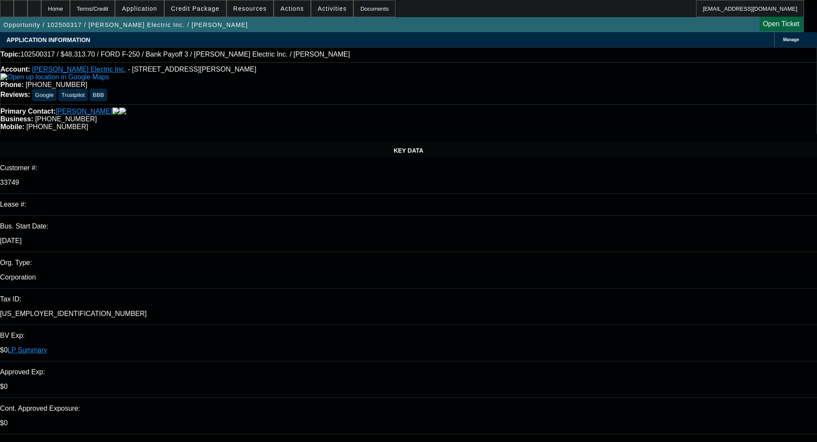
select select "0"
select select "3"
select select "0"
select select "6"
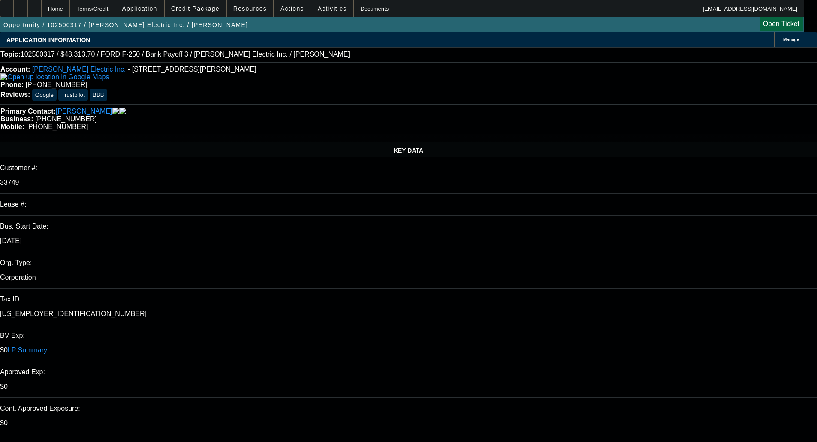
select select "0"
select select "3"
select select "0"
select select "6"
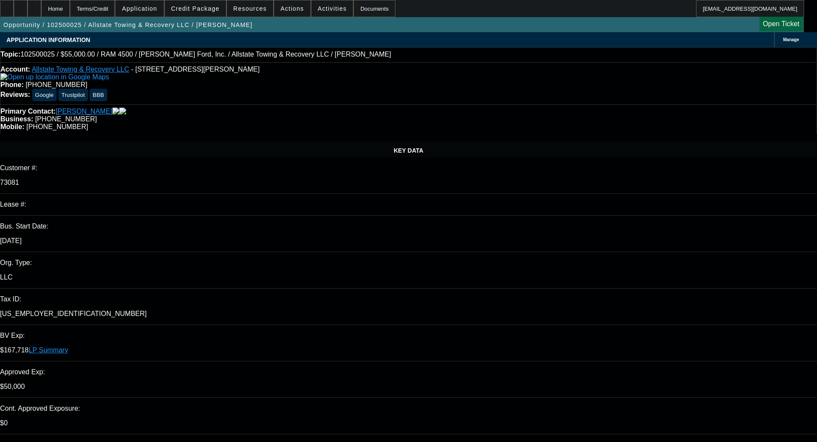
select select "0"
select select "2"
select select "0"
select select "6"
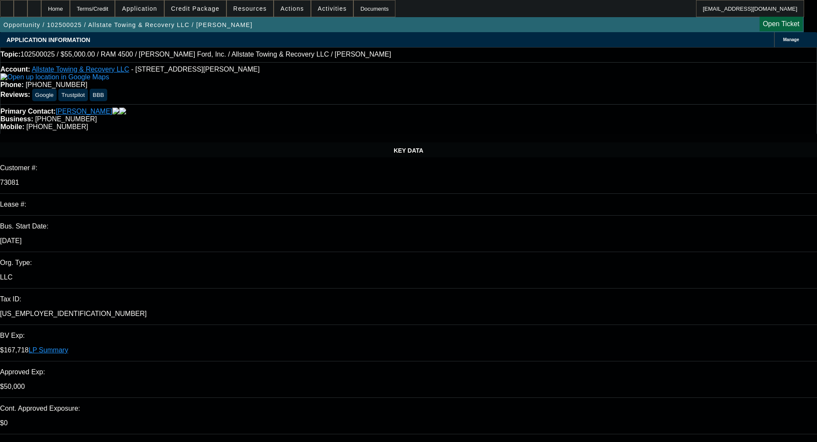
select select "0"
select select "2"
select select "0.1"
select select "4"
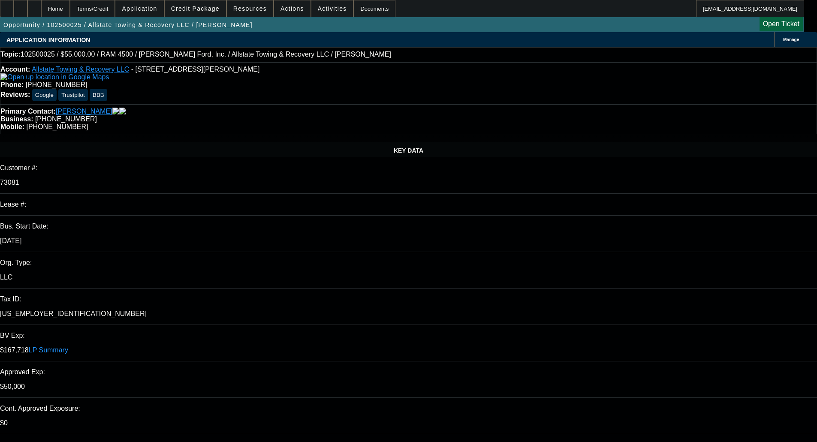
select select "0"
select select "2"
select select "0.1"
select select "4"
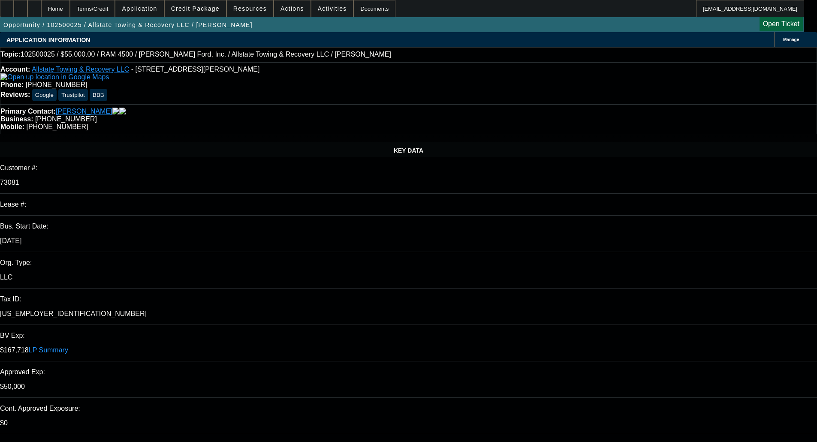
select select "0"
select select "2"
select select "0.1"
select select "4"
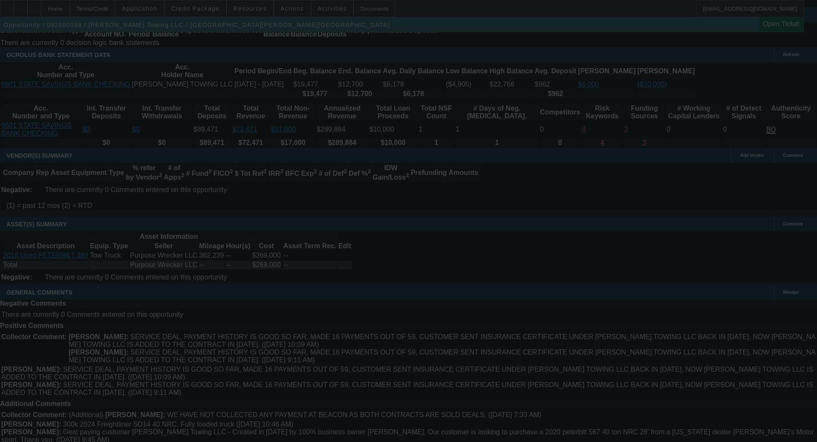
scroll to position [1767, 0]
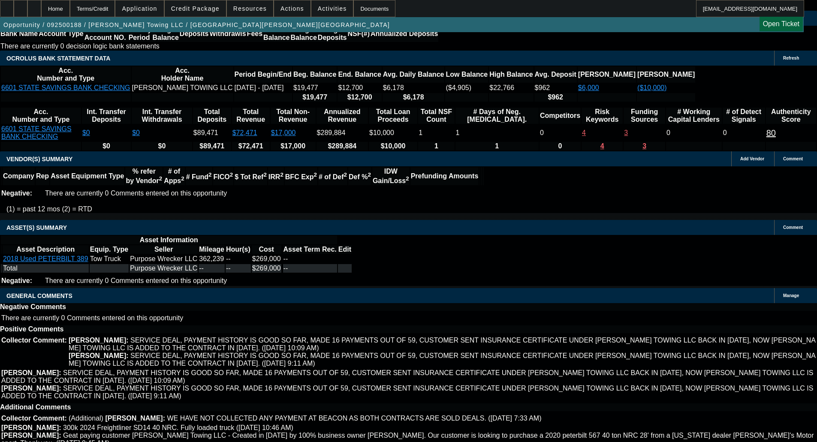
select select "0"
select select "6"
select select "0"
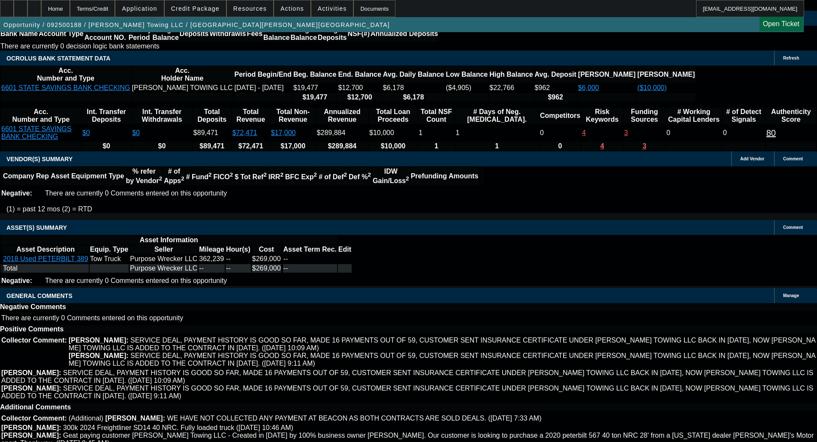
select select "2"
select select "0"
select select "6"
select select "0"
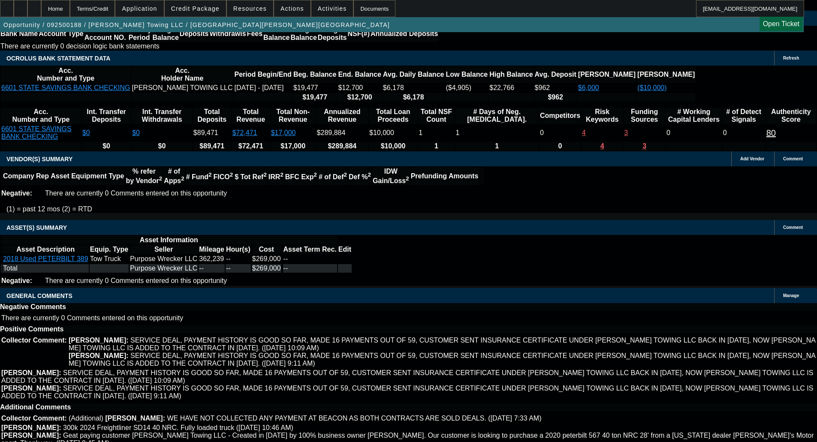
select select "0"
select select "6"
select select "0"
select select "2"
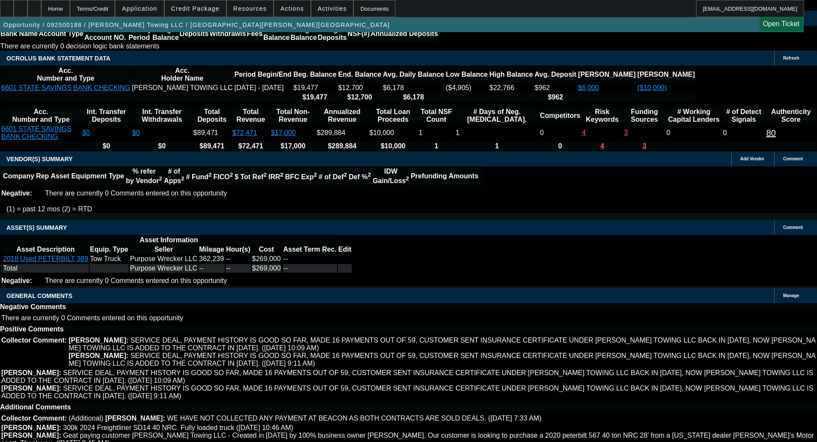
select select "0"
select select "6"
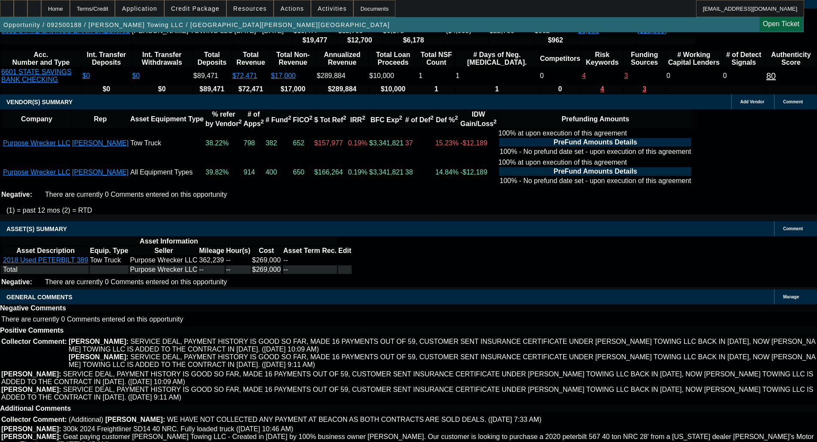
scroll to position [1873, 0]
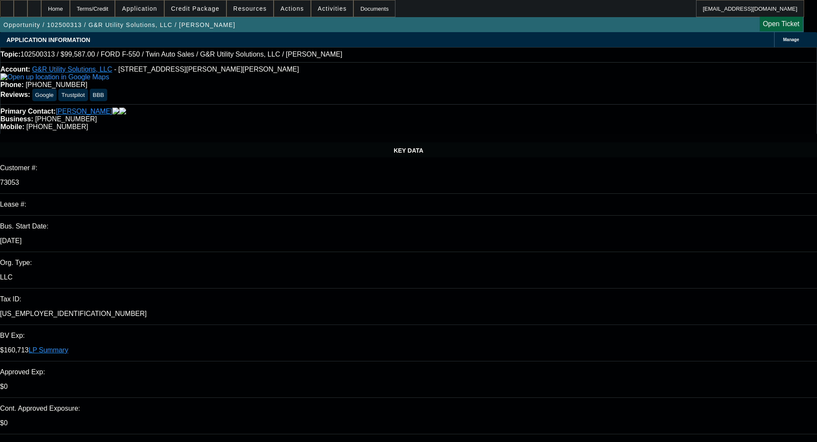
select select "0"
select select "2"
select select "0"
select select "6"
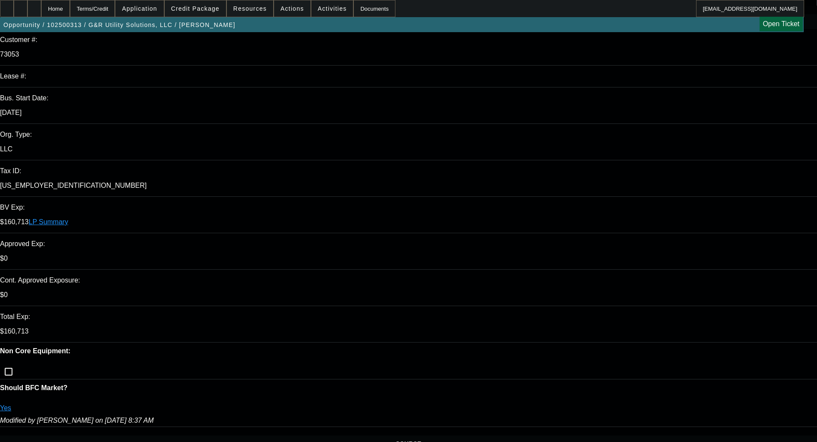
scroll to position [214, 0]
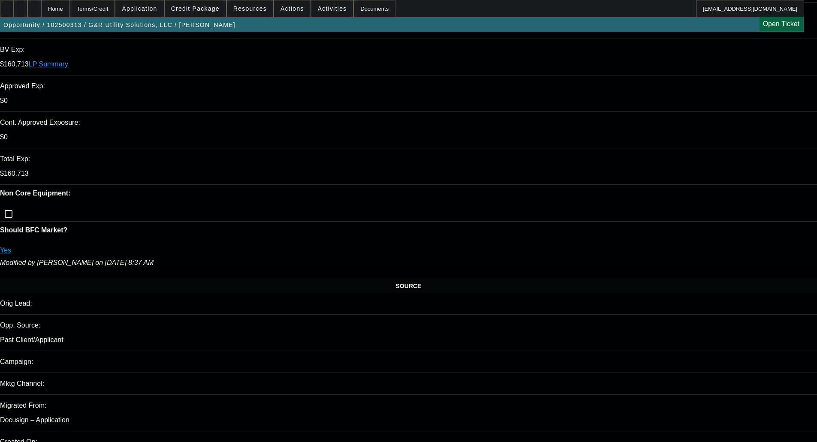
scroll to position [343, 0]
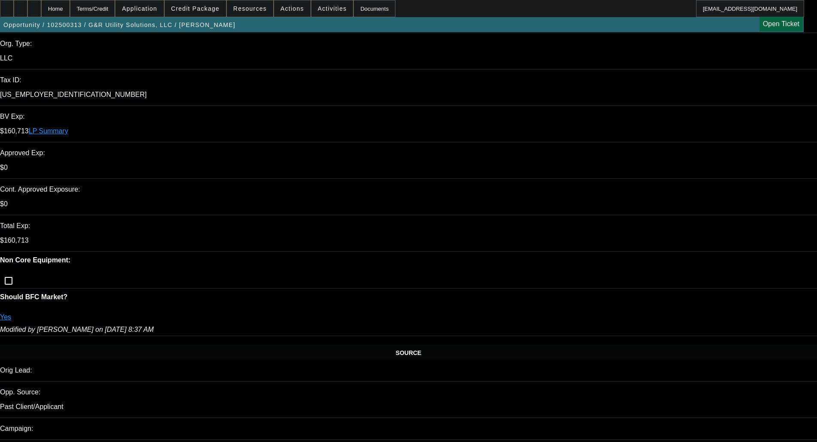
scroll to position [210, 0]
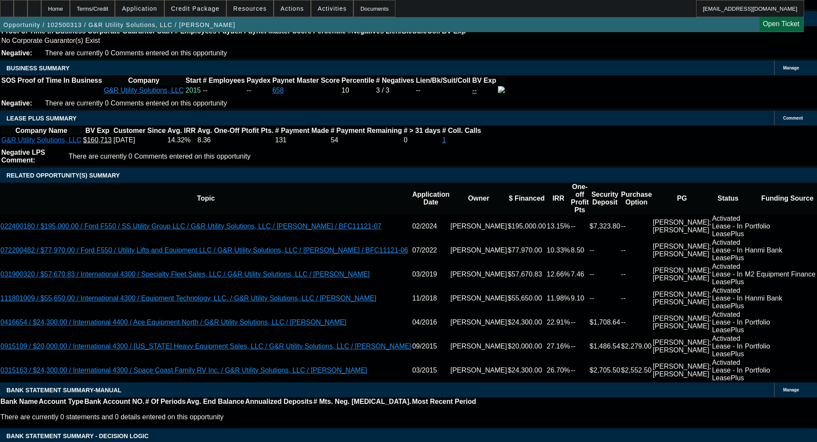
scroll to position [1411, 0]
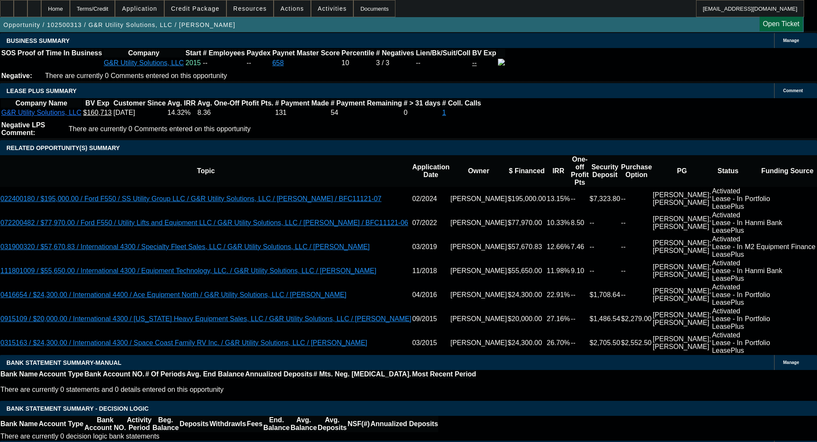
type textarea "LOWER CBR; LOWER PAYNET; LATES ON PAYNET - OKAY TO SELL"
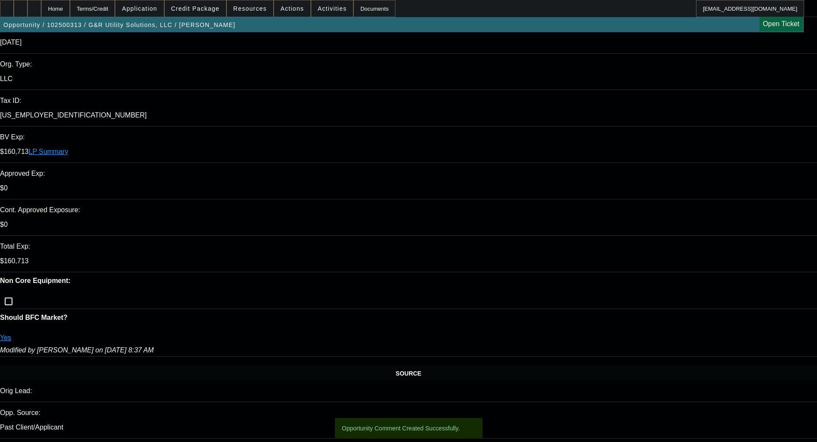
scroll to position [257, 0]
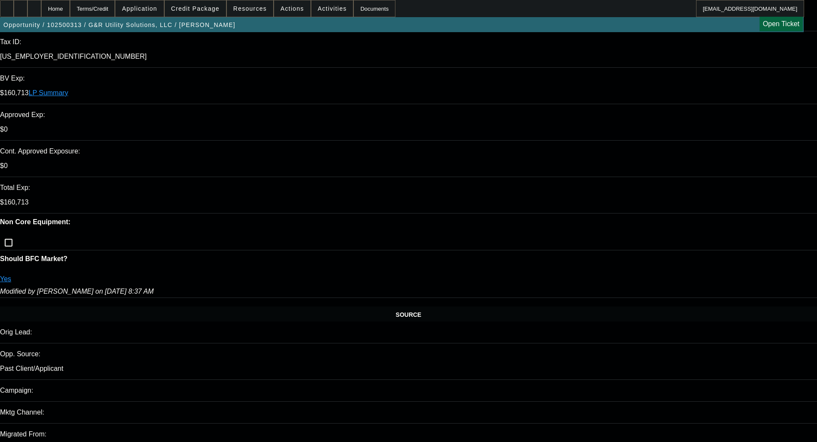
click at [196, 9] on span "Credit Package" at bounding box center [195, 8] width 48 height 7
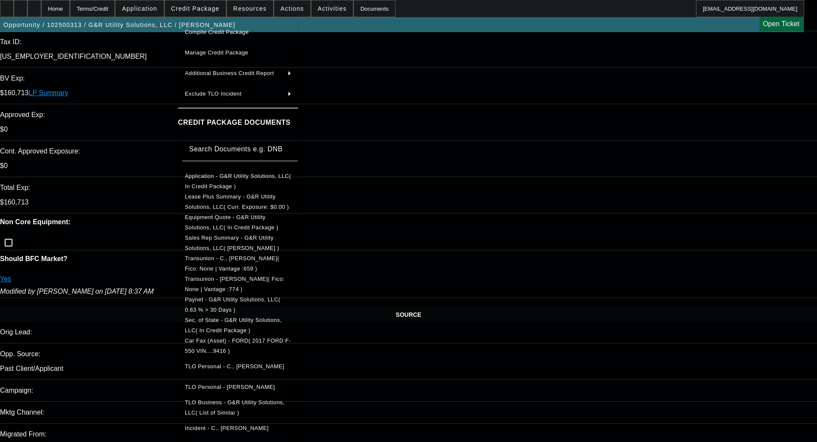
scroll to position [78, 0]
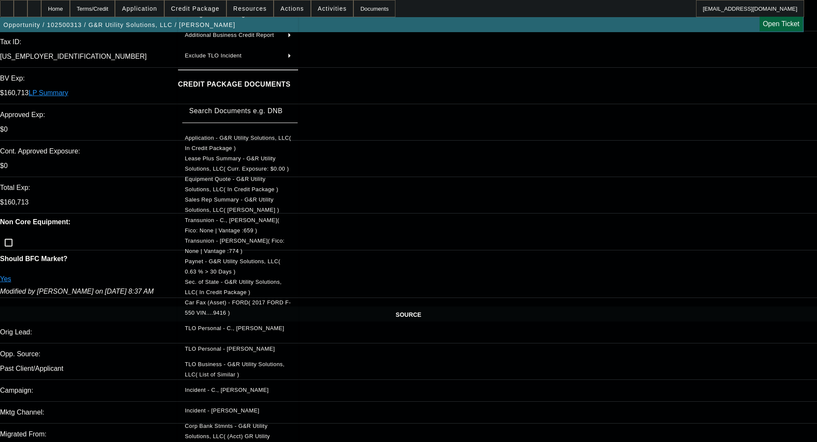
click at [239, 180] on span "Equipment Quote - G&R Utility Solutions, LLC( In Credit Package )" at bounding box center [232, 184] width 94 height 17
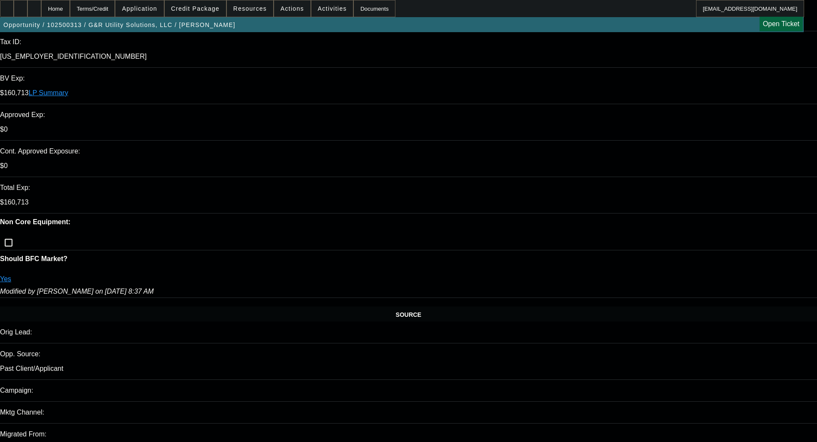
click at [193, 11] on span "Credit Package" at bounding box center [195, 8] width 48 height 7
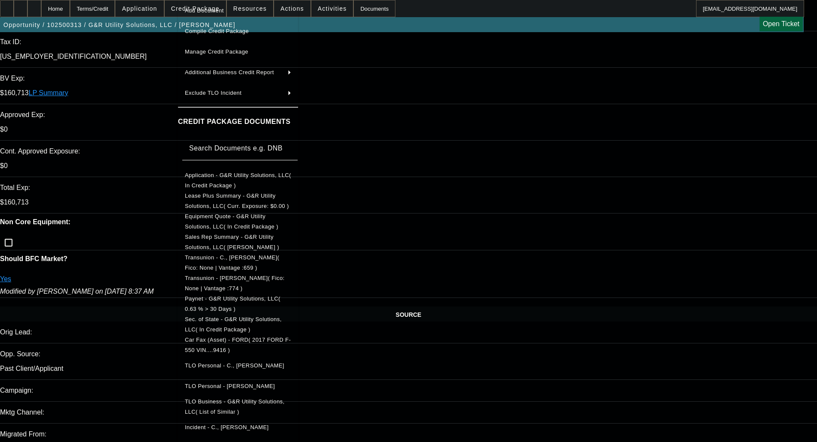
scroll to position [43, 0]
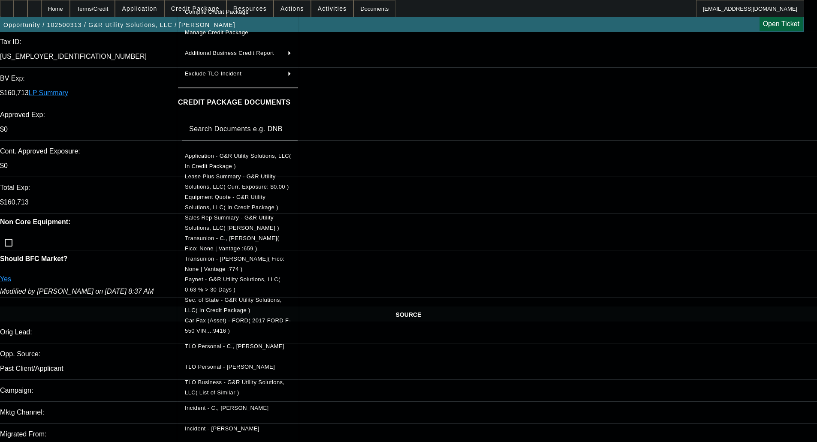
click at [246, 297] on span "Sec. of State - G&R Utility Solutions, LLC( In Credit Package )" at bounding box center [238, 305] width 106 height 21
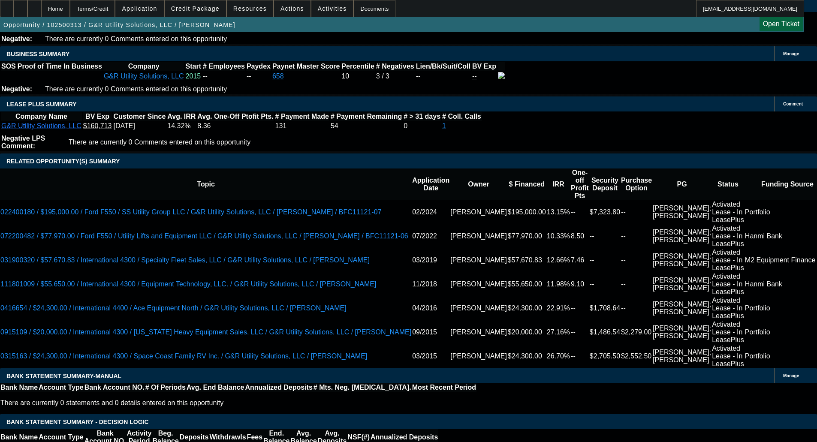
scroll to position [1501, 0]
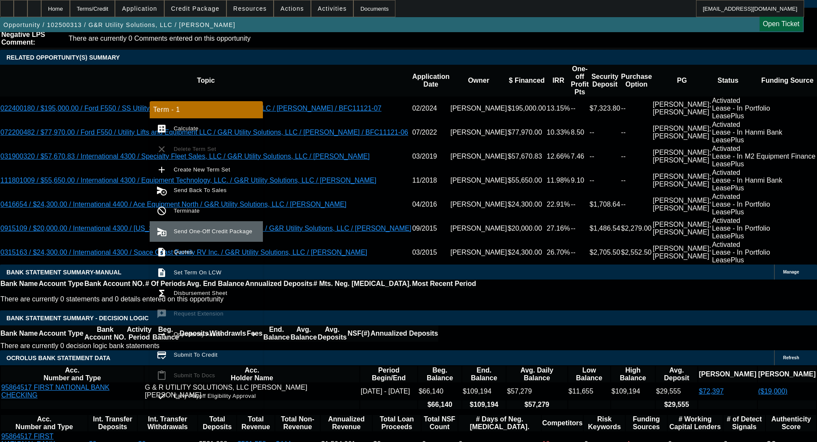
click at [188, 223] on button "send_and_archive Send One-Off Credit Package" at bounding box center [206, 231] width 113 height 21
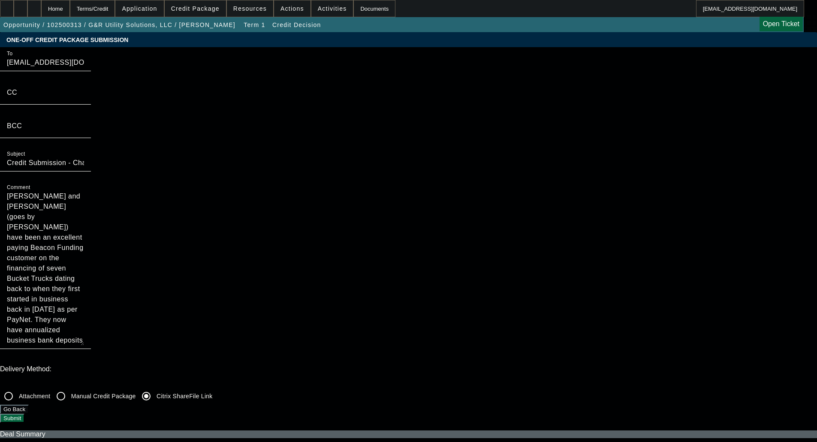
click at [24, 414] on button "Submit" at bounding box center [12, 418] width 24 height 9
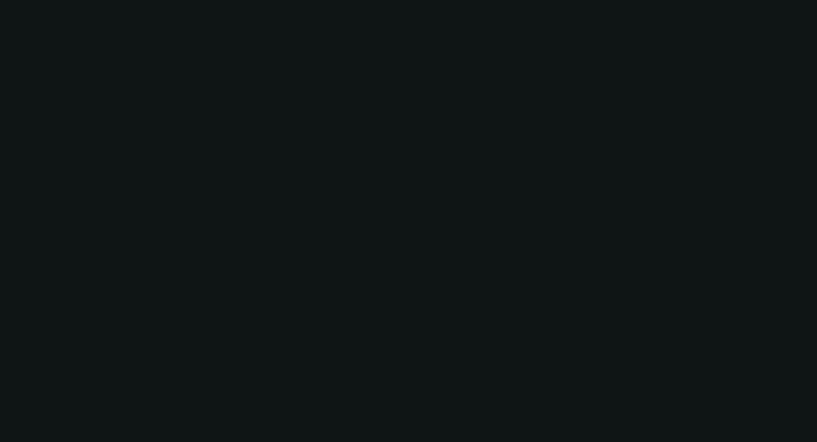
select select "0"
select select "2"
select select "0"
select select "1"
select select "2"
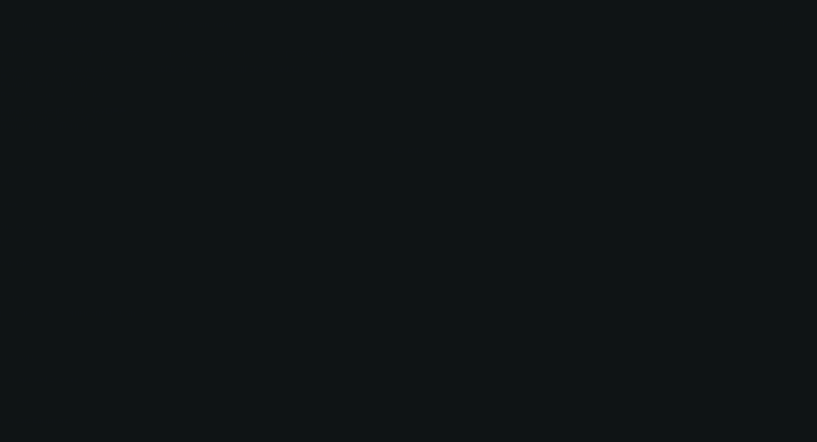
select select "6"
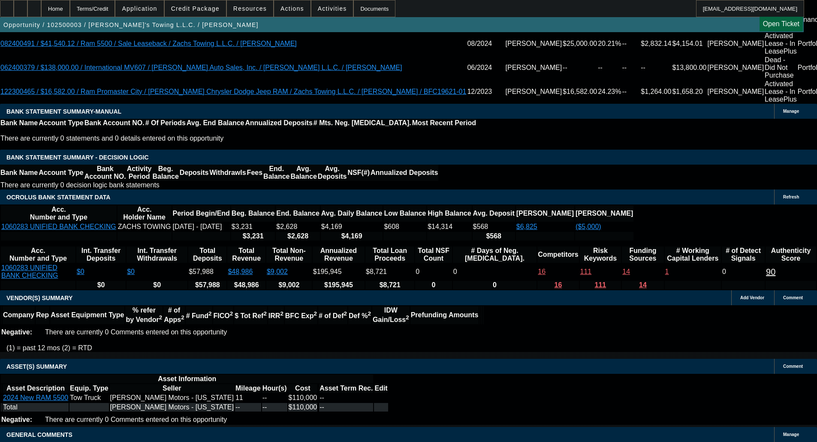
select select "0"
select select "3"
select select "0.2"
select select "17"
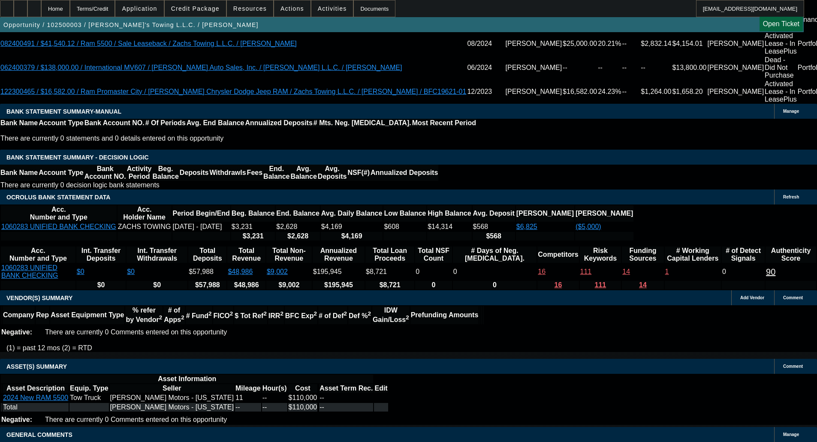
select select "0"
select select "3"
select select "0.2"
select select "17"
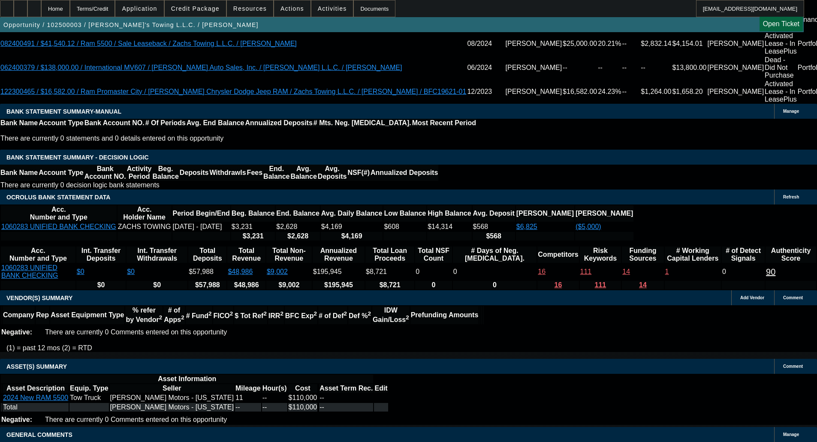
select select "0"
select select "3"
select select "0.2"
select select "17"
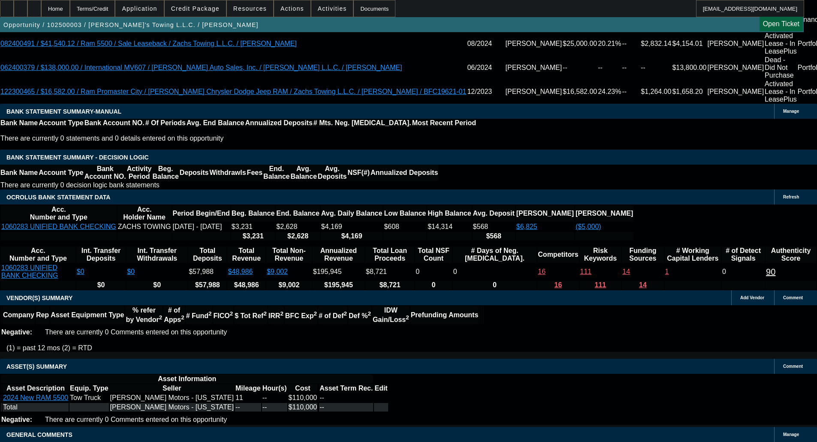
select select "0"
select select "2"
select select "0.2"
select select "17"
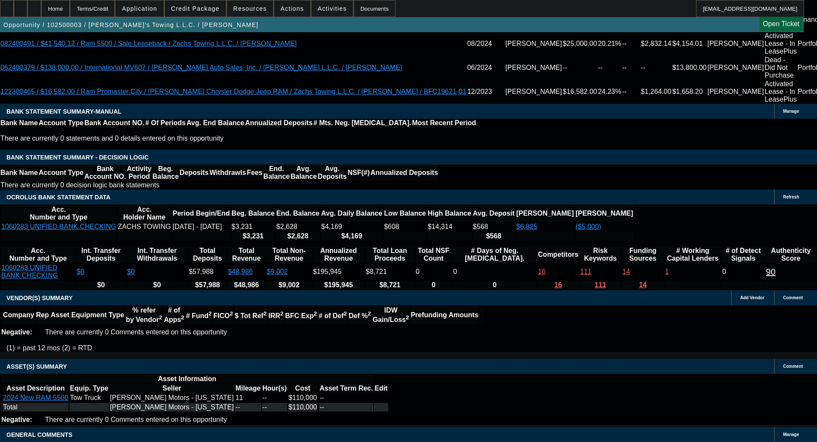
scroll to position [1699, 0]
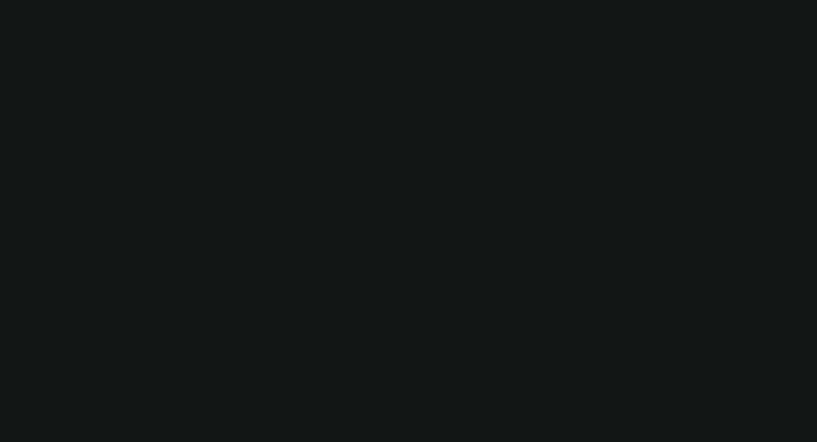
scroll to position [0, 0]
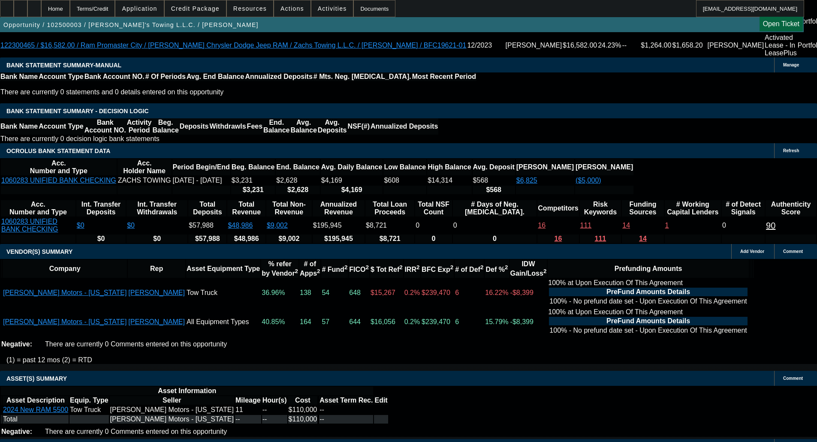
scroll to position [1780, 0]
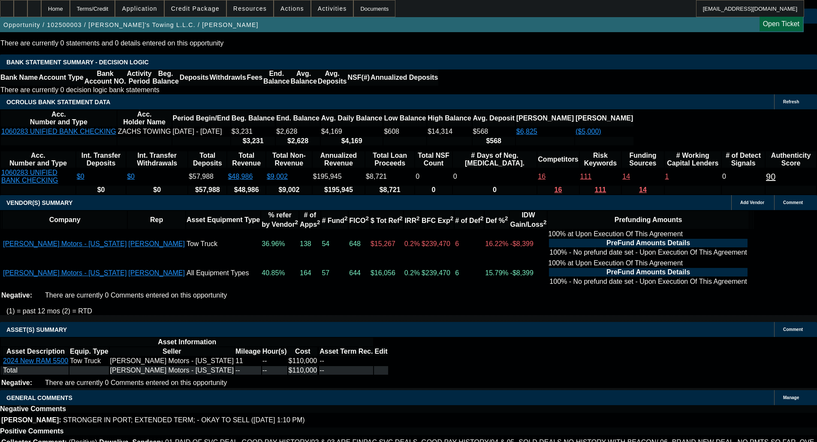
select select "4"
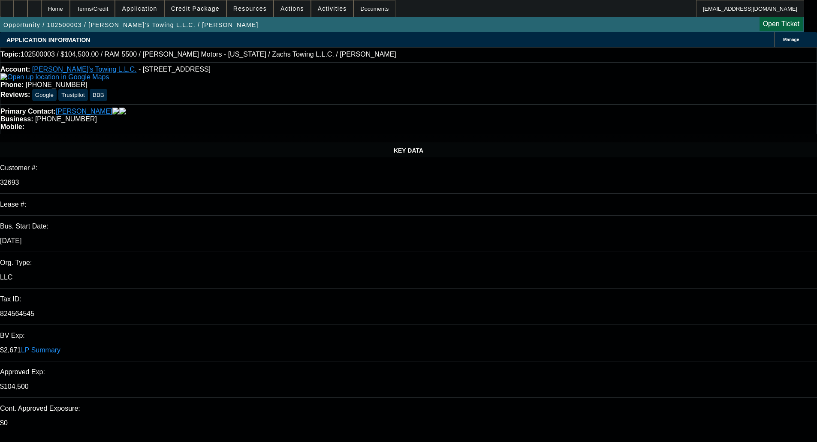
type input "04:22"
type input "10:06"
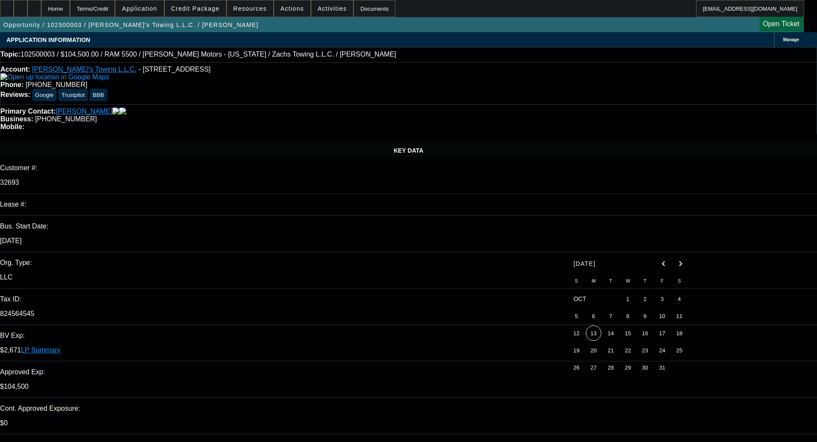
click at [592, 333] on span "13" at bounding box center [593, 333] width 15 height 15
type input "[DATE]"
paste textarea "Unfortunately, this application for Zach's Towing L.L.C. is not eligible for a …"
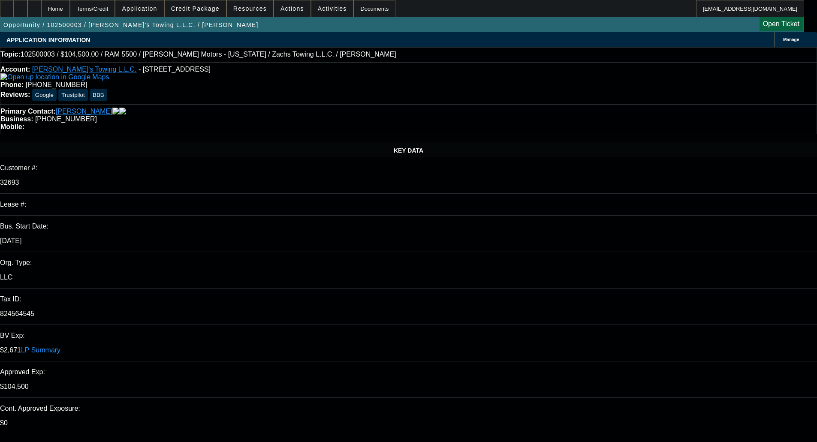
type textarea "DECLINED BY CPEF - "Unfortunately, this application for Zach's Towing L.L.C. is…"
select select "0"
select select "3"
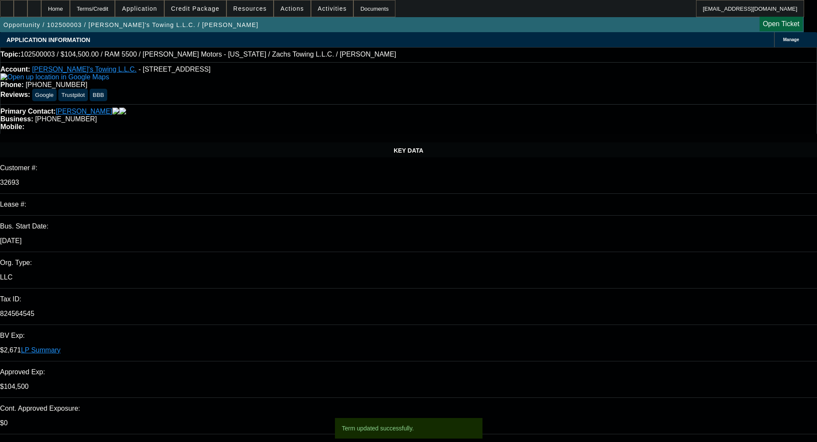
select select "0.2"
select select "17"
select select "0"
select select "3"
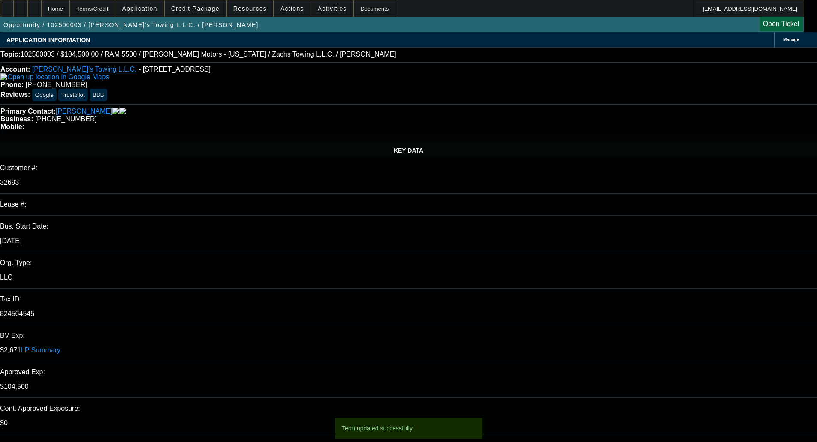
select select "0.2"
select select "17"
select select "0"
select select "3"
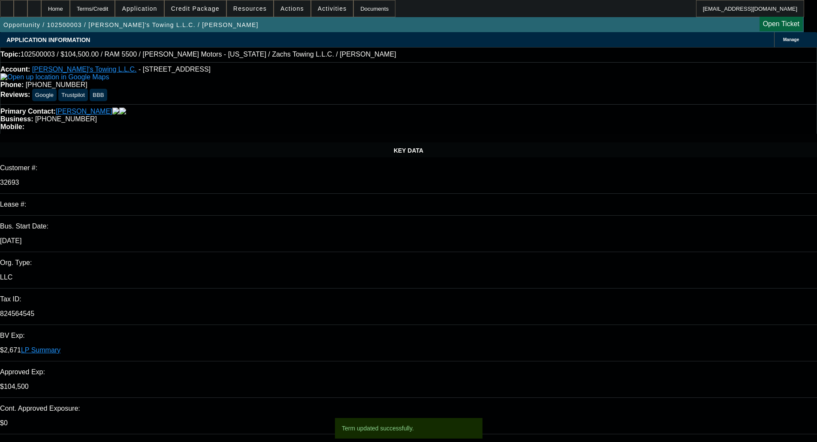
select select "0.2"
select select "17"
select select "0"
select select "2"
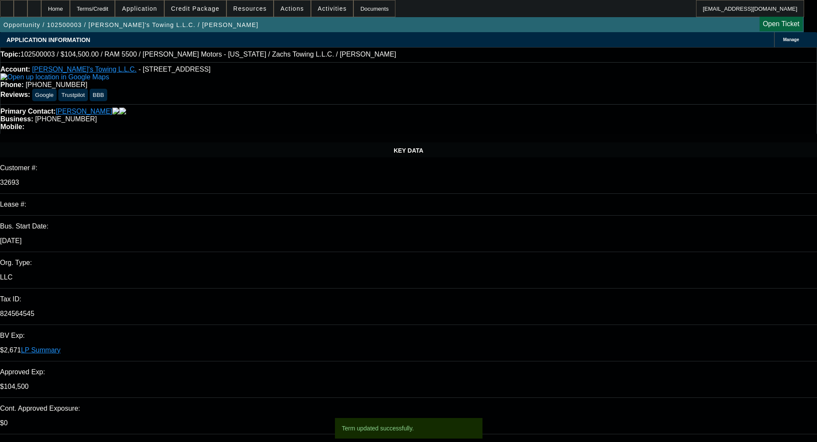
select select "0.2"
select select "17"
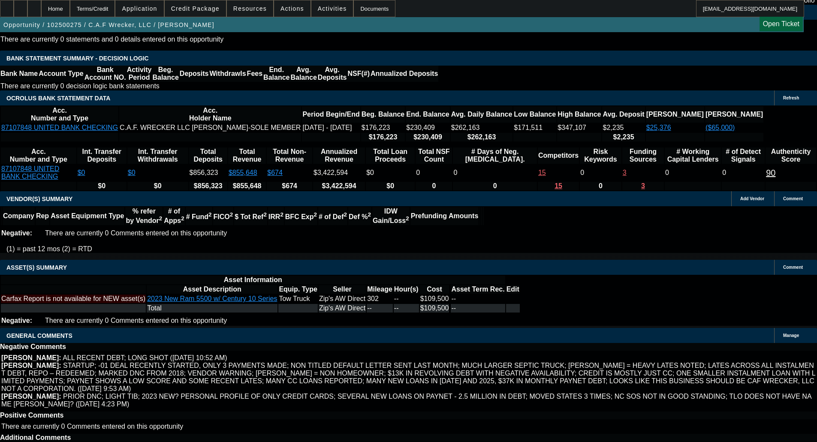
select select "0"
select select "2"
select select "0"
select select "6"
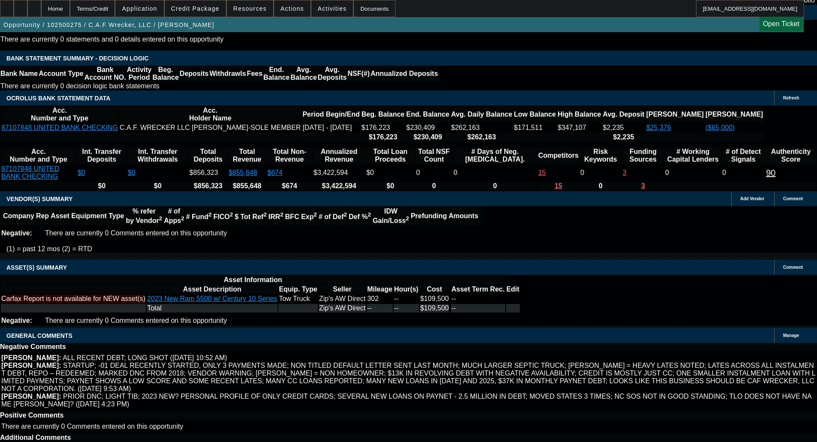
select select "0.1"
select select "2"
select select "0"
select select "6"
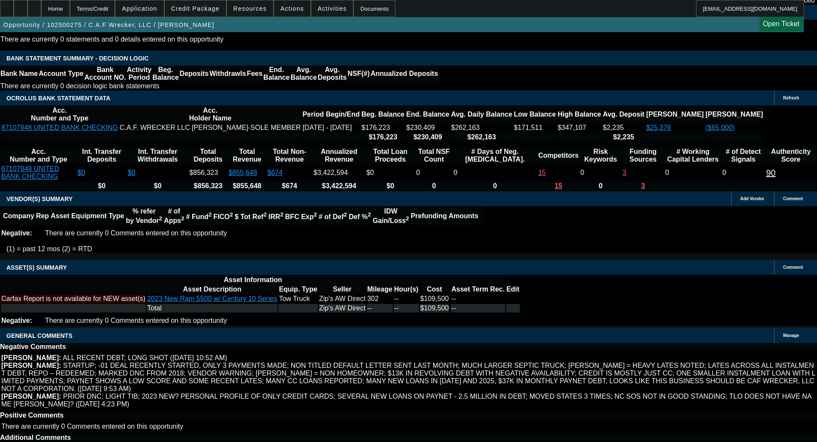
select select "0.1"
select select "2"
select select "0"
select select "6"
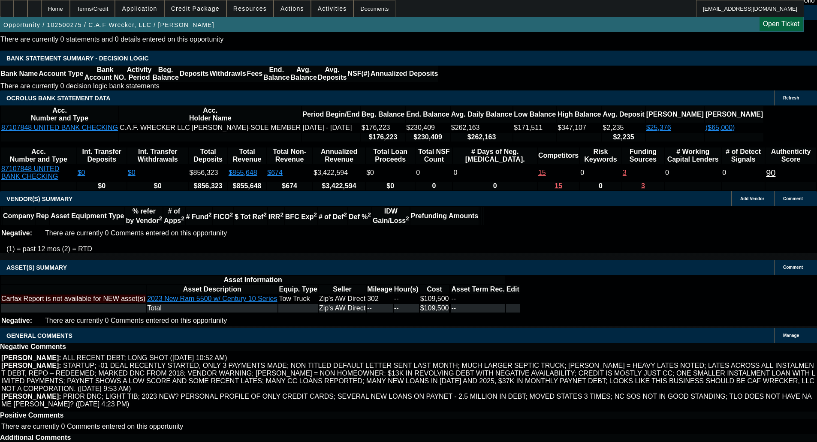
select select "0.1"
select select "2"
select select "0"
select select "6"
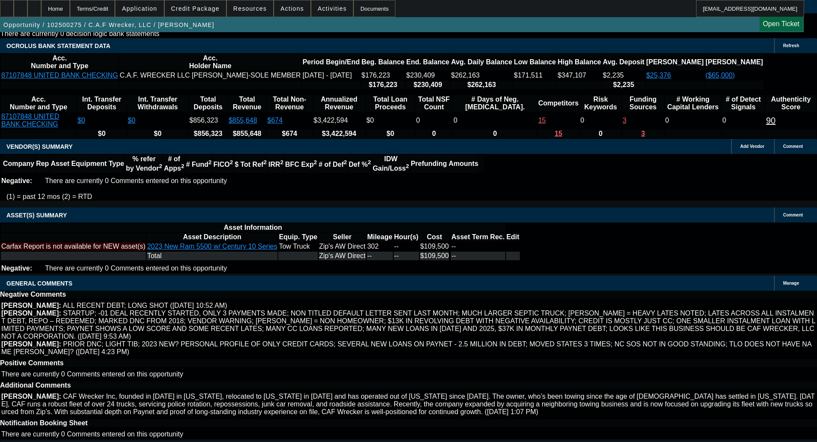
scroll to position [1605, 0]
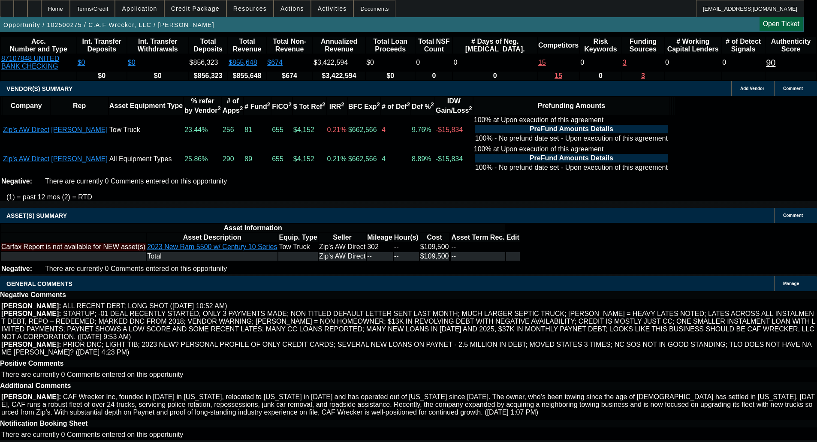
select select "4"
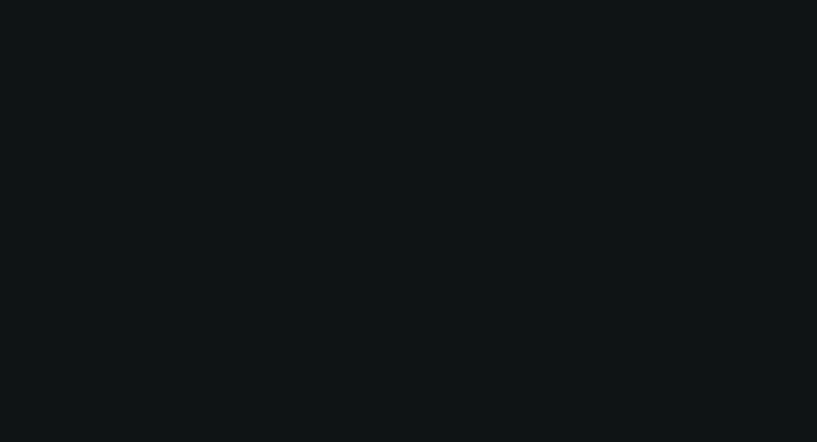
scroll to position [0, 0]
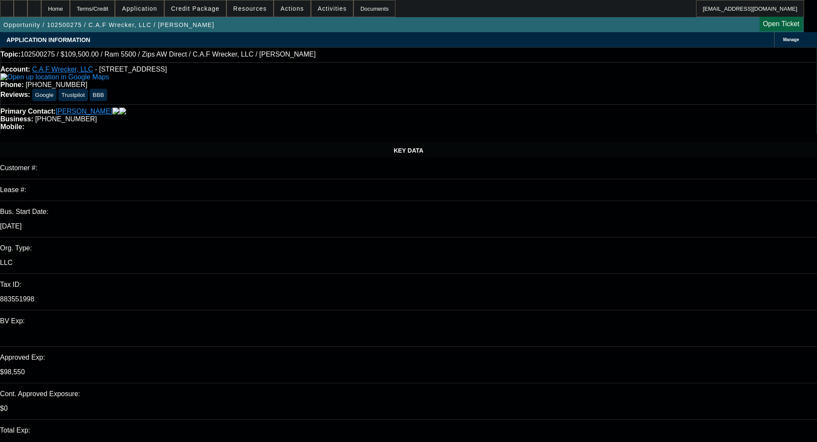
type input "10:58"
type input "04:19"
click at [588, 339] on span "13" at bounding box center [593, 333] width 15 height 15
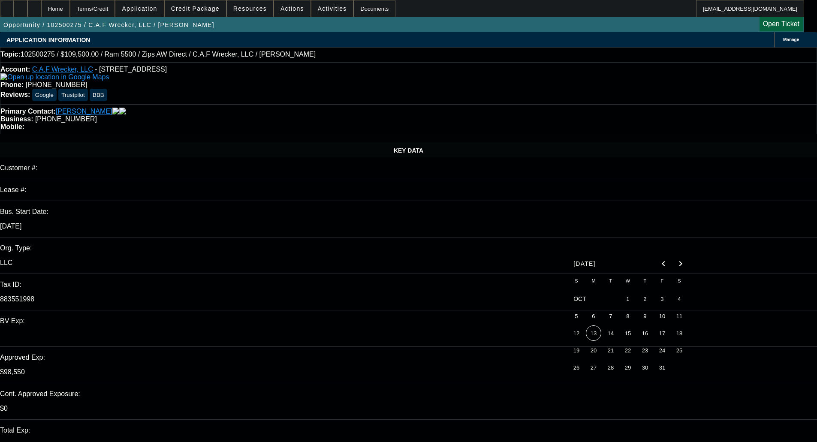
type input "[DATE]"
type textarea "E"
paste textarea "Unfortunately, this application for C.A.F Wrecker, LLC is not eligible for a Ch…"
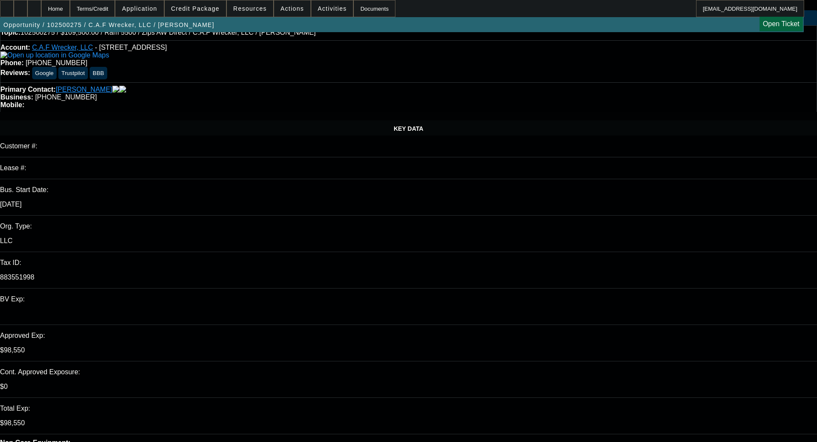
scroll to position [43, 0]
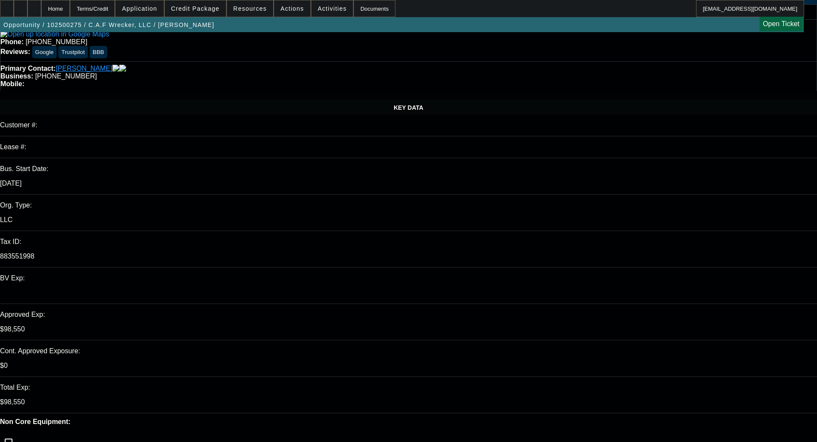
type textarea "DECLINED BY CPEF - "Unfortunately, this application for C.A.F Wrecker, LLC is n…"
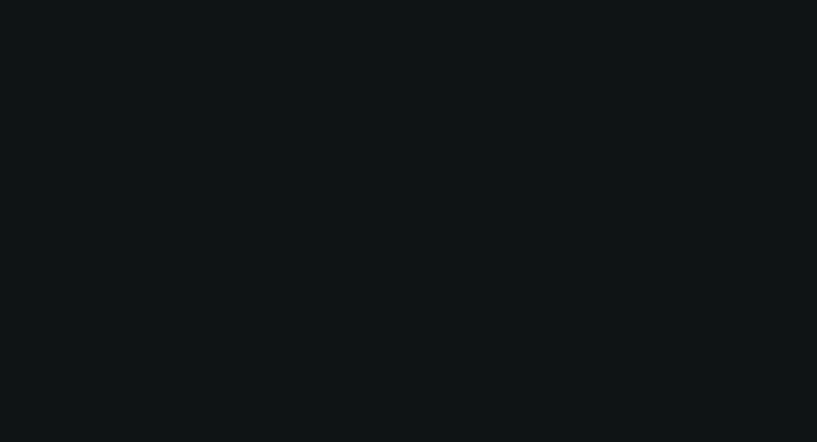
select select "0"
select select "2"
select select "0"
select select "6"
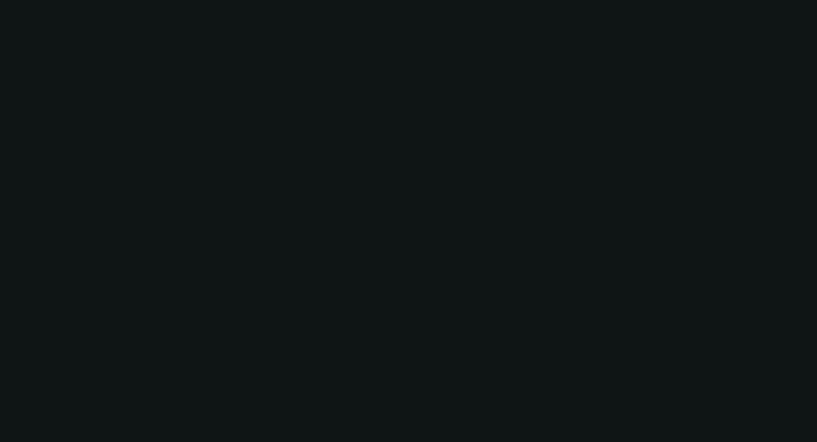
select select "0.1"
select select "2"
select select "0"
select select "6"
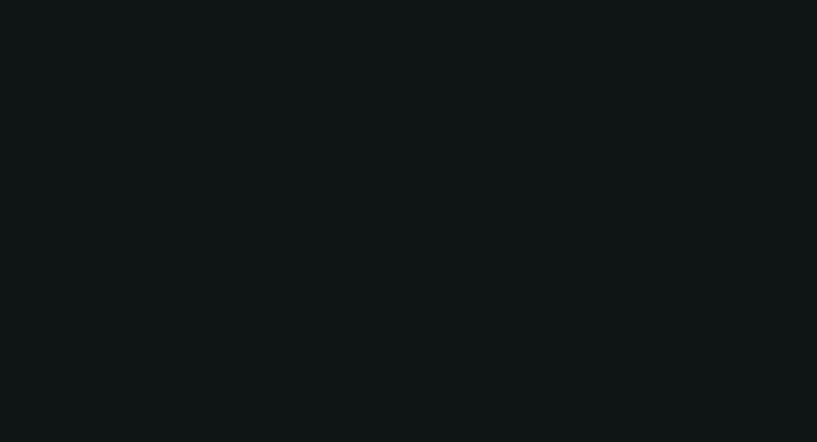
select select "0.1"
select select "2"
select select "0"
select select "6"
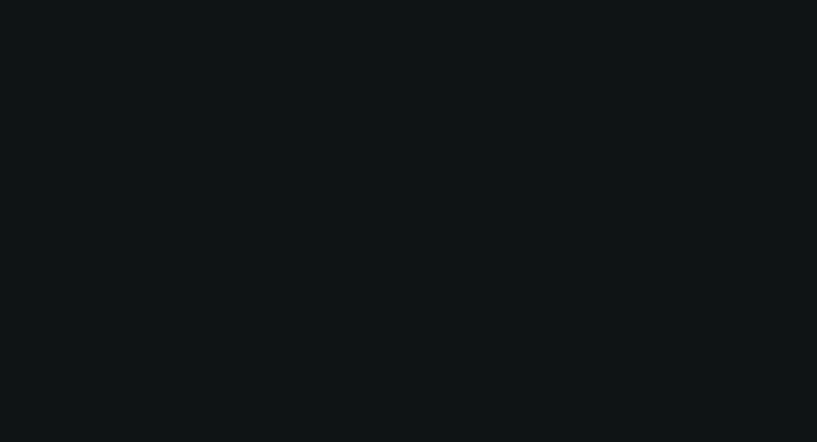
select select "0.1"
select select "2"
select select "0"
select select "6"
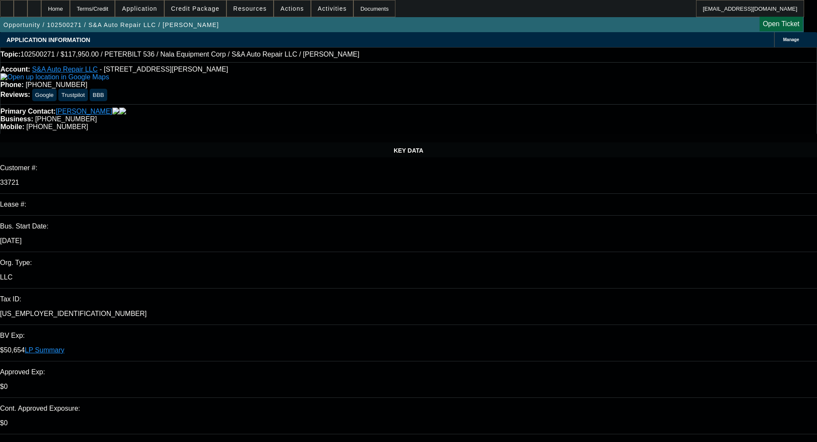
select select "0"
select select "2"
select select "0"
select select "6"
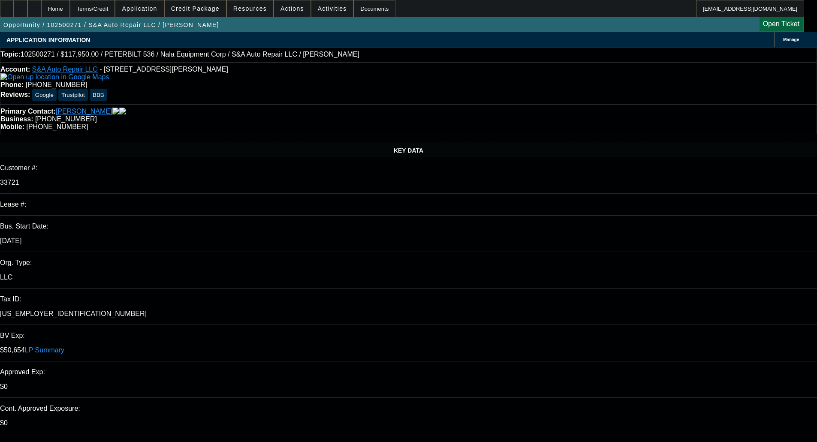
select select "0"
select select "2"
select select "0"
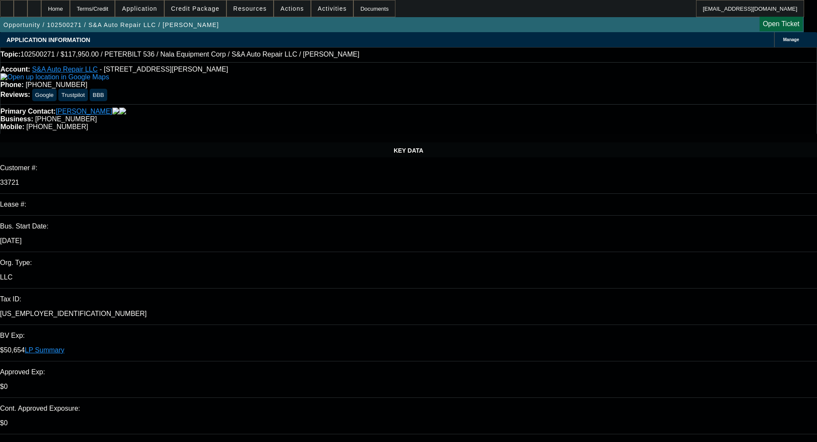
select select "6"
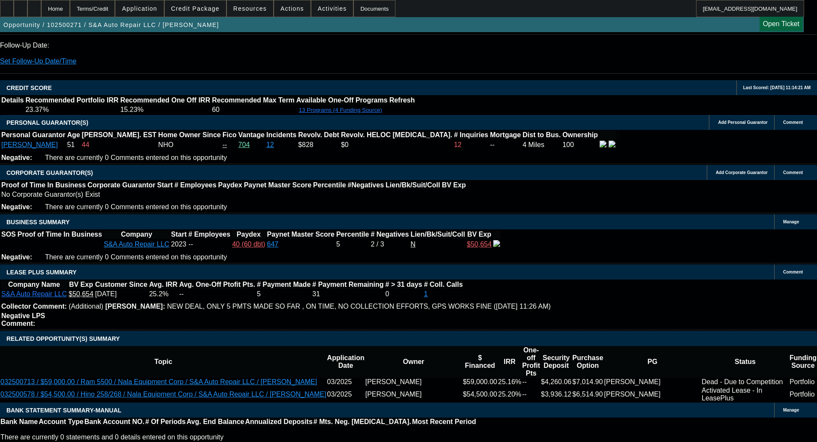
scroll to position [1506, 0]
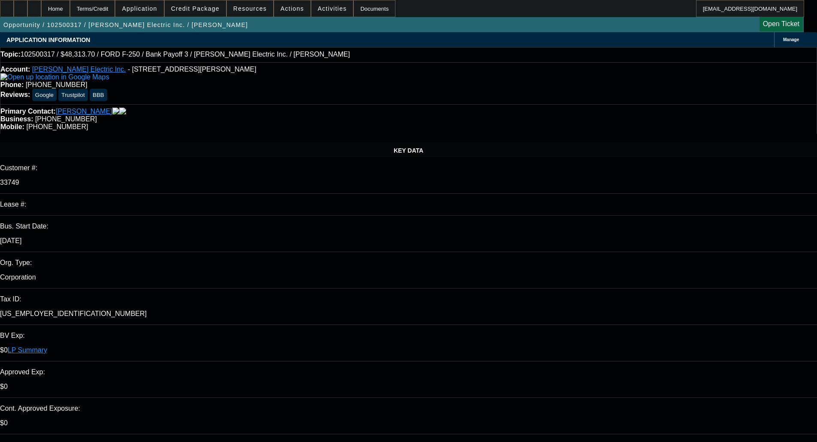
select select "0"
select select "3"
select select "0"
select select "6"
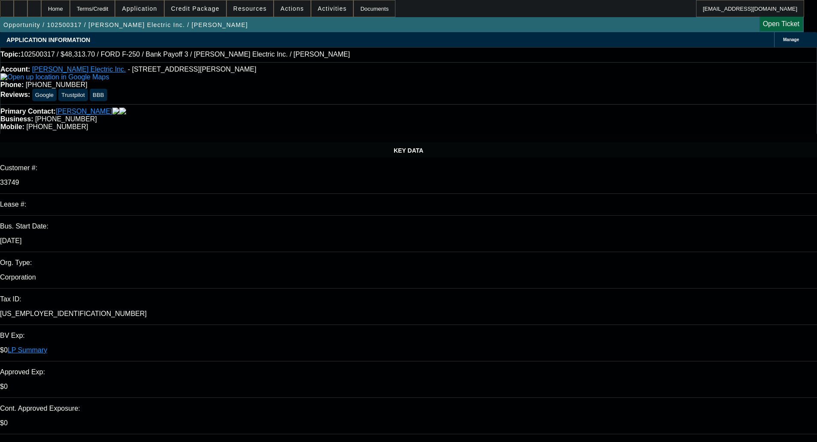
select select "0"
select select "3"
select select "0"
select select "6"
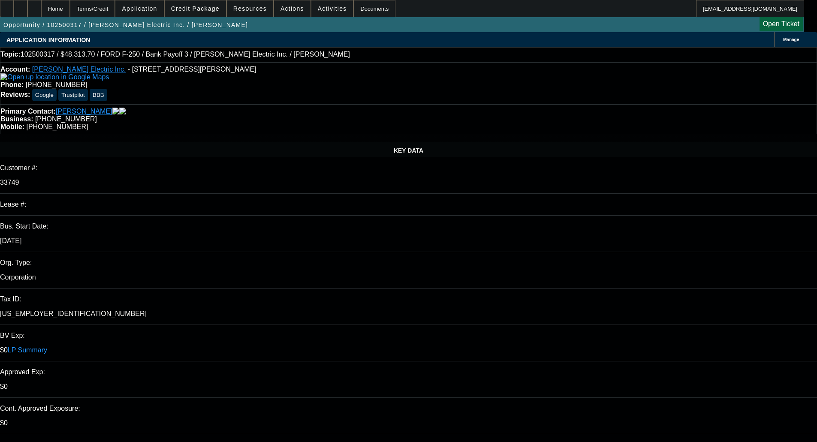
select select "0"
select select "2"
select select "0"
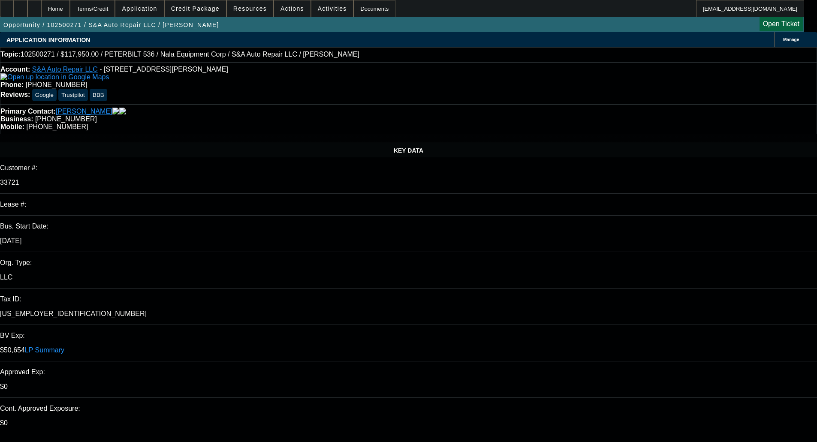
select select "6"
click at [205, 10] on span "Credit Package" at bounding box center [195, 8] width 48 height 7
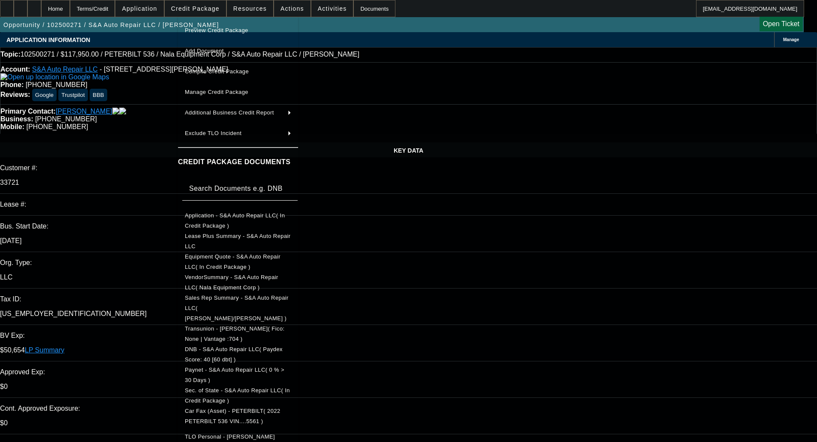
click at [215, 27] on span "Preview Credit Package" at bounding box center [238, 30] width 106 height 10
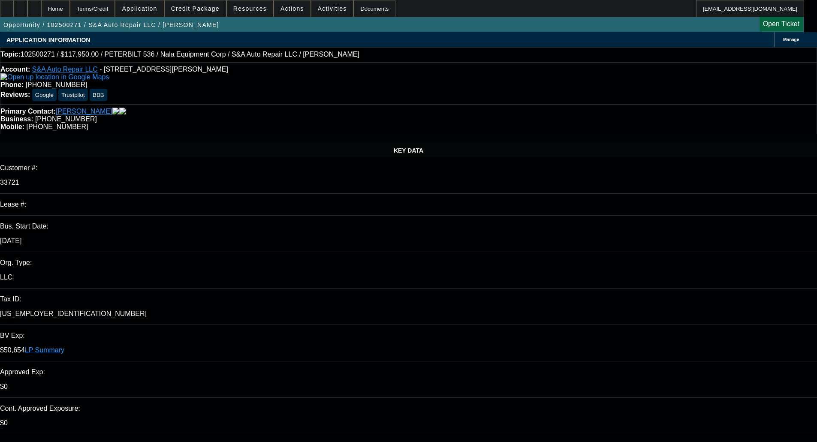
type textarea "n"
type textarea "ALMOST $100K DEPOSIT FROM CHANNEL PARTNERS IN THE BANKS;"
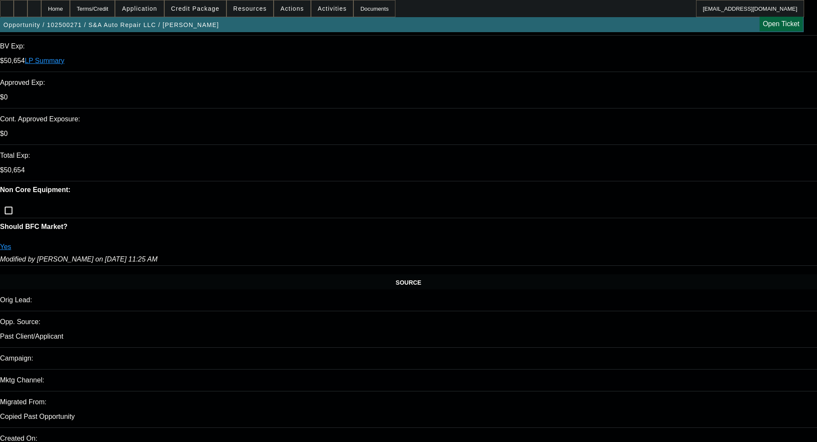
scroll to position [300, 0]
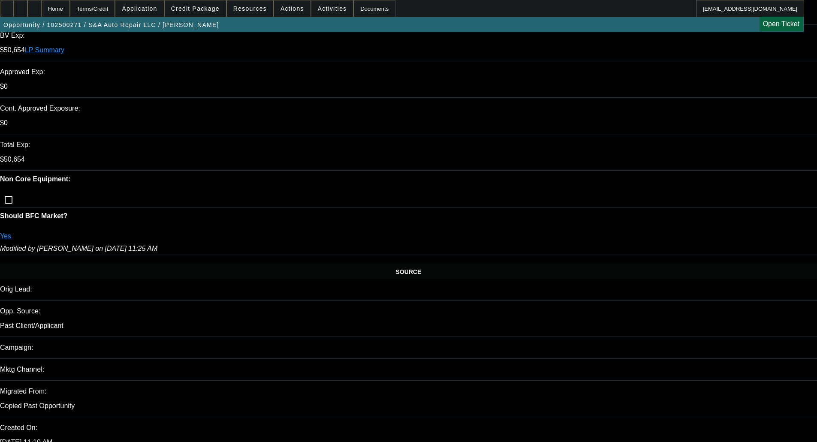
type textarea "w"
type textarea "LOW PAYNET; DECLINES EARLIER THIS YEAR FROM CP AND FP;"
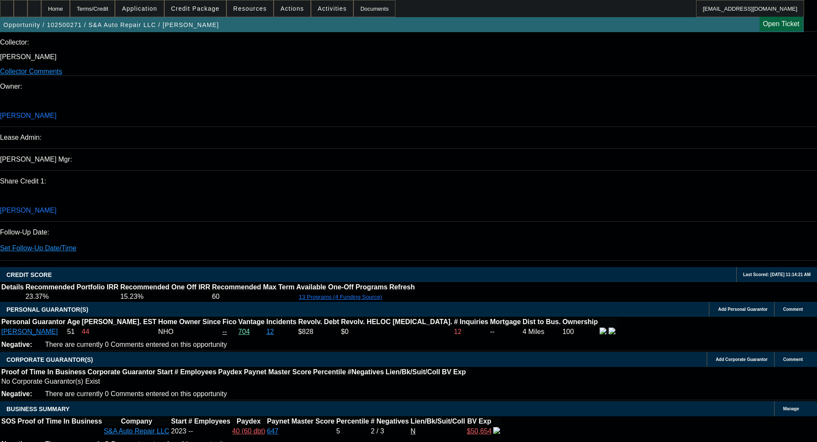
scroll to position [1072, 0]
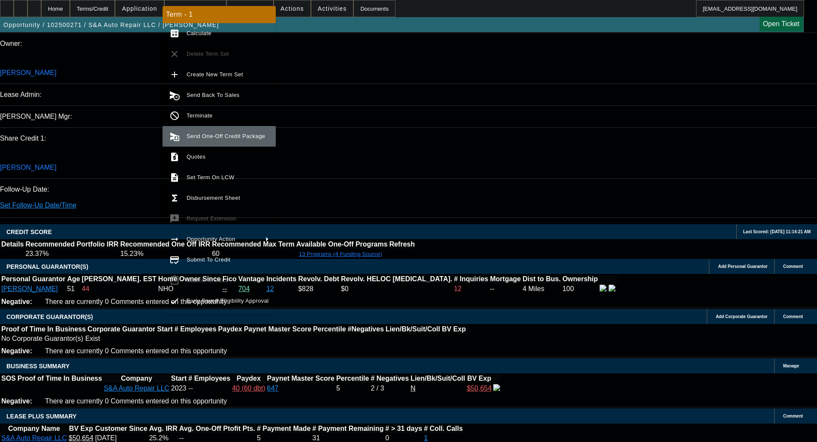
click at [227, 138] on span "Send One-Off Credit Package" at bounding box center [226, 136] width 78 height 6
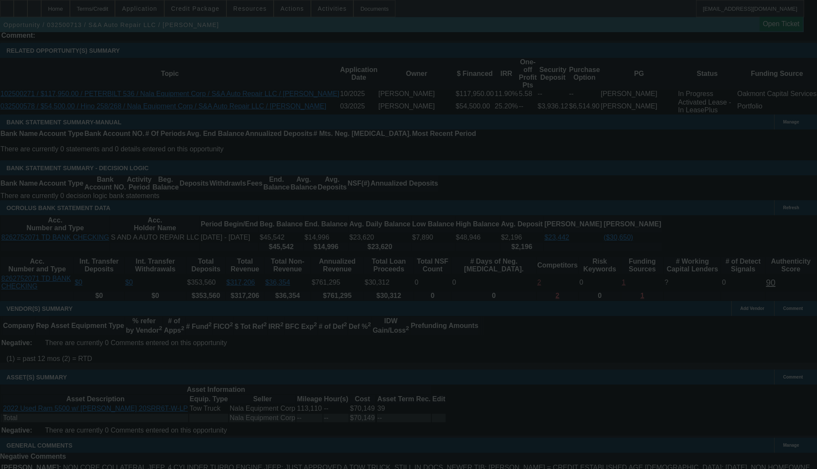
scroll to position [1524, 0]
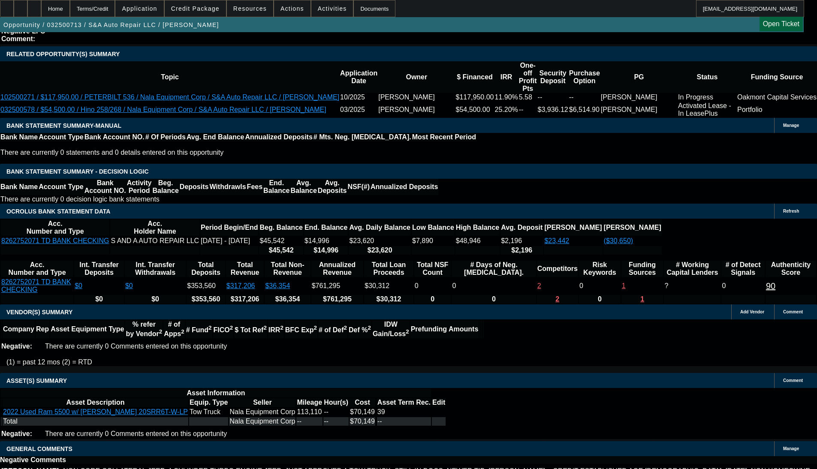
select select "0"
select select "2"
select select "0.1"
select select "4"
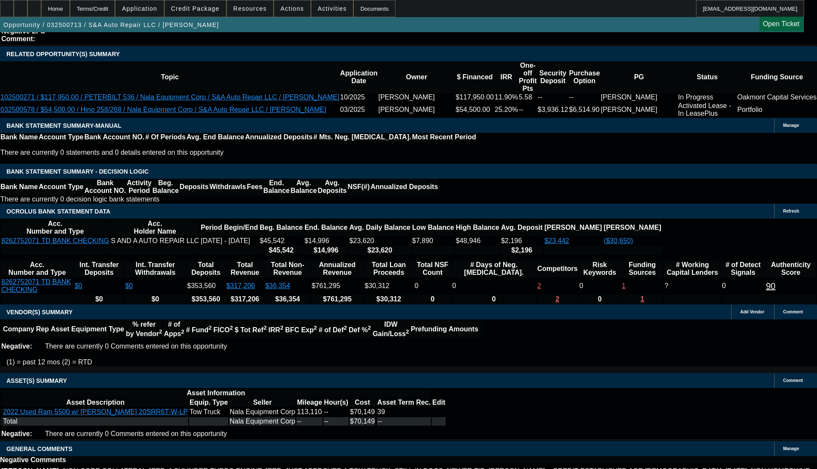
select select "0"
select select "2"
select select "0.1"
select select "4"
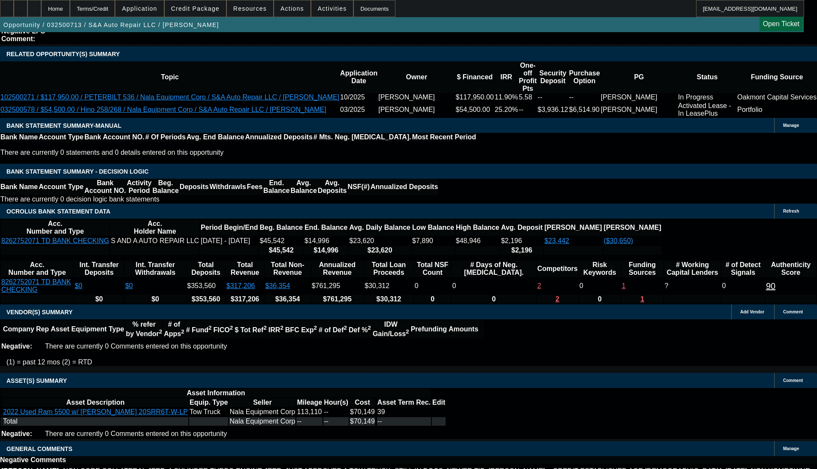
select select "0"
select select "2"
select select "0.1"
select select "4"
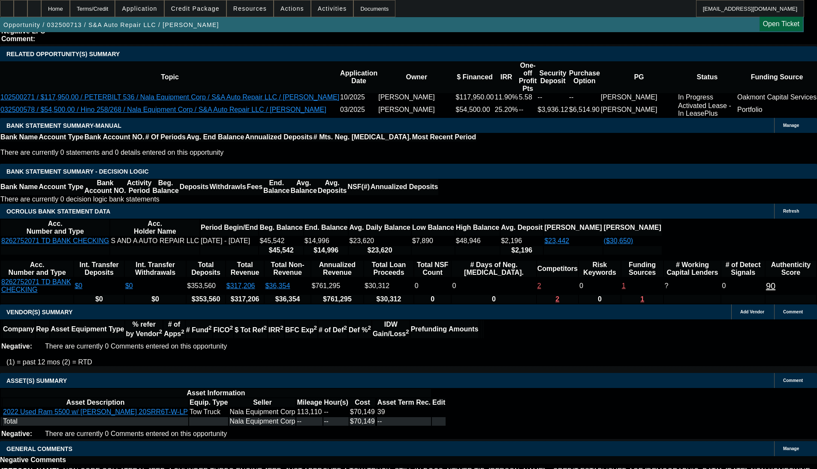
select select "0"
select select "0.1"
select select "4"
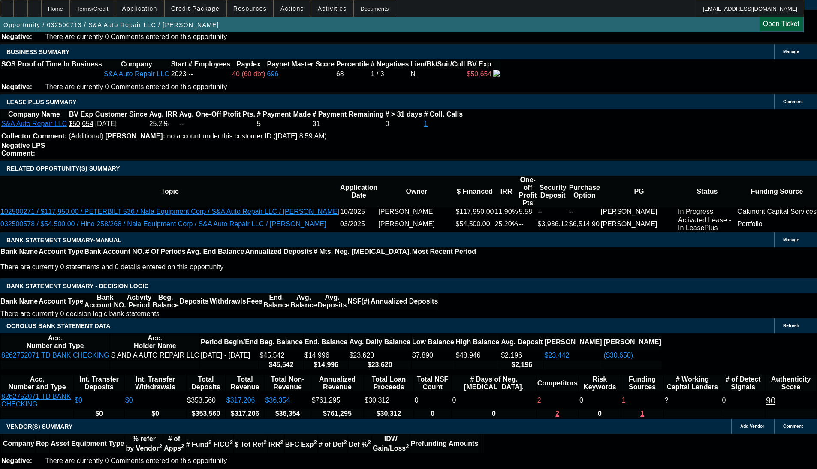
scroll to position [91, 0]
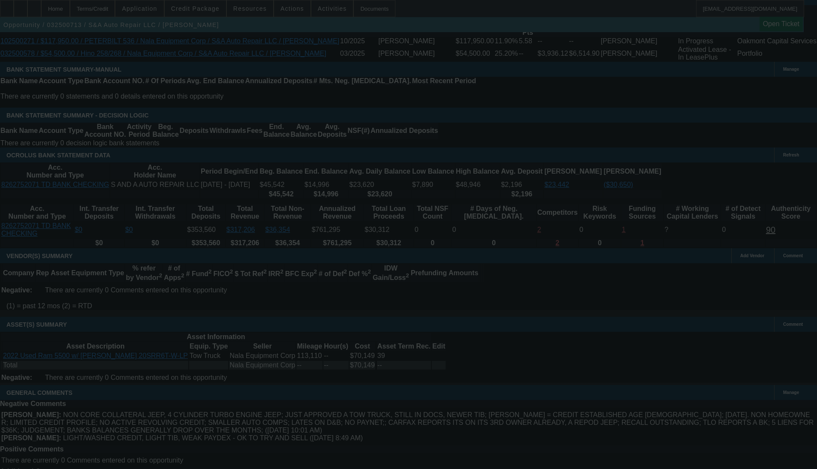
scroll to position [1534, 0]
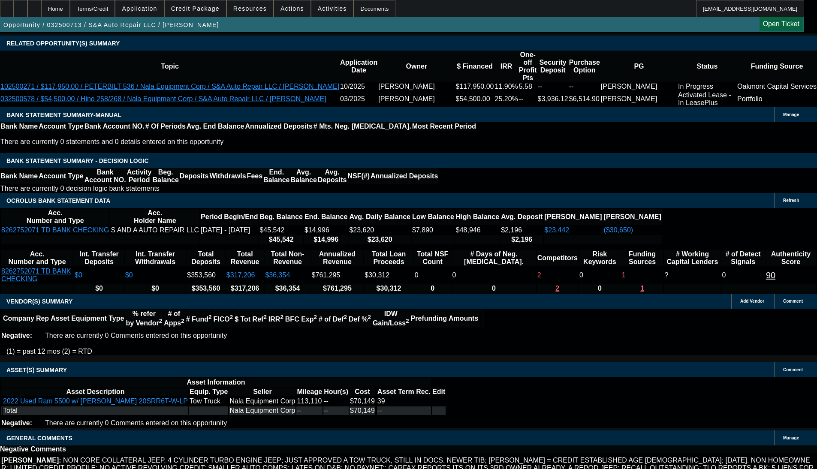
select select "0"
select select "2"
select select "0.1"
select select "4"
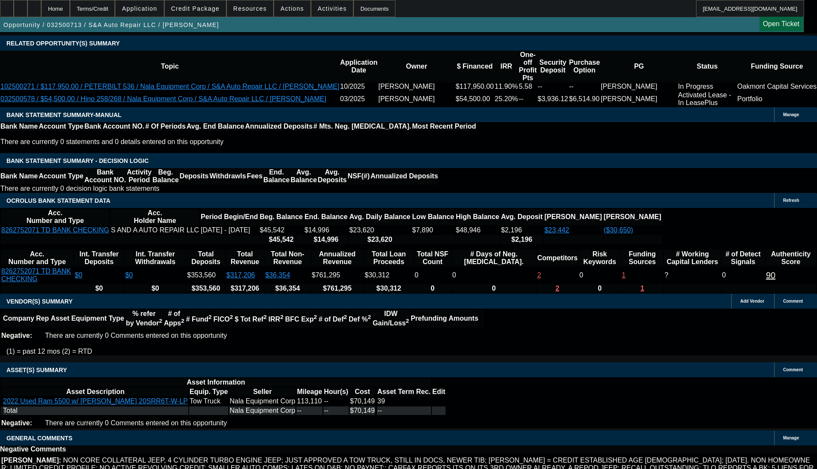
select select "0"
select select "2"
select select "0.1"
select select "4"
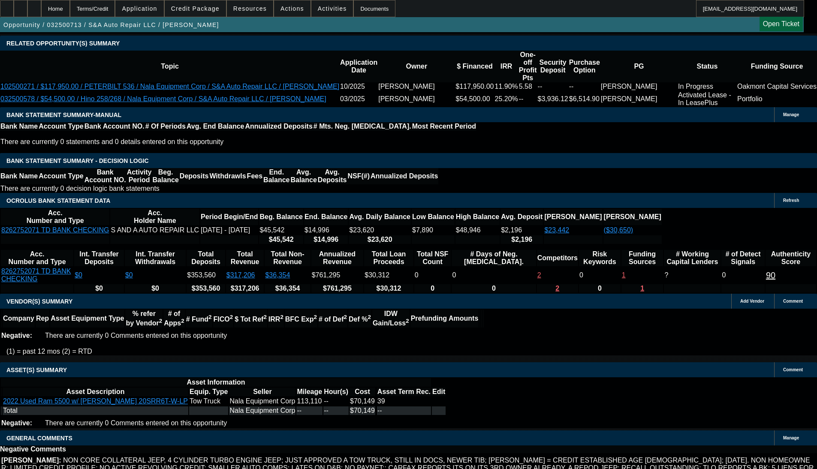
select select "0"
select select "2"
select select "0.1"
select select "4"
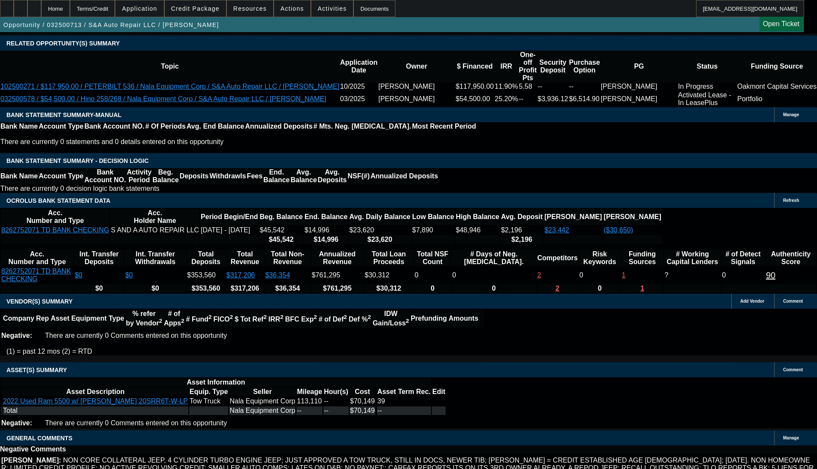
select select "0"
select select "0.1"
select select "4"
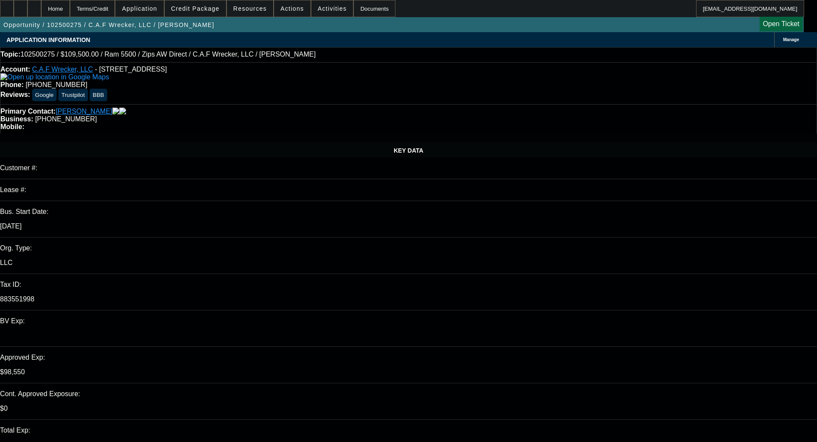
select select "0"
select select "6"
select select "0"
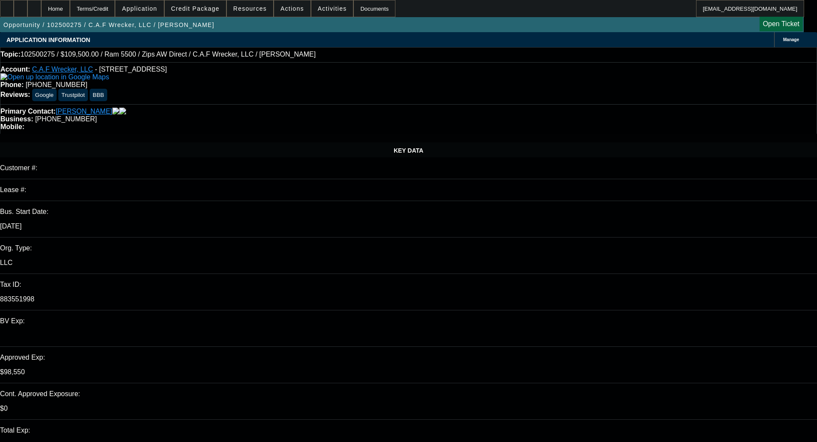
select select "2"
select select "0"
select select "6"
select select "0.1"
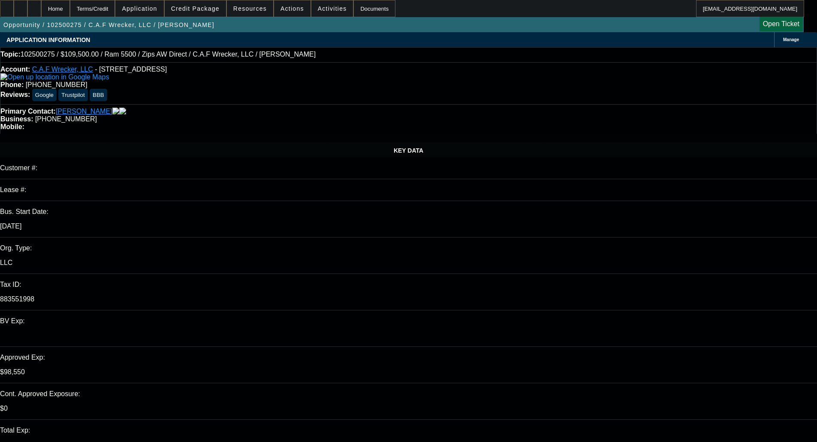
select select "2"
select select "0"
select select "6"
select select "0.1"
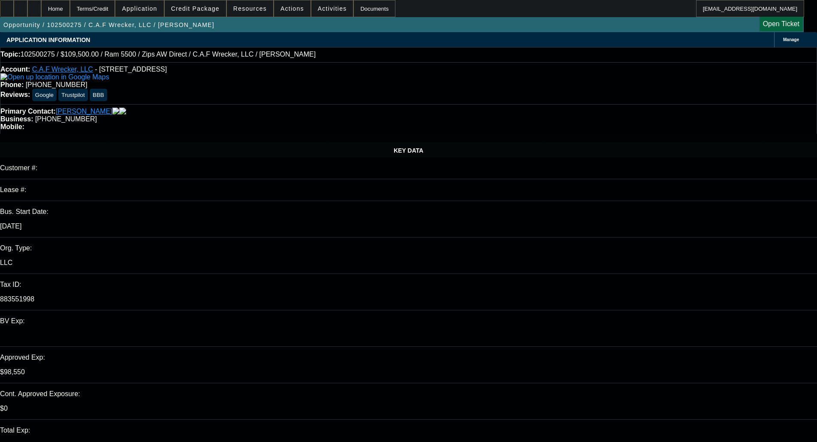
select select "2"
select select "0"
select select "6"
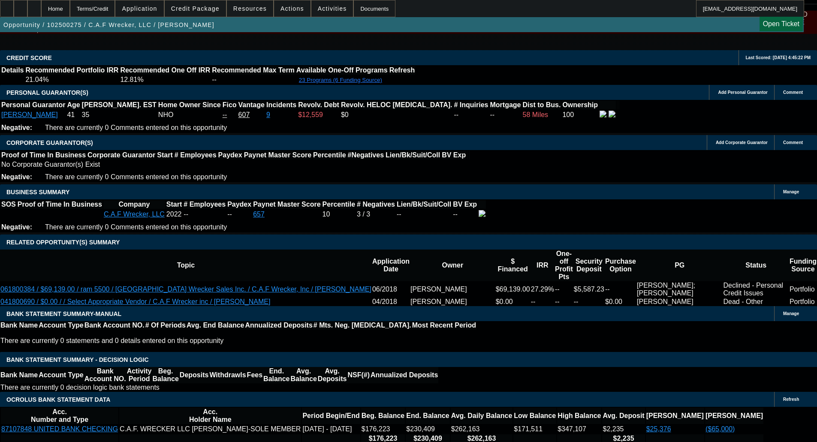
scroll to position [1244, 0]
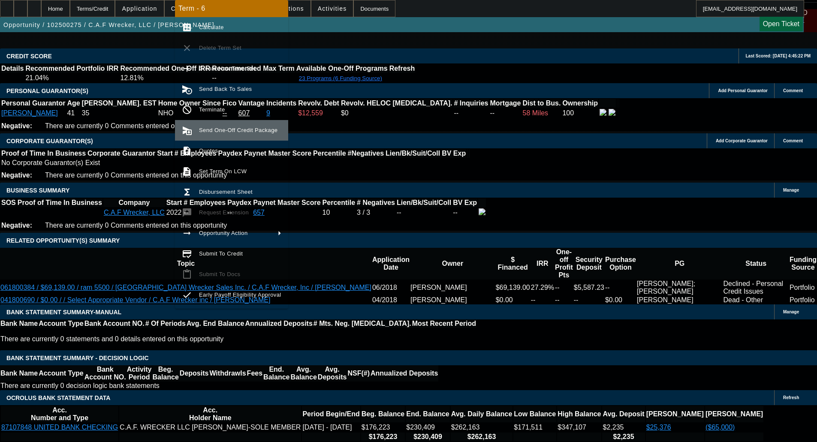
click at [234, 127] on span "Send One-Off Credit Package" at bounding box center [240, 130] width 82 height 10
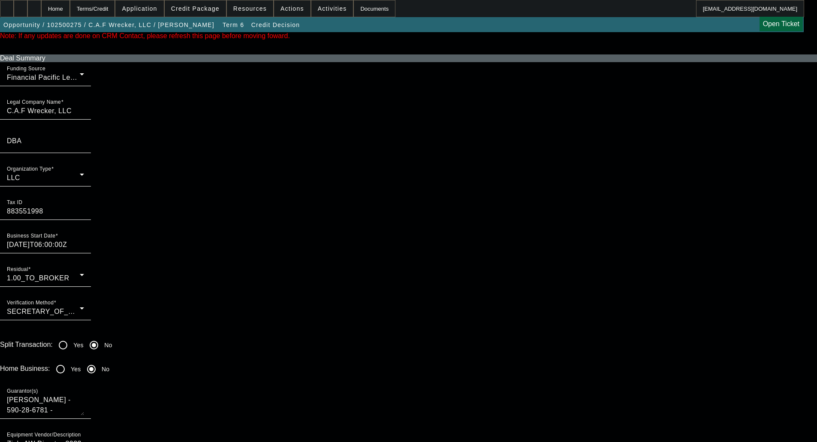
scroll to position [601, 0]
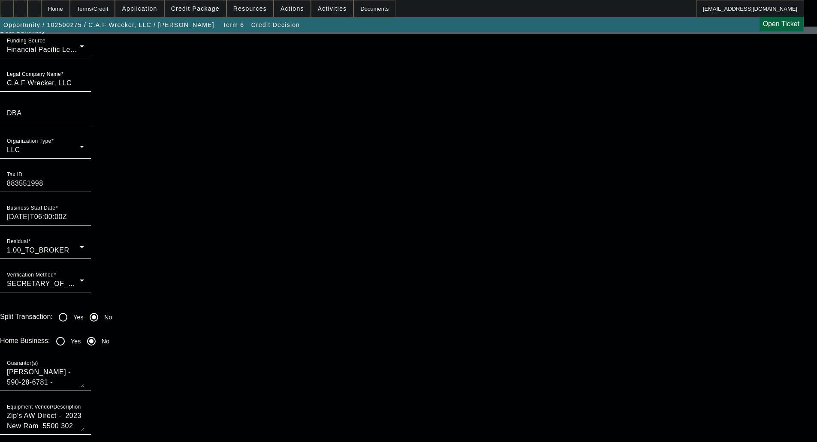
click at [69, 333] on input "Yes" at bounding box center [60, 341] width 17 height 17
radio input "true"
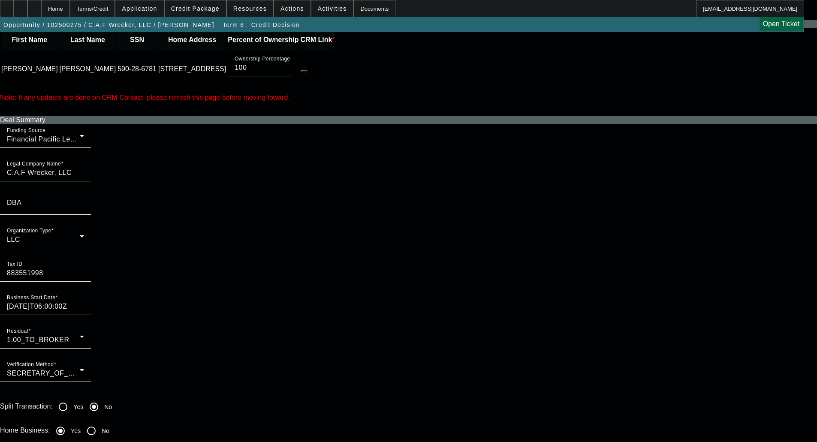
scroll to position [343, 0]
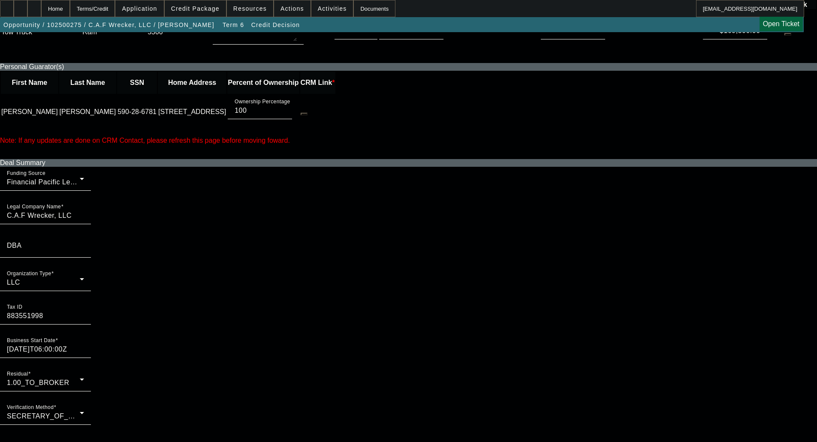
scroll to position [472, 0]
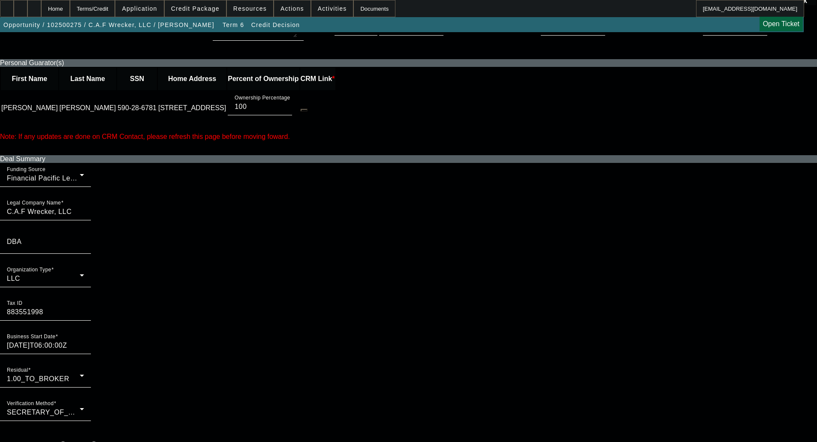
radio input "true"
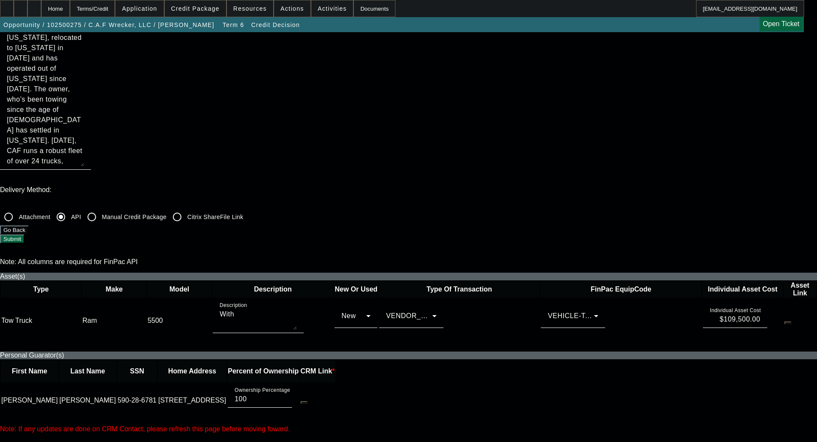
scroll to position [172, 0]
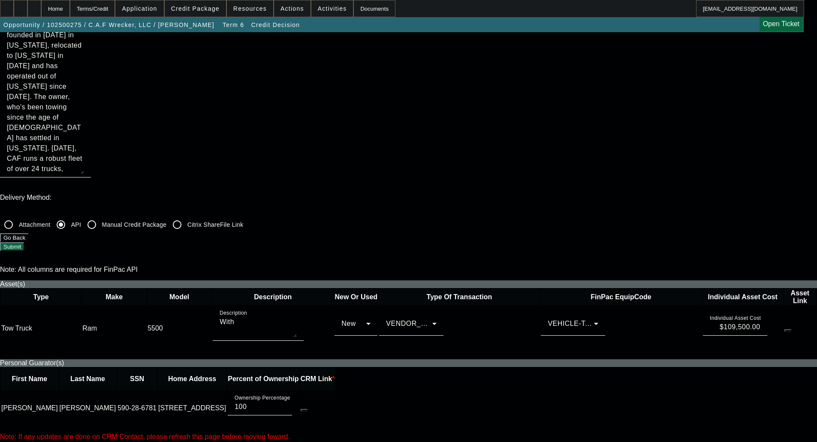
click at [24, 242] on button "Submit" at bounding box center [12, 246] width 24 height 9
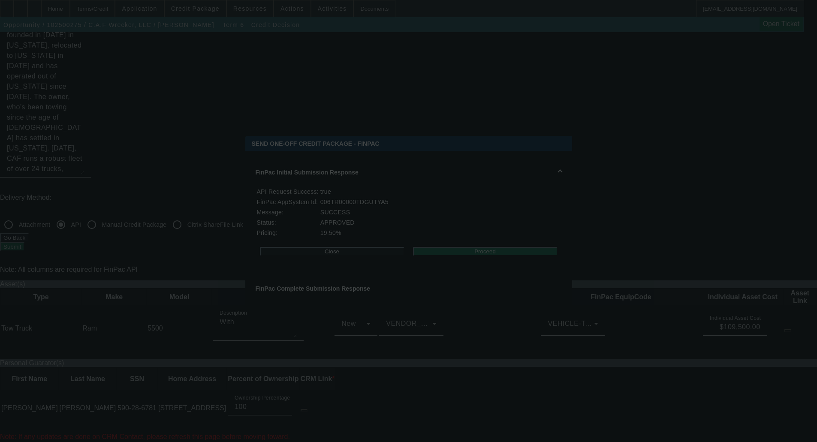
scroll to position [0, 0]
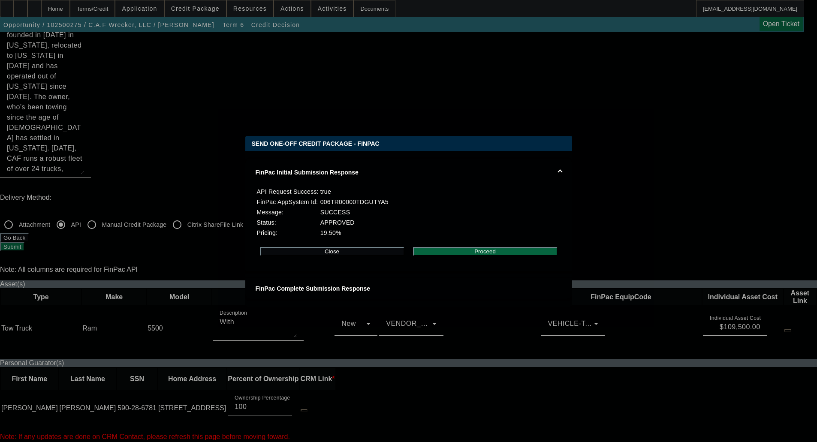
click at [476, 253] on button "Proceed" at bounding box center [485, 251] width 145 height 9
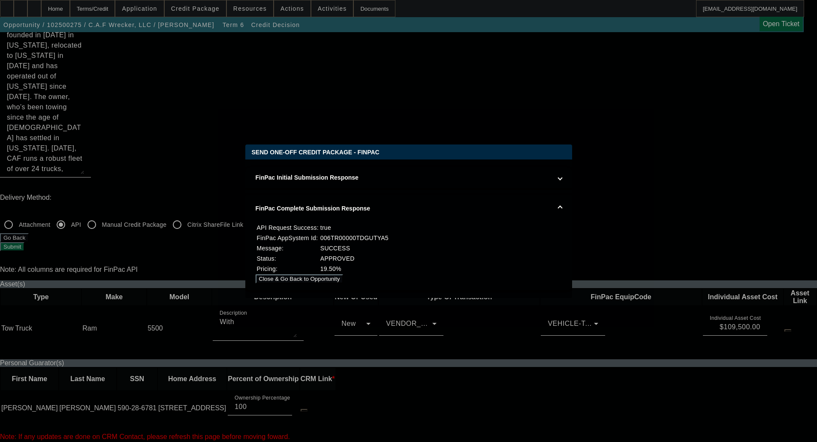
click at [344, 280] on button "Close & Go Back to Opportunity" at bounding box center [300, 279] width 88 height 9
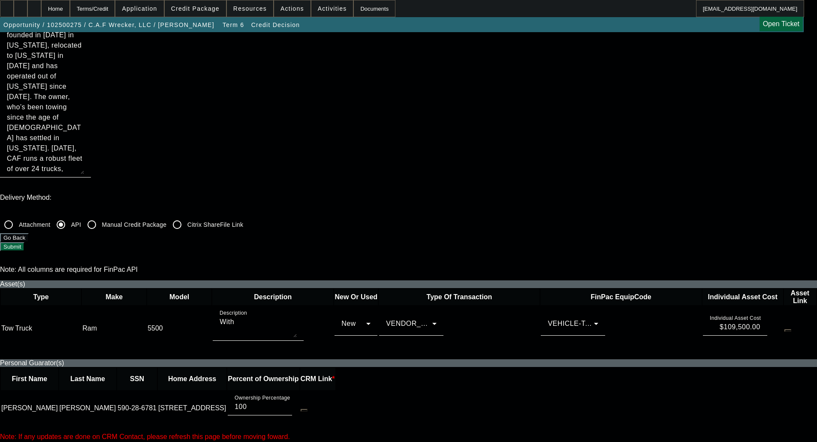
scroll to position [172, 0]
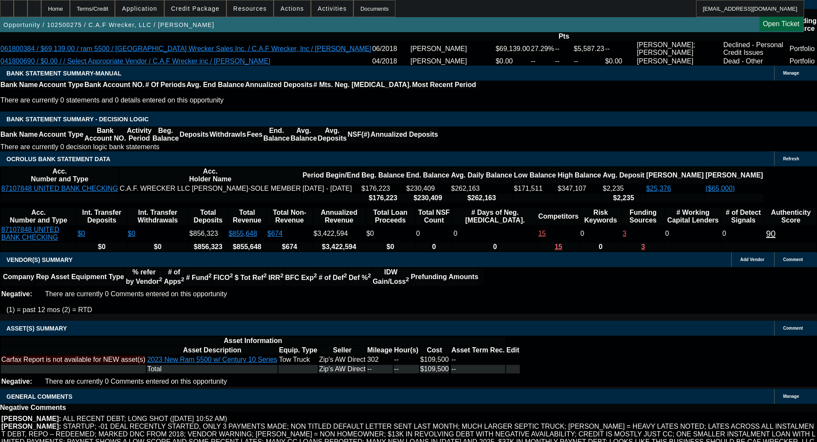
scroll to position [1558, 0]
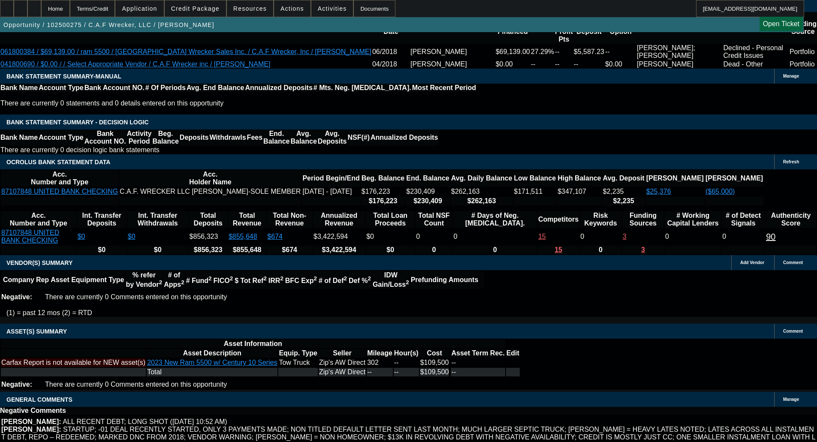
select select "0"
select select "6"
select select "0"
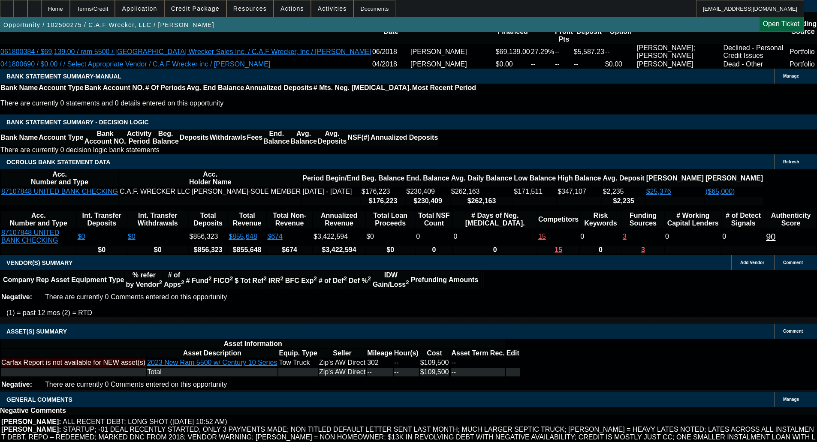
select select "2"
select select "0"
select select "6"
select select "0.1"
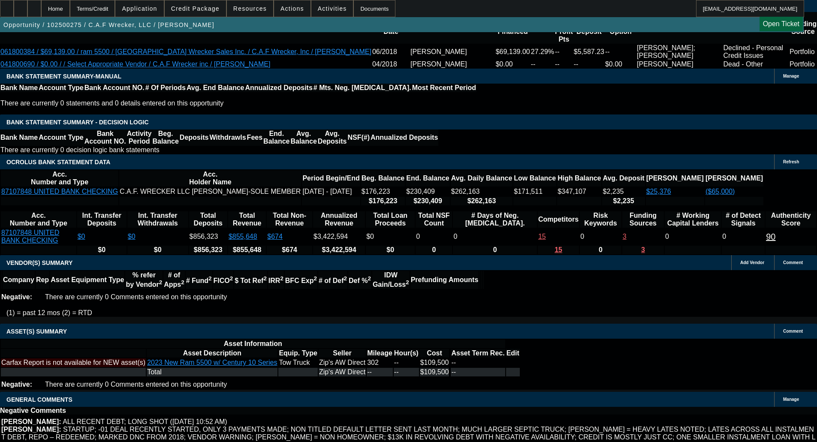
select select "2"
select select "0"
select select "6"
select select "0.1"
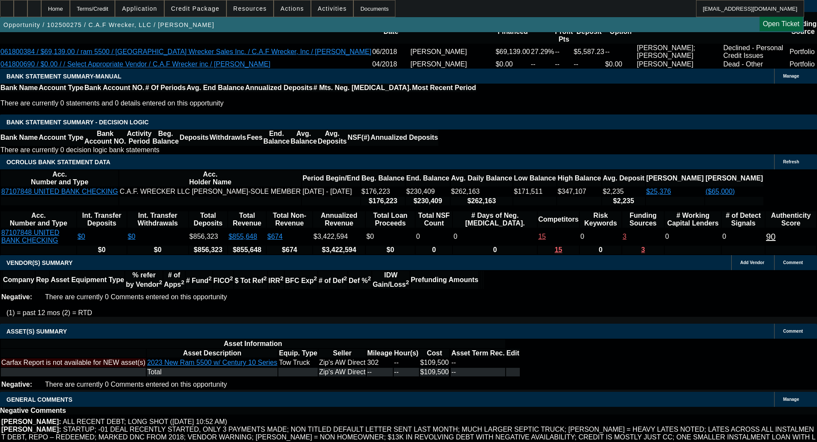
select select "2"
select select "0"
select select "6"
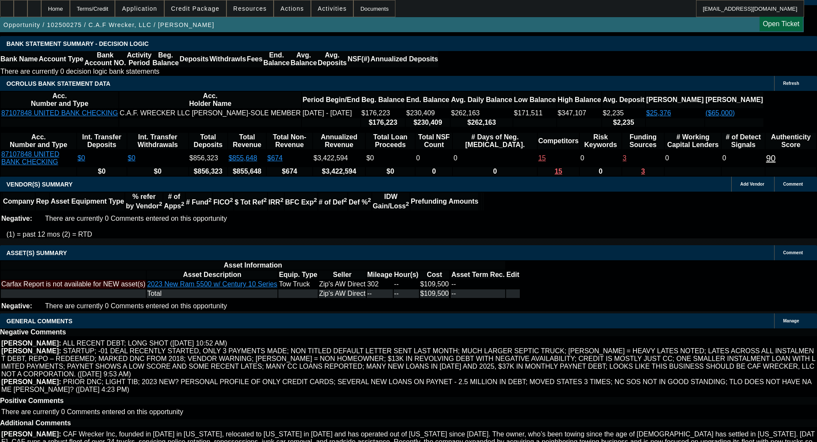
select select "4"
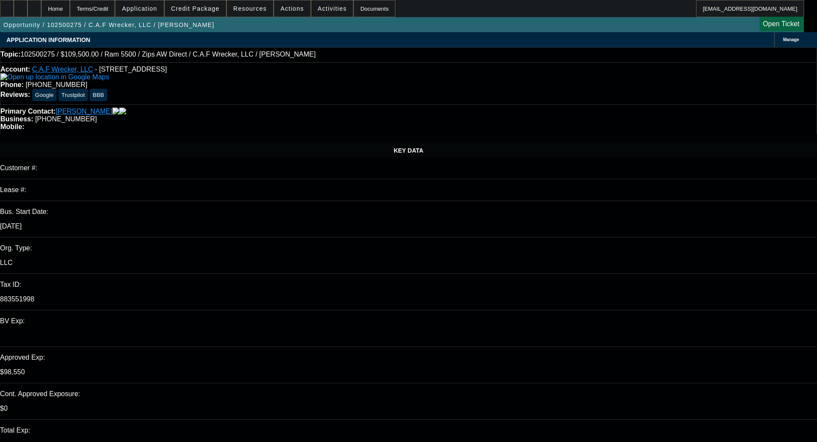
type input "05:04"
type input "05:08"
click at [591, 335] on span "13" at bounding box center [593, 333] width 15 height 15
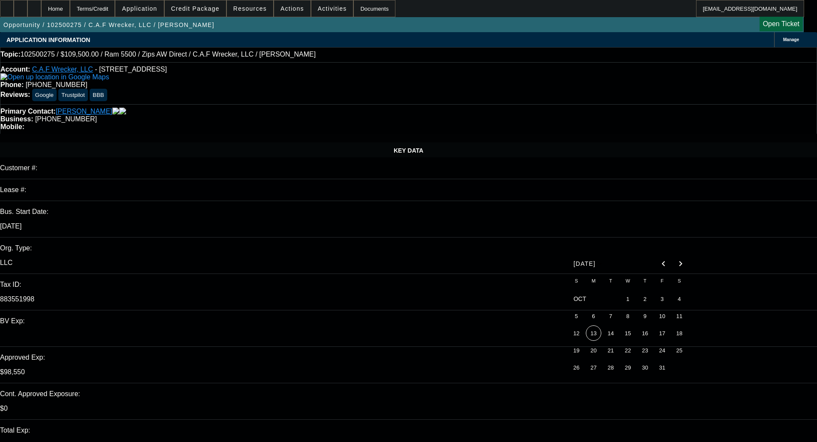
type input "[DATE]"
paste textarea "We are unable to get this one approved as they do not meet our minimum requirem…"
type textarea "DECLINED BY FINPAC - "We are unable to get this one approved as they do not mee…"
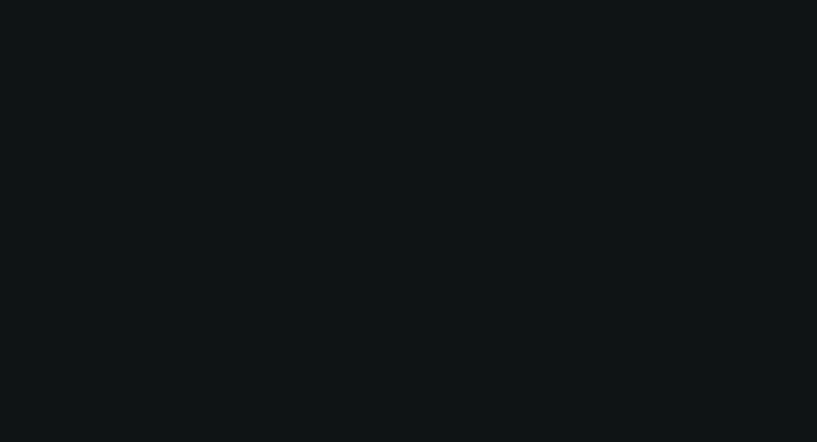
select select "0"
select select "6"
select select "0"
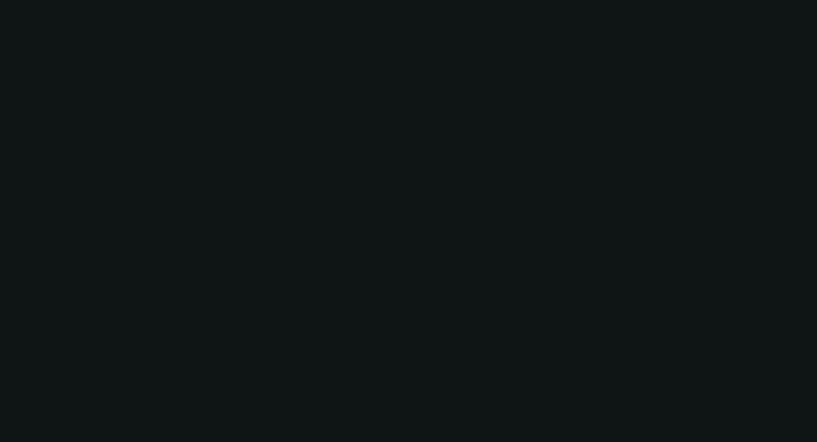
select select "2"
select select "0"
select select "6"
select select "0.1"
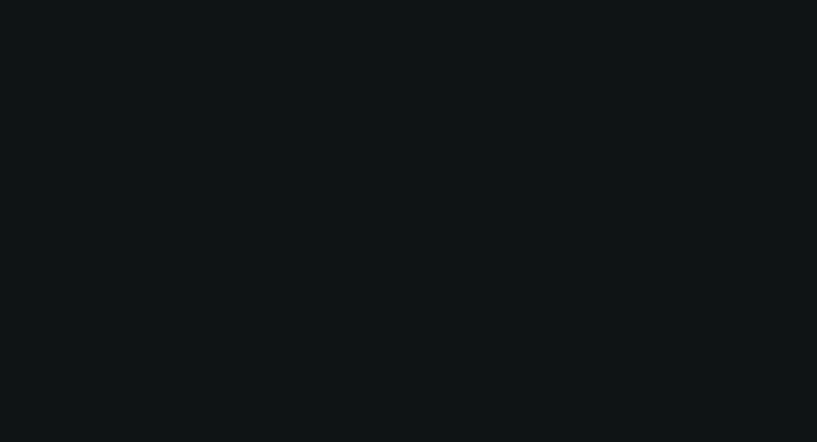
select select "2"
select select "0"
select select "6"
select select "0.1"
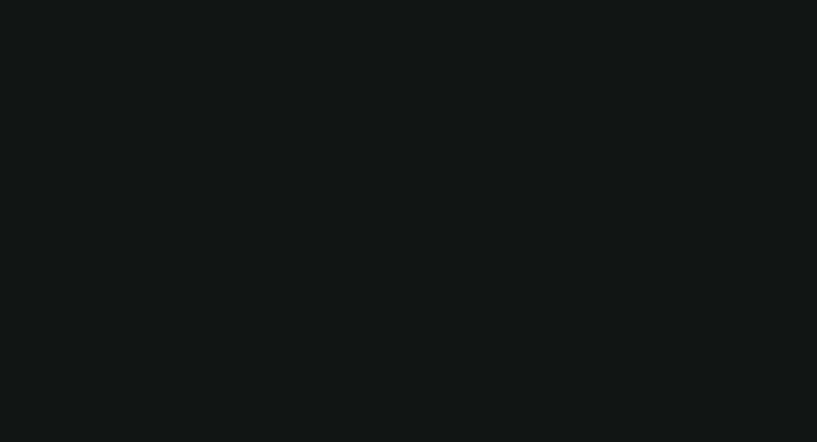
select select "2"
select select "0"
select select "6"
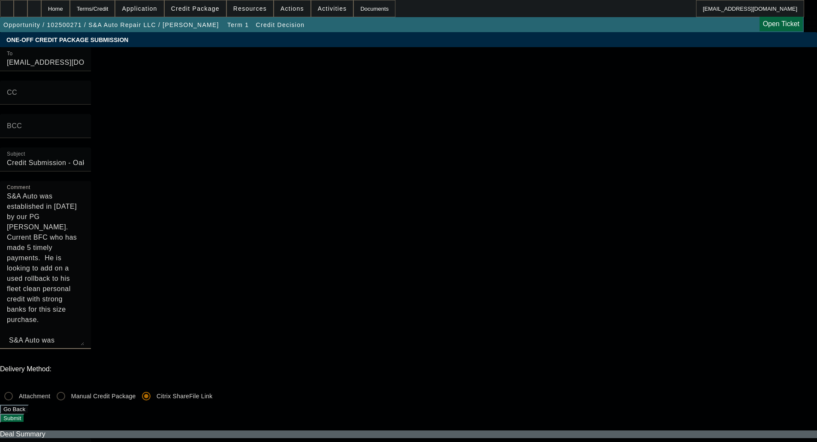
drag, startPoint x: 453, startPoint y: 103, endPoint x: 421, endPoint y: 228, distance: 129.1
click at [91, 228] on mat-form-field "Comment S&A Auto was established in [DATE] by our PG [PERSON_NAME]. Current BFC…" at bounding box center [45, 270] width 91 height 178
type textarea "S&A Auto was established in [DATE] by our PG [PERSON_NAME]. Current BFC who has…"
click at [24, 414] on button "Submit" at bounding box center [12, 418] width 24 height 9
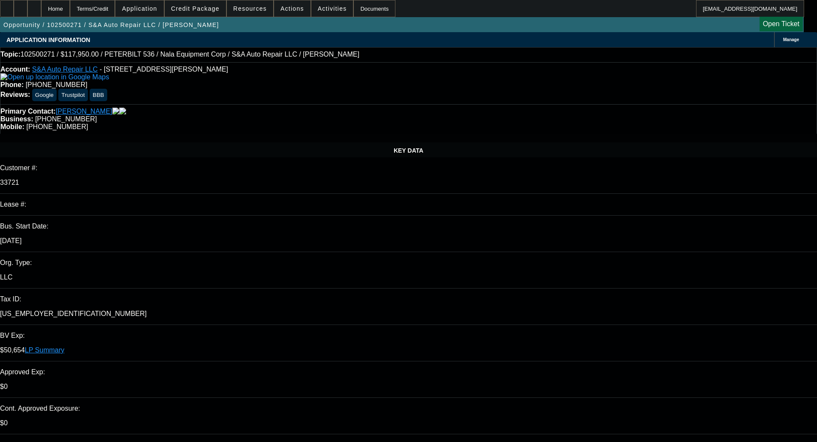
select select "0"
select select "2"
select select "0"
select select "6"
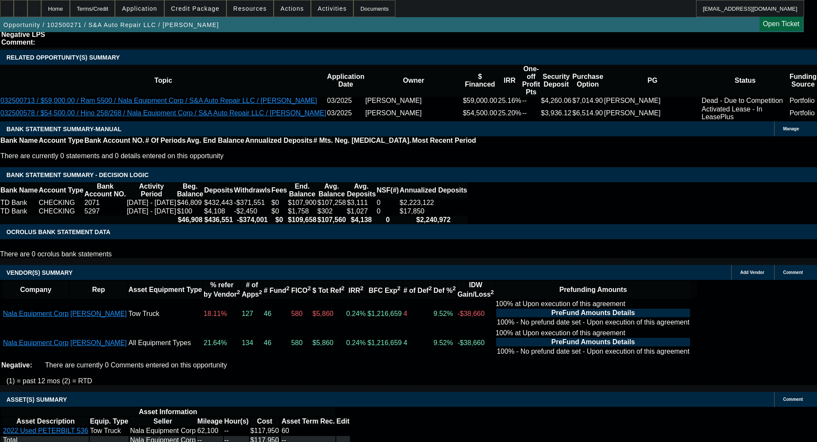
scroll to position [1514, 0]
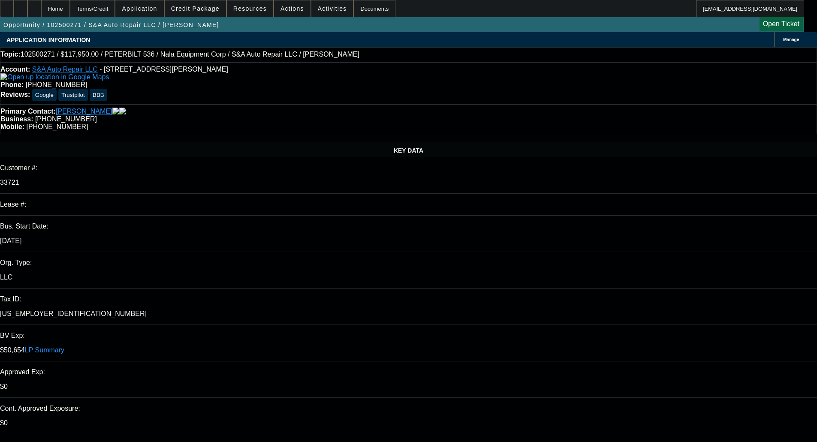
select select "0"
select select "2"
select select "0"
select select "6"
